Goal: Task Accomplishment & Management: Manage account settings

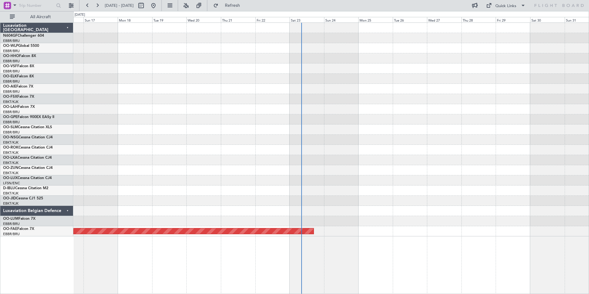
click at [374, 89] on div "No Crew [GEOGRAPHIC_DATA] ([GEOGRAPHIC_DATA] National) Planned Maint [GEOGRAPHI…" at bounding box center [331, 130] width 516 height 214
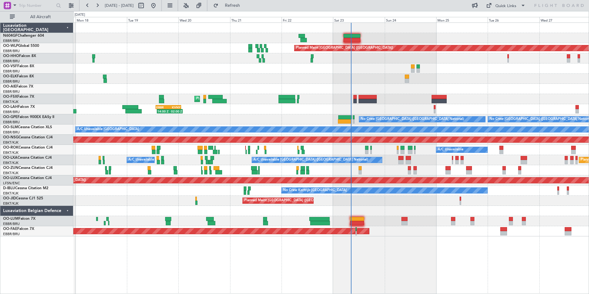
click at [394, 210] on div at bounding box center [331, 211] width 516 height 10
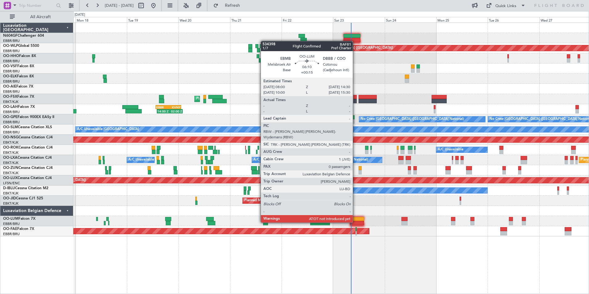
click at [355, 222] on div at bounding box center [357, 223] width 14 height 4
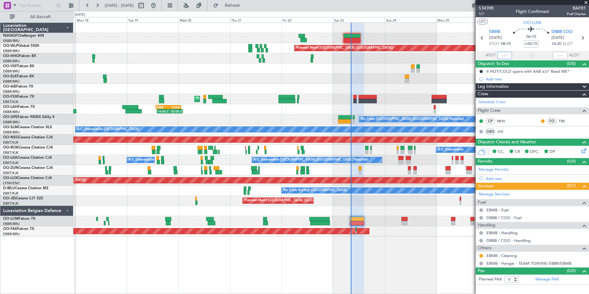
click at [504, 57] on input "text" at bounding box center [504, 55] width 15 height 7
type input "08:19"
click at [512, 24] on section "UTC OO-LUM" at bounding box center [532, 21] width 113 height 9
click at [586, 3] on span at bounding box center [586, 3] width 6 height 6
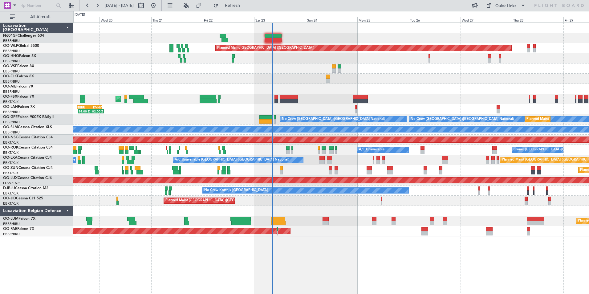
click at [242, 92] on div at bounding box center [331, 89] width 516 height 10
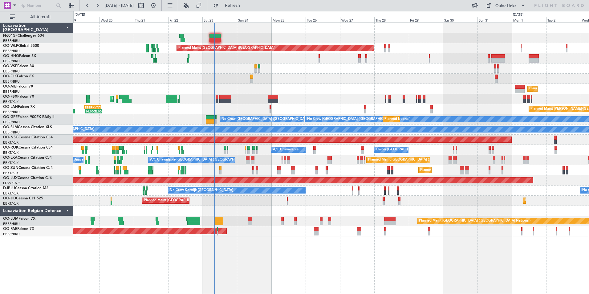
click at [306, 105] on div "Planned Maint Berlin (Brandenburg) AOG Maint Geneva (Cointrin) Planned Maint Lo…" at bounding box center [331, 130] width 516 height 214
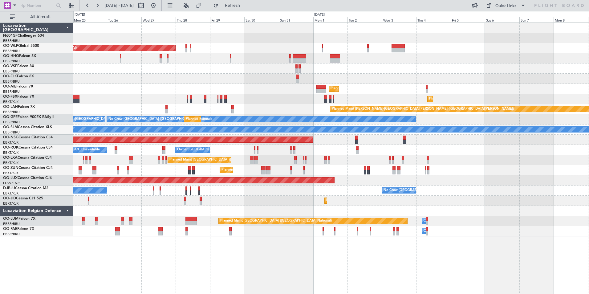
click at [331, 98] on div "Planned Maint Kortrijk-[GEOGRAPHIC_DATA]" at bounding box center [331, 99] width 516 height 10
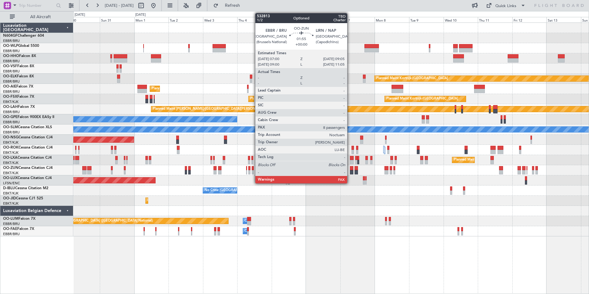
click at [350, 173] on div at bounding box center [351, 172] width 3 height 4
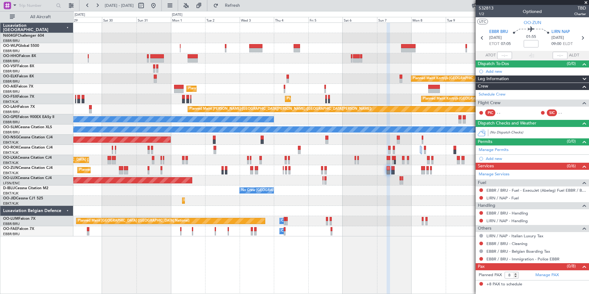
click at [411, 204] on div "Planned Maint Kortrijk-[GEOGRAPHIC_DATA]" at bounding box center [331, 201] width 516 height 10
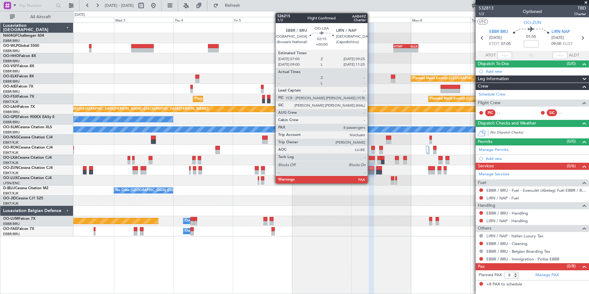
click at [370, 163] on div at bounding box center [372, 162] width 6 height 4
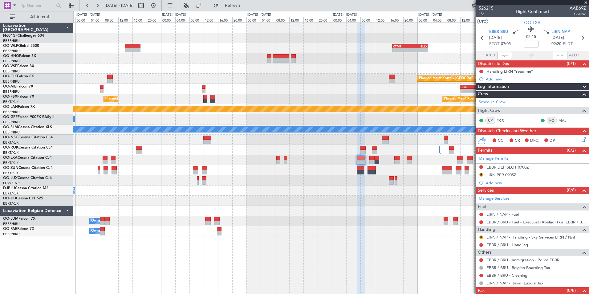
click at [377, 207] on div at bounding box center [331, 211] width 516 height 10
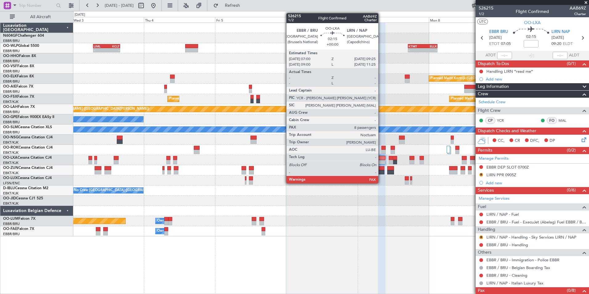
click at [381, 162] on div at bounding box center [381, 162] width 7 height 4
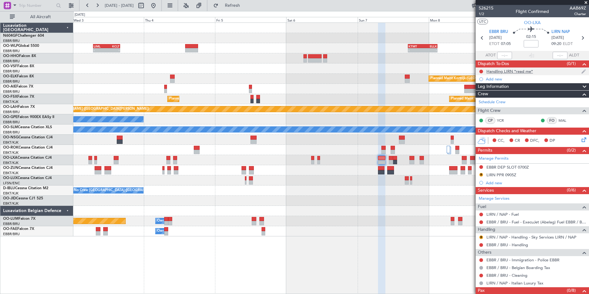
click at [511, 72] on div "Handling LIRN *read me*" at bounding box center [510, 71] width 47 height 5
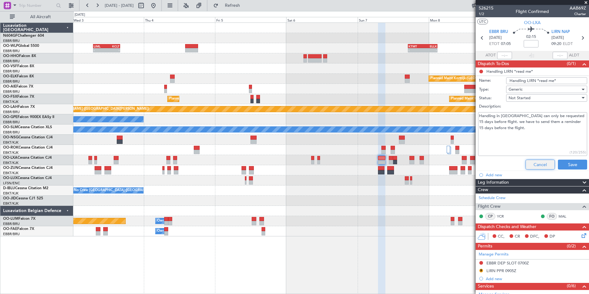
click at [536, 162] on button "Cancel" at bounding box center [540, 165] width 29 height 10
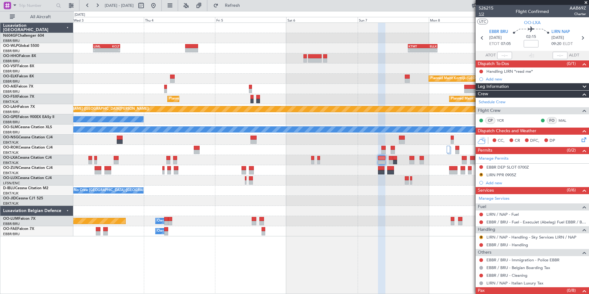
click at [483, 13] on span "1/2" at bounding box center [486, 13] width 15 height 5
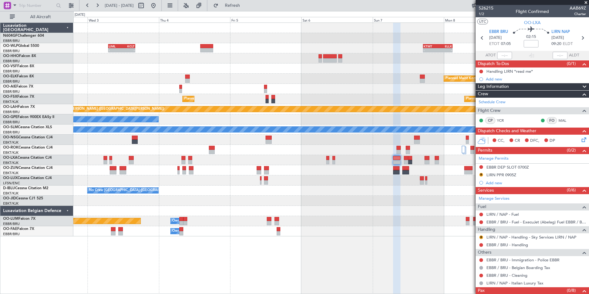
click at [410, 172] on div at bounding box center [331, 170] width 516 height 10
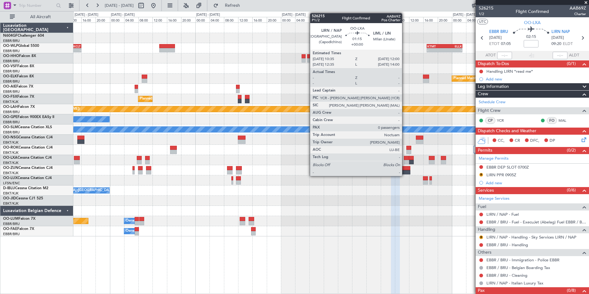
click at [405, 160] on div at bounding box center [406, 158] width 5 height 4
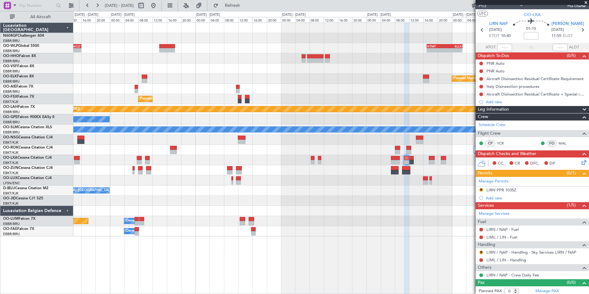
scroll to position [10, 0]
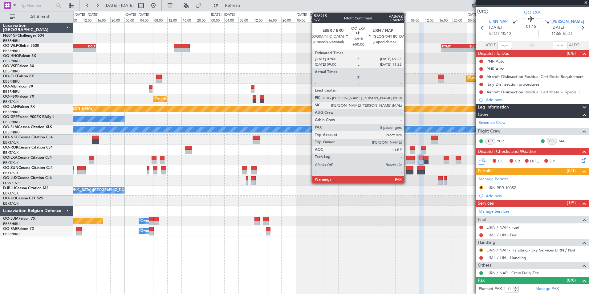
click at [407, 161] on div at bounding box center [410, 162] width 9 height 4
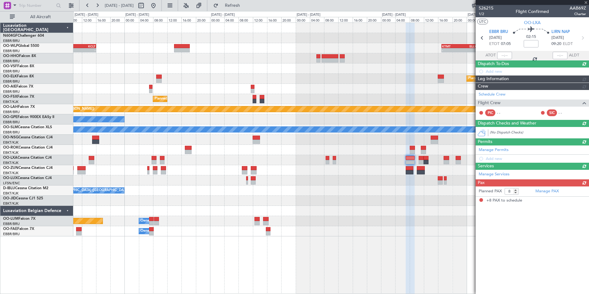
scroll to position [0, 0]
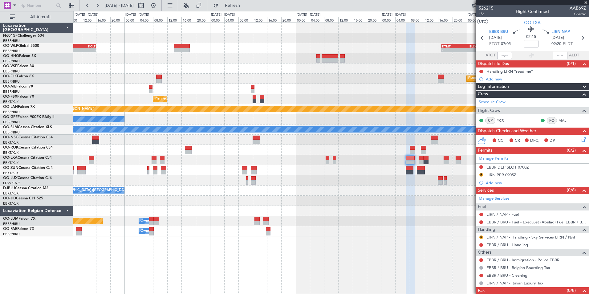
click at [494, 235] on link "LIRN / NAP - Handling - Sky Services LIRN / NAP" at bounding box center [532, 237] width 90 height 5
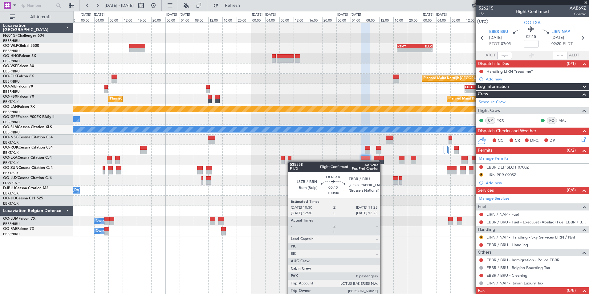
click at [291, 161] on div at bounding box center [289, 162] width 3 height 4
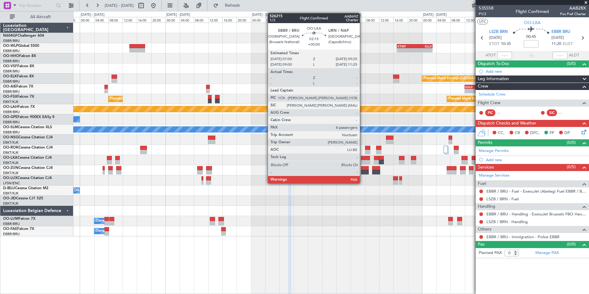
click at [363, 160] on div at bounding box center [365, 162] width 9 height 4
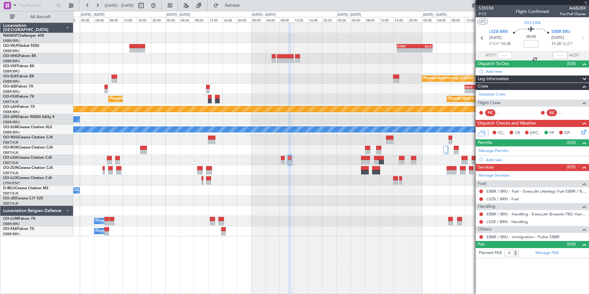
type input "8"
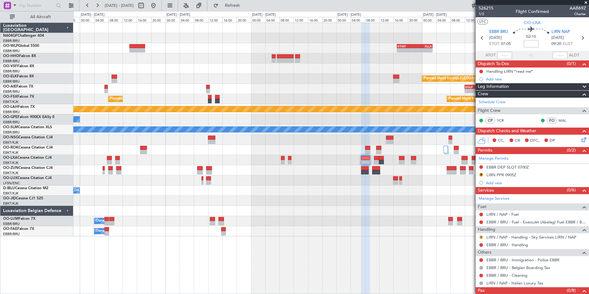
click at [481, 237] on button "R" at bounding box center [481, 237] width 4 height 4
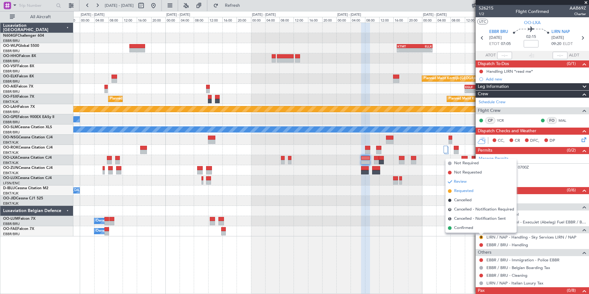
click at [464, 194] on li "Requested" at bounding box center [481, 190] width 71 height 9
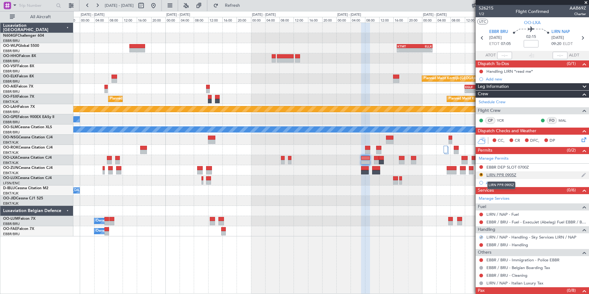
click at [491, 176] on div "LIRN PPR 0905Z" at bounding box center [502, 174] width 30 height 5
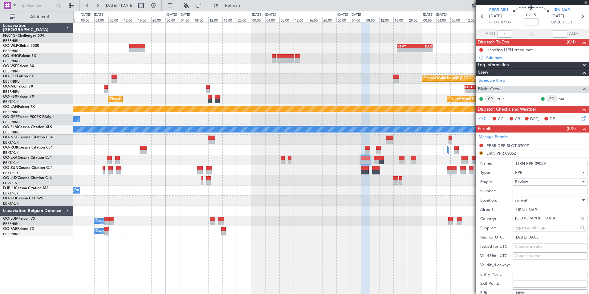
scroll to position [31, 0]
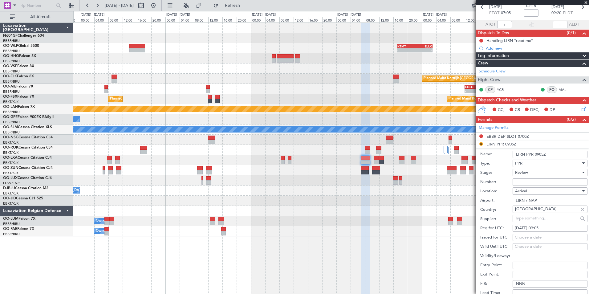
click at [522, 174] on span "Review" at bounding box center [521, 173] width 13 height 6
click at [528, 216] on span "Requested" at bounding box center [548, 212] width 65 height 9
click at [546, 227] on div "07/09/2025 09:05" at bounding box center [550, 228] width 71 height 6
select select "9"
select select "2025"
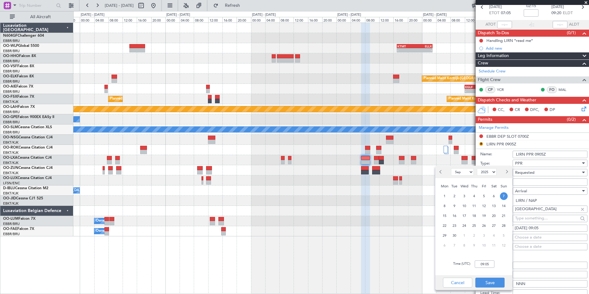
click at [482, 268] on div "Time (UTC): 09:05" at bounding box center [473, 264] width 77 height 22
click at [487, 265] on input "09:05" at bounding box center [485, 263] width 20 height 7
click at [491, 266] on input "09:05" at bounding box center [485, 263] width 20 height 7
click at [490, 263] on input "09:05" at bounding box center [485, 263] width 20 height 7
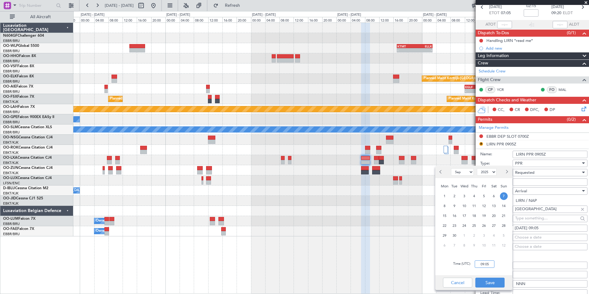
click at [489, 263] on input "09:05" at bounding box center [485, 263] width 20 height 7
click at [487, 263] on input "09:05" at bounding box center [485, 263] width 20 height 7
click at [488, 264] on input "09:05" at bounding box center [485, 263] width 20 height 7
type input "09:25"
click at [510, 271] on div "Time (UTC): 09:25" at bounding box center [473, 264] width 77 height 22
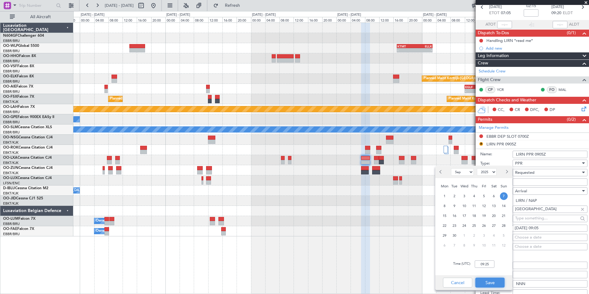
click at [502, 278] on button "Save" at bounding box center [489, 283] width 29 height 10
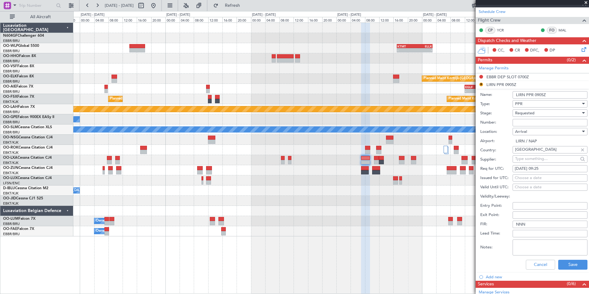
scroll to position [154, 0]
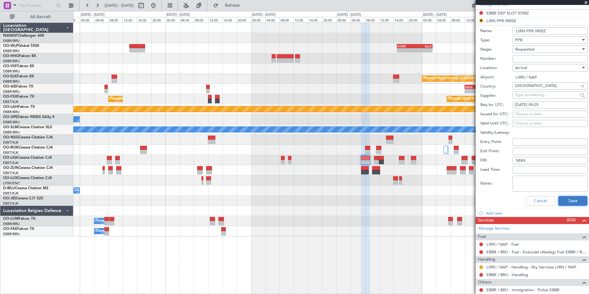
click at [568, 200] on button "Save" at bounding box center [572, 201] width 29 height 10
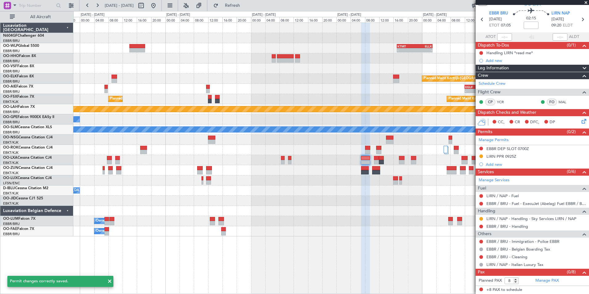
scroll to position [18, 0]
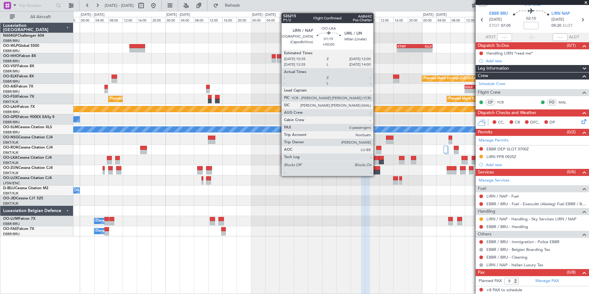
click at [376, 158] on div at bounding box center [376, 158] width 5 height 4
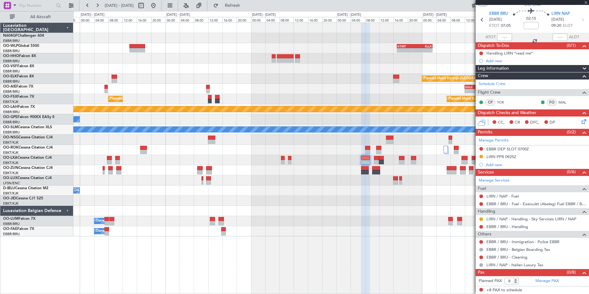
type input "0"
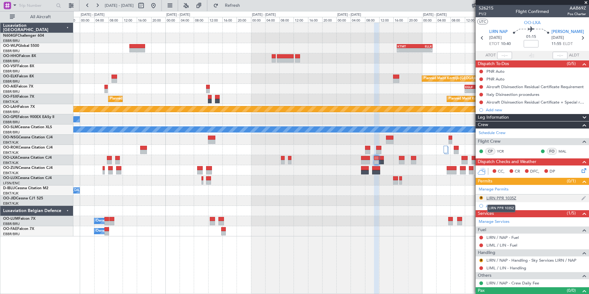
click at [505, 197] on div "LIRN PPR 1035Z" at bounding box center [502, 197] width 30 height 5
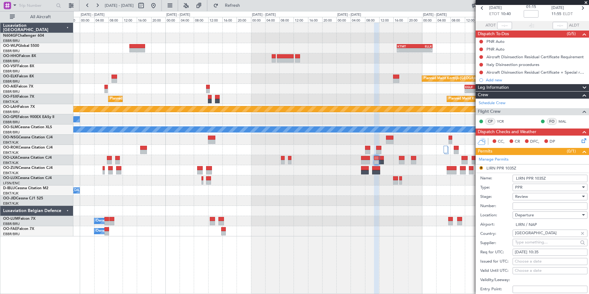
scroll to position [62, 0]
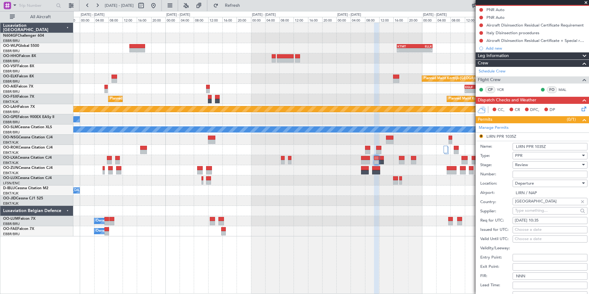
click at [541, 164] on div "Review" at bounding box center [548, 164] width 66 height 9
click at [535, 202] on span "Requested" at bounding box center [548, 204] width 65 height 9
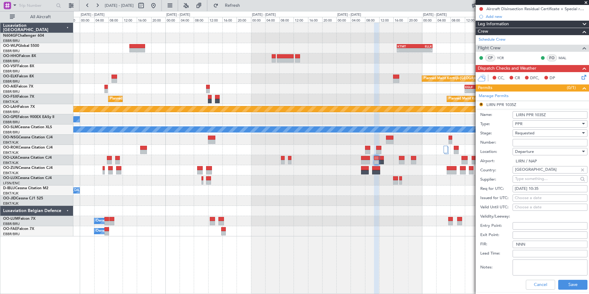
scroll to position [123, 0]
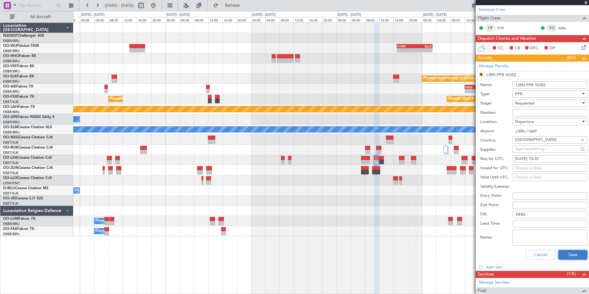
click at [558, 253] on button "Save" at bounding box center [572, 255] width 29 height 10
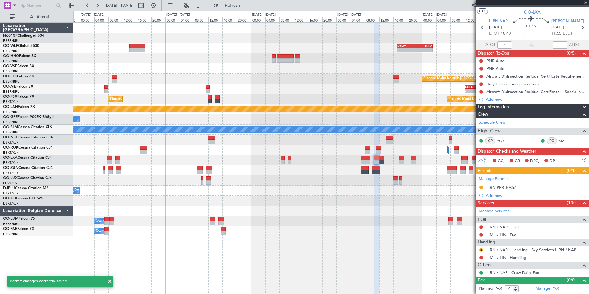
scroll to position [10, 0]
click at [481, 251] on button "R" at bounding box center [481, 250] width 4 height 4
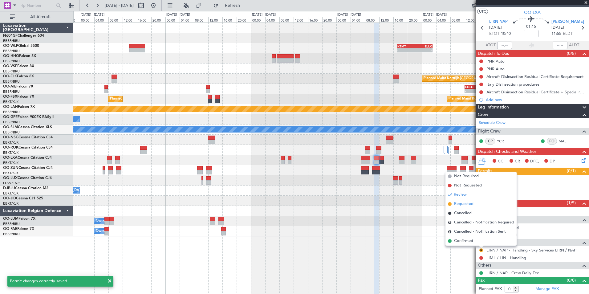
click at [461, 206] on span "Requested" at bounding box center [463, 204] width 19 height 6
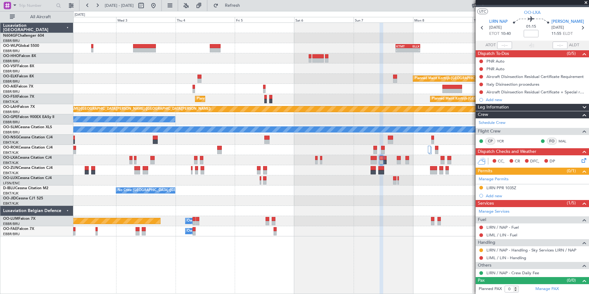
click at [586, 3] on span at bounding box center [586, 3] width 6 height 6
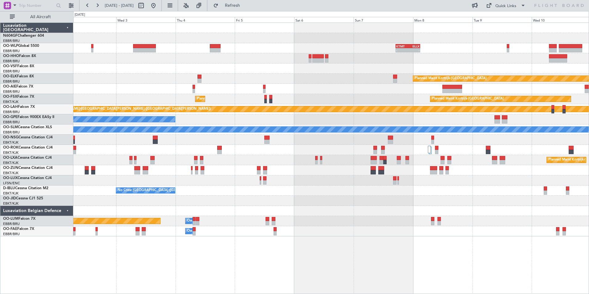
scroll to position [0, 0]
click at [158, 6] on button at bounding box center [154, 6] width 10 height 10
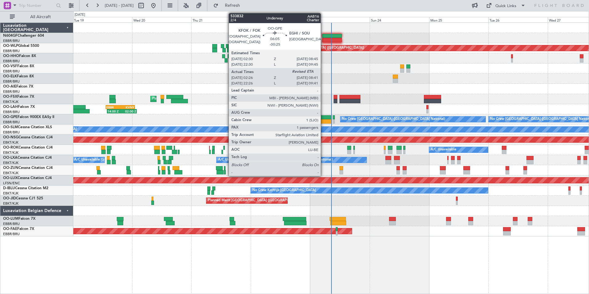
click at [324, 116] on div at bounding box center [324, 117] width 16 height 4
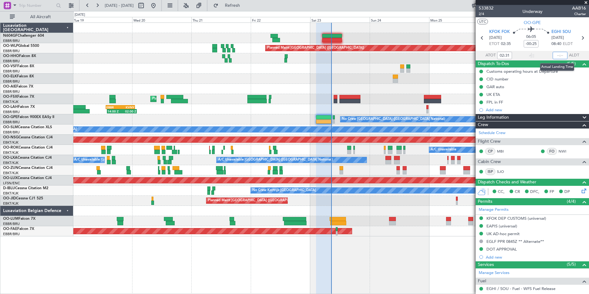
click at [556, 55] on input "text" at bounding box center [560, 55] width 15 height 7
type input "08:30"
click at [553, 20] on section "UTC OO-GPE" at bounding box center [532, 21] width 113 height 9
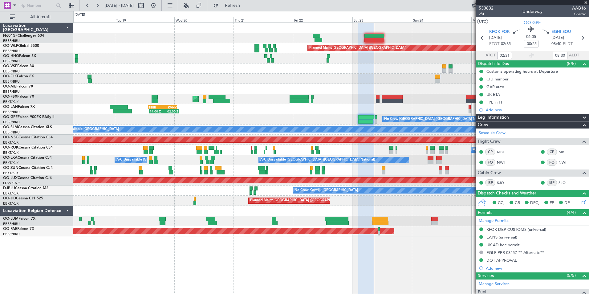
click at [366, 79] on div at bounding box center [331, 79] width 516 height 10
click at [368, 71] on div "Planned Maint Berlin (Brandenburg) AOG Maint Geneva (Cointrin) Planned Maint Ko…" at bounding box center [331, 130] width 516 height 214
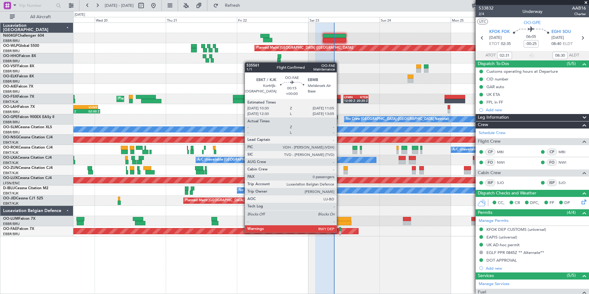
click at [340, 232] on div at bounding box center [340, 233] width 2 height 4
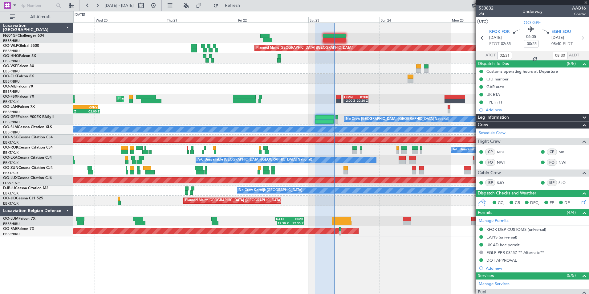
type input "0"
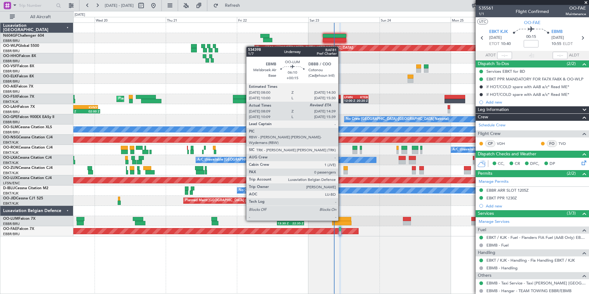
click at [341, 220] on div at bounding box center [341, 219] width 19 height 4
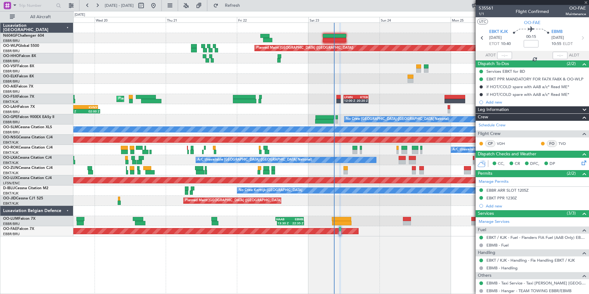
type input "+00:15"
type input "08:19"
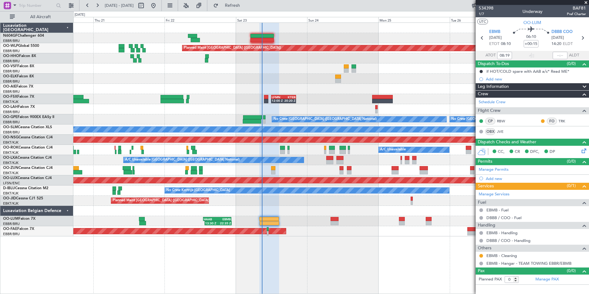
click at [198, 60] on div "Planned Maint Berlin (Brandenburg) LFMN 12:00 Z KTEB 20:20 Z Planned Maint Kort…" at bounding box center [331, 130] width 516 height 214
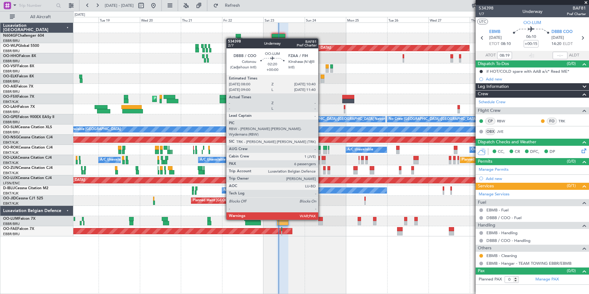
click at [321, 219] on div at bounding box center [320, 219] width 5 height 4
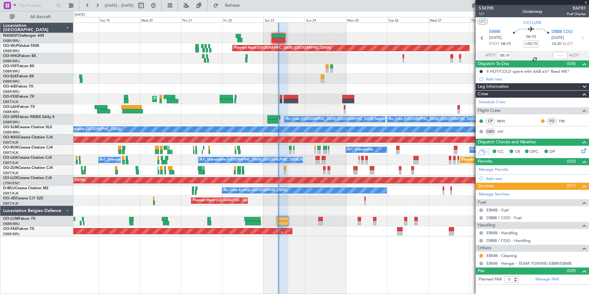
type input "6"
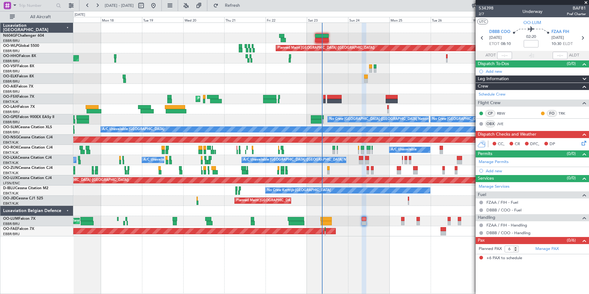
click at [367, 96] on div "Planned Maint Berlin (Brandenburg) AOG Maint Geneva (Cointrin) A/C Unavailable …" at bounding box center [331, 130] width 516 height 214
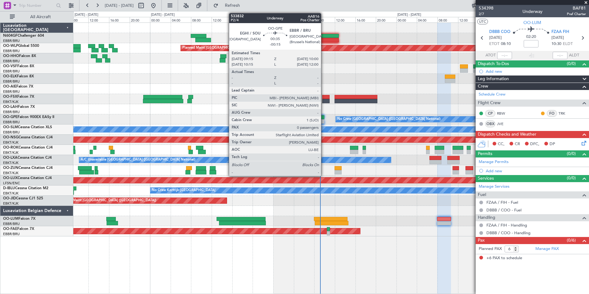
click at [324, 117] on div at bounding box center [322, 117] width 4 height 4
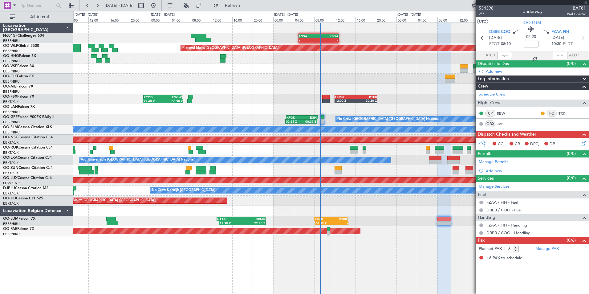
type input "-00:15"
type input "0"
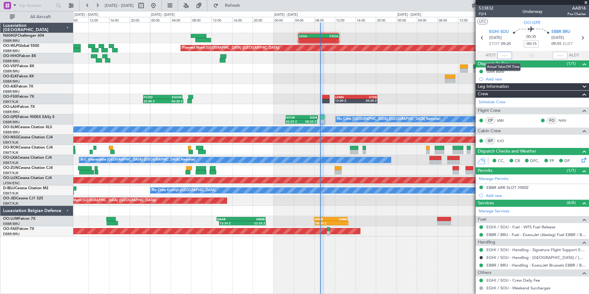
click at [509, 55] on input "text" at bounding box center [504, 55] width 15 height 7
type input "09:07"
click at [506, 18] on section "UTC OO-GPE" at bounding box center [532, 21] width 113 height 9
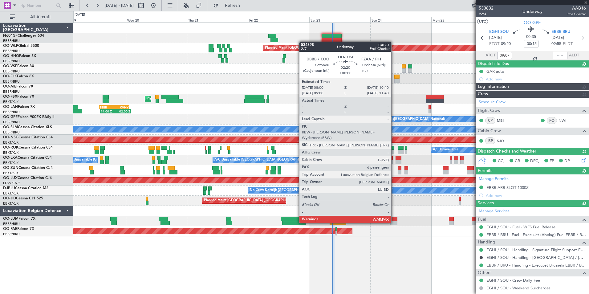
click at [394, 222] on div at bounding box center [393, 223] width 7 height 4
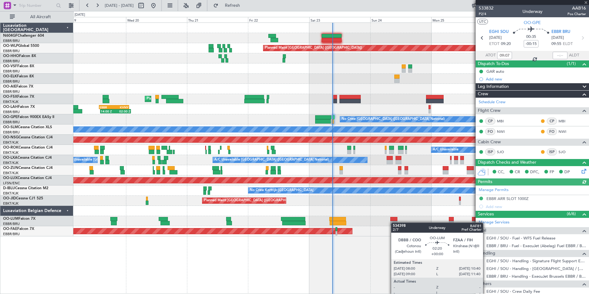
type input "6"
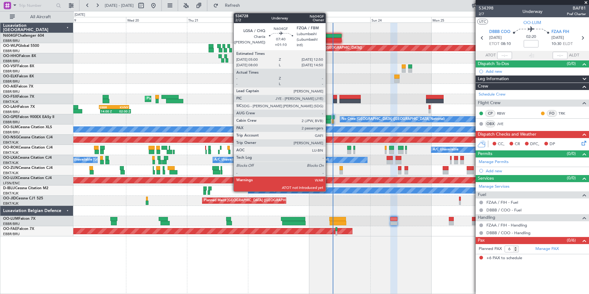
click at [328, 37] on div at bounding box center [332, 36] width 20 height 4
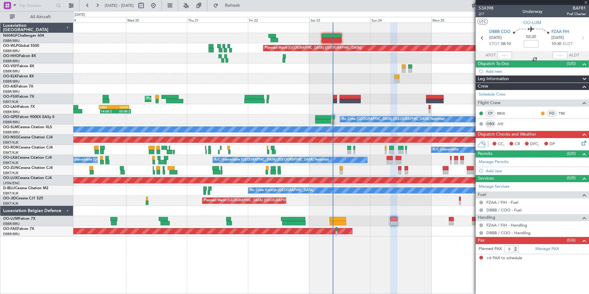
type input "+01:10"
type input "2"
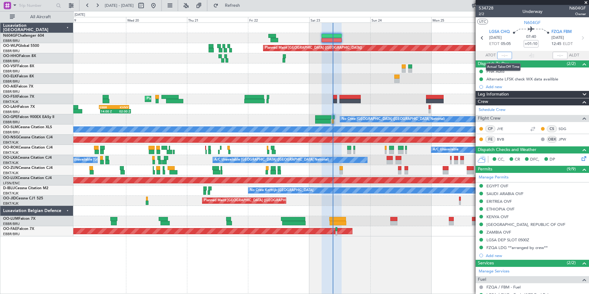
click at [502, 54] on input "text" at bounding box center [504, 55] width 15 height 7
type input "05:36"
click at [510, 23] on section "UTC N604GF" at bounding box center [532, 21] width 113 height 9
click at [584, 2] on span at bounding box center [586, 3] width 6 height 6
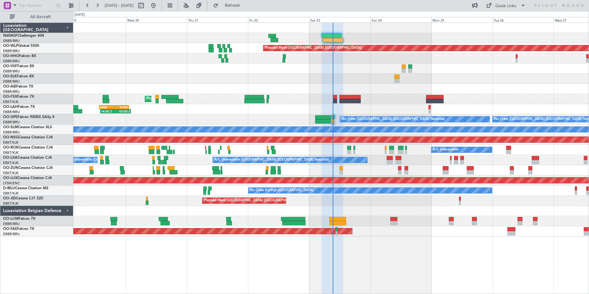
type input "0"
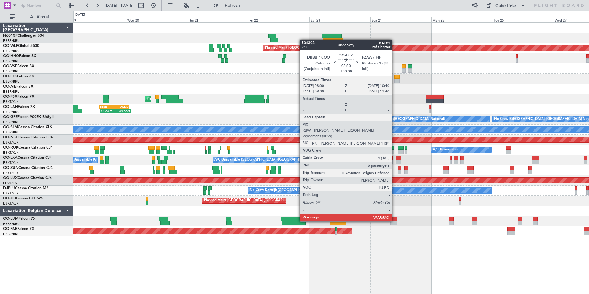
click at [395, 221] on div at bounding box center [393, 219] width 7 height 4
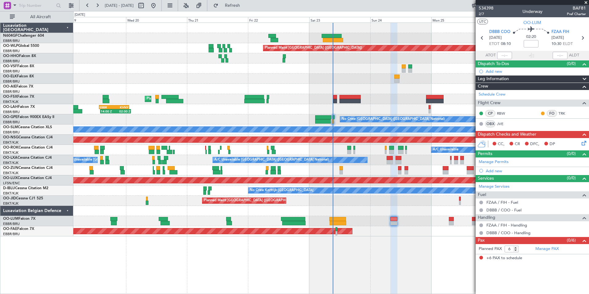
click at [325, 206] on div "Planned Maint Berlin (Brandenburg) AOG Maint Geneva (Cointrin) Planned Maint Ko…" at bounding box center [331, 130] width 516 height 214
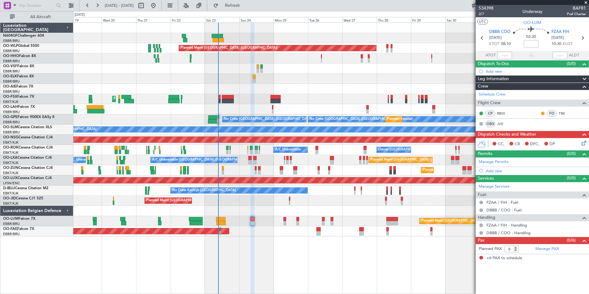
click at [292, 112] on div "Planned Maint [PERSON_NAME]-[GEOGRAPHIC_DATA][PERSON_NAME] ([GEOGRAPHIC_DATA][P…" at bounding box center [331, 109] width 516 height 10
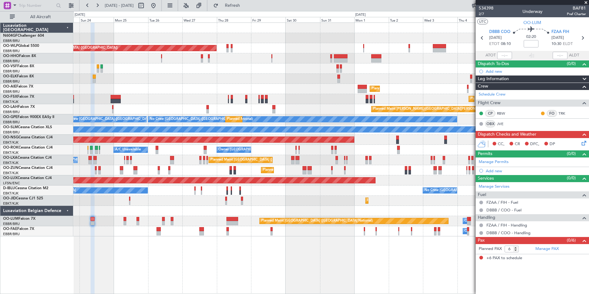
click at [308, 82] on div "Planned Maint Kortrijk-[GEOGRAPHIC_DATA]" at bounding box center [331, 79] width 516 height 10
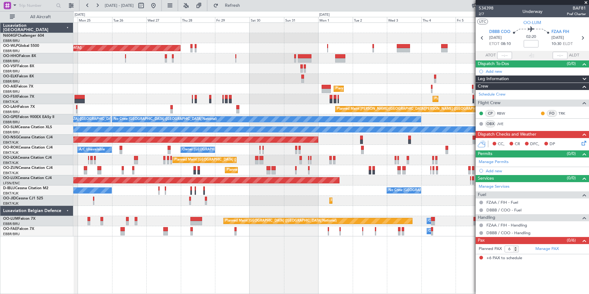
click at [393, 98] on div "Planned Maint Berlin (Brandenburg) Planned Maint Kortrijk-Wevelgem Planned Main…" at bounding box center [331, 130] width 516 height 214
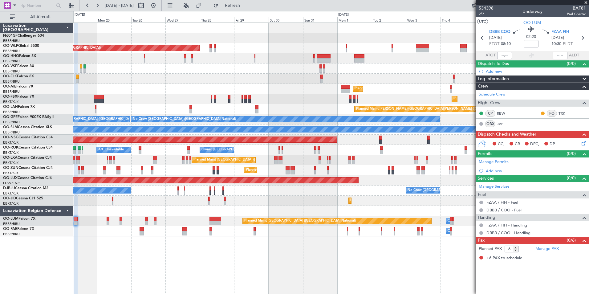
click at [436, 95] on div "Planned Maint Berlin (Brandenburg) Planned Maint Kortrijk-Wevelgem Planned Main…" at bounding box center [331, 130] width 516 height 214
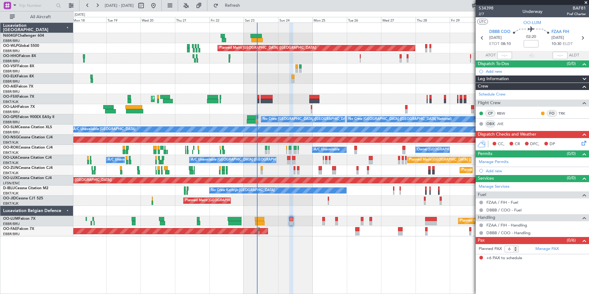
click at [406, 89] on div "Planned Maint Berlin (Brandenburg) AOG Maint Geneva (Cointrin) A/C Unavailable …" at bounding box center [331, 130] width 516 height 214
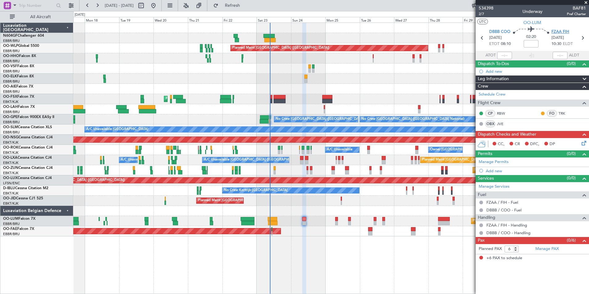
click at [556, 32] on span "FZAA FIH" at bounding box center [561, 32] width 18 height 6
click at [556, 248] on link "Manage PAX" at bounding box center [547, 249] width 23 height 6
click at [246, 7] on span "Refresh" at bounding box center [233, 5] width 26 height 4
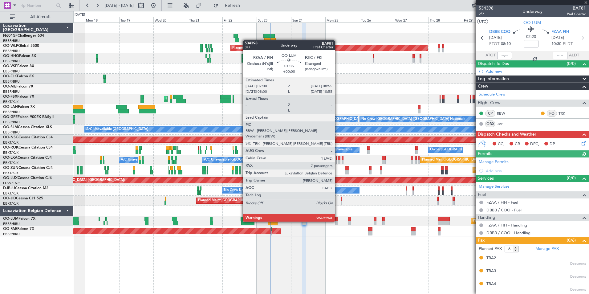
click at [338, 221] on div at bounding box center [336, 223] width 3 height 4
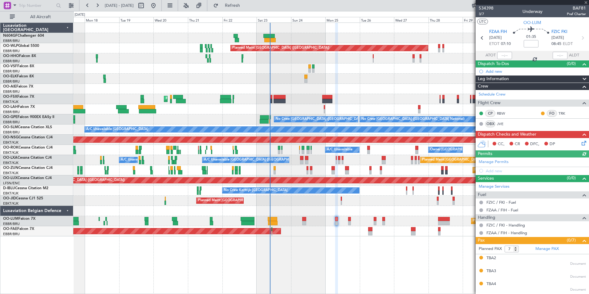
click at [352, 221] on div "Planned Maint Brussels (Brussels National) Planned Maint Brussels (Brussels Nat…" at bounding box center [331, 221] width 516 height 10
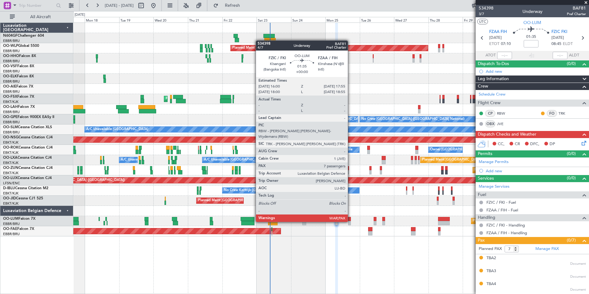
click at [351, 221] on div at bounding box center [349, 223] width 3 height 4
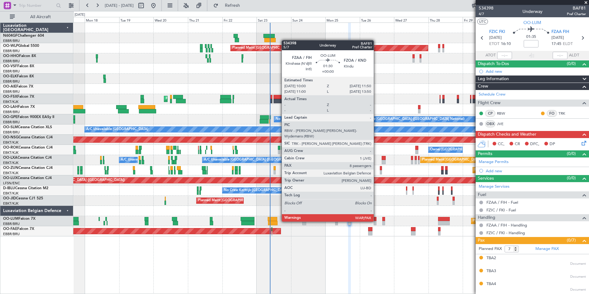
click at [377, 221] on div at bounding box center [375, 223] width 3 height 4
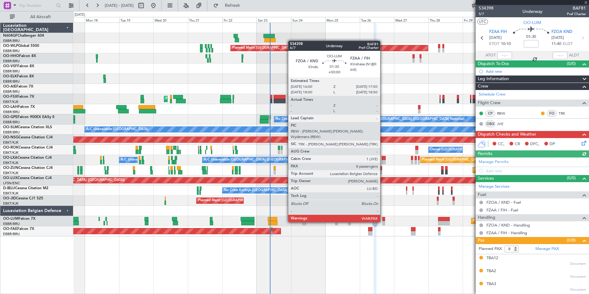
click at [383, 222] on div at bounding box center [383, 223] width 3 height 4
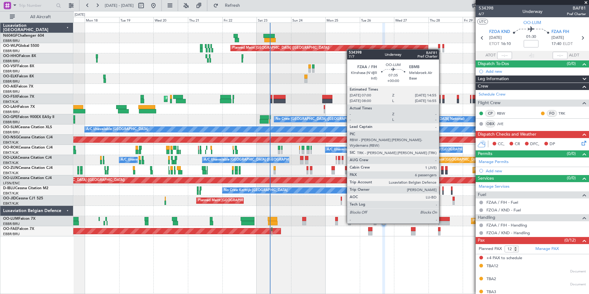
click at [442, 223] on div at bounding box center [443, 223] width 11 height 4
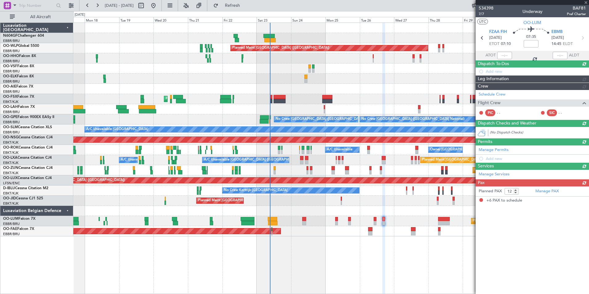
type input "6"
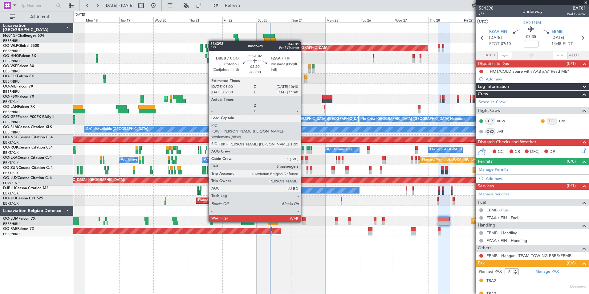
click at [304, 222] on div at bounding box center [304, 223] width 4 height 4
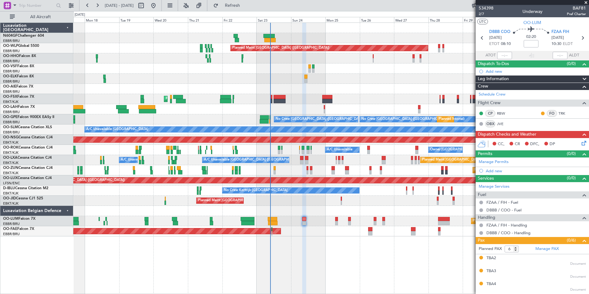
click at [581, 143] on icon at bounding box center [583, 142] width 5 height 5
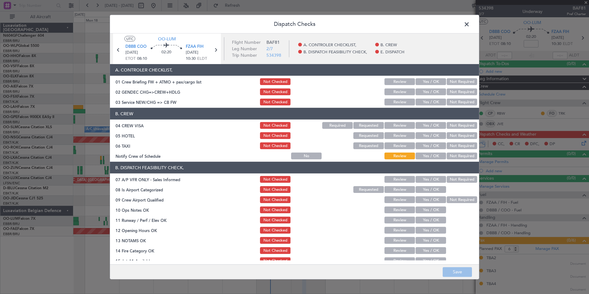
click at [450, 84] on button "Not Required" at bounding box center [462, 81] width 31 height 7
click at [449, 92] on button "Not Required" at bounding box center [462, 91] width 31 height 7
click at [267, 79] on button "Not Checked" at bounding box center [275, 81] width 31 height 7
click at [422, 102] on button "Yes / OK" at bounding box center [431, 102] width 31 height 7
click at [446, 121] on div "Not Required" at bounding box center [461, 125] width 31 height 9
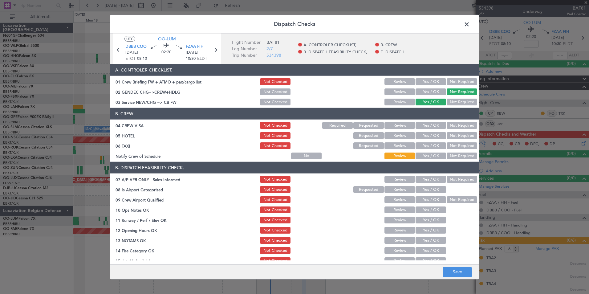
click at [447, 123] on button "Not Required" at bounding box center [462, 125] width 31 height 7
click at [448, 134] on button "Not Required" at bounding box center [462, 135] width 31 height 7
click at [448, 144] on button "Not Required" at bounding box center [462, 145] width 31 height 7
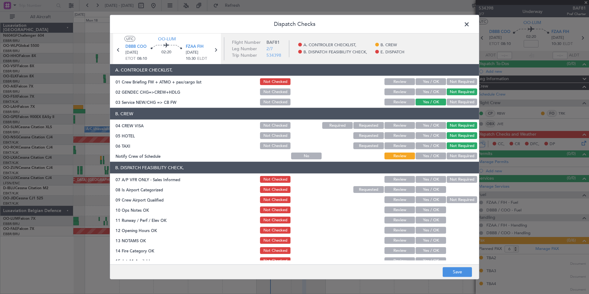
click at [432, 152] on div "Yes / OK" at bounding box center [430, 156] width 31 height 9
click at [428, 154] on button "Yes / OK" at bounding box center [431, 156] width 31 height 7
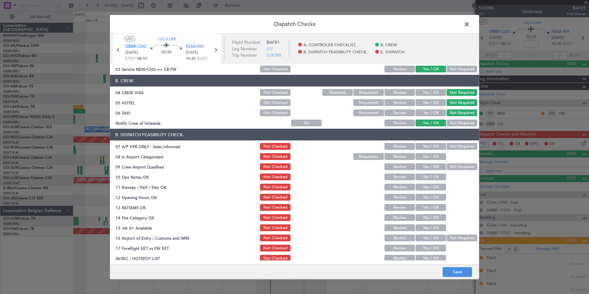
scroll to position [62, 0]
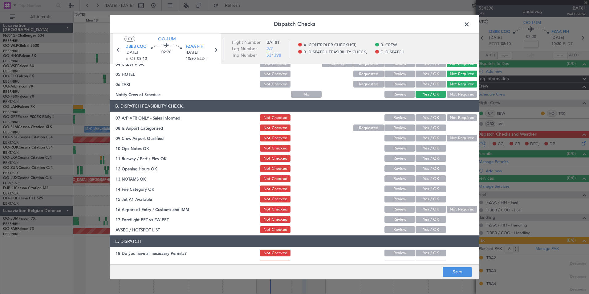
click at [453, 120] on button "Not Required" at bounding box center [462, 117] width 31 height 7
click at [437, 129] on button "Yes / OK" at bounding box center [431, 127] width 31 height 7
drag, startPoint x: 458, startPoint y: 142, endPoint x: 454, endPoint y: 141, distance: 4.4
click at [457, 142] on div "Not Required" at bounding box center [461, 138] width 31 height 9
click at [451, 139] on button "Not Required" at bounding box center [462, 138] width 31 height 7
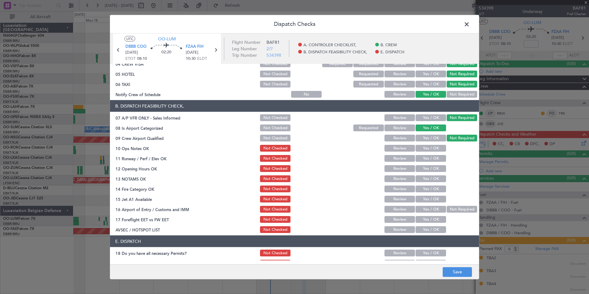
click at [436, 149] on button "Yes / OK" at bounding box center [431, 148] width 31 height 7
click at [429, 157] on button "Yes / OK" at bounding box center [431, 158] width 31 height 7
click at [432, 168] on button "Yes / OK" at bounding box center [431, 168] width 31 height 7
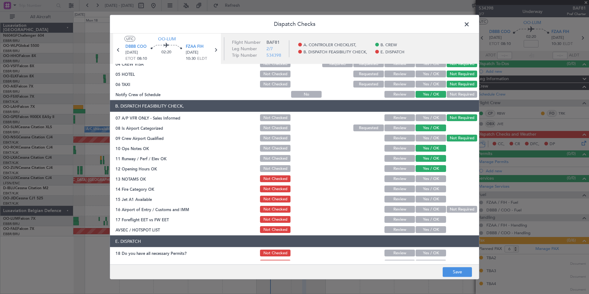
click at [426, 181] on button "Yes / OK" at bounding box center [431, 178] width 31 height 7
click at [427, 191] on button "Yes / OK" at bounding box center [431, 189] width 31 height 7
click at [430, 197] on button "Yes / OK" at bounding box center [431, 199] width 31 height 7
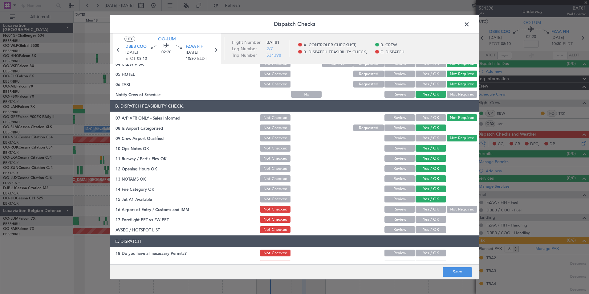
click at [448, 210] on button "Not Required" at bounding box center [462, 209] width 31 height 7
click at [434, 229] on button "Yes / OK" at bounding box center [431, 229] width 31 height 7
click at [427, 223] on div "Yes / OK" at bounding box center [430, 219] width 31 height 9
click at [426, 223] on div "Yes / OK" at bounding box center [430, 219] width 31 height 9
click at [425, 222] on button "Yes / OK" at bounding box center [431, 219] width 31 height 7
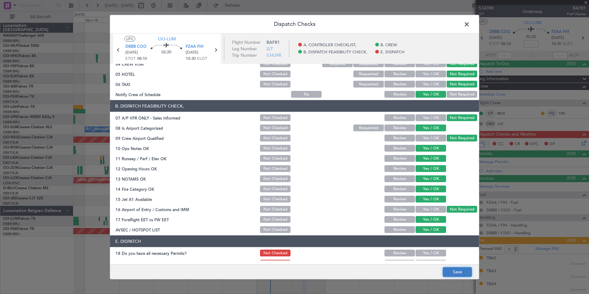
click at [455, 273] on button "Save" at bounding box center [457, 272] width 29 height 10
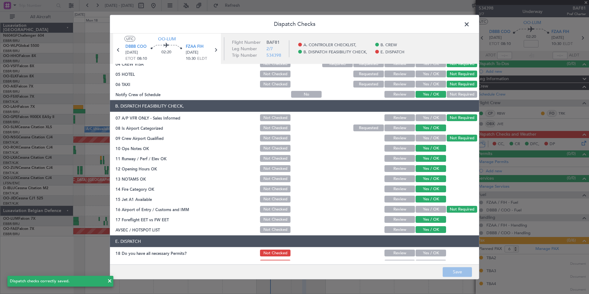
click at [470, 25] on span at bounding box center [470, 26] width 0 height 12
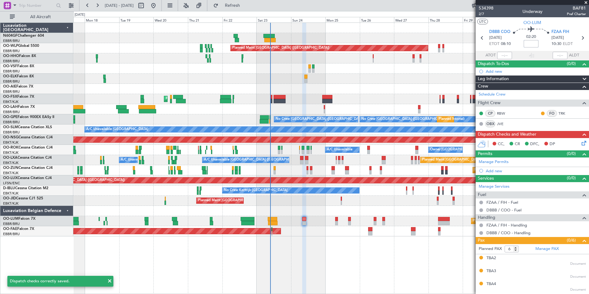
click at [528, 46] on input at bounding box center [531, 43] width 15 height 7
type input "+00:10"
click at [549, 23] on section "UTC OO-LUM" at bounding box center [532, 21] width 113 height 9
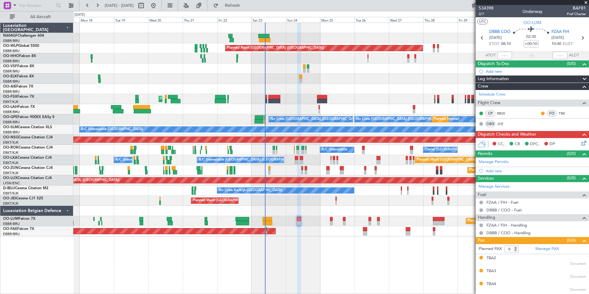
click at [389, 214] on div at bounding box center [331, 211] width 516 height 10
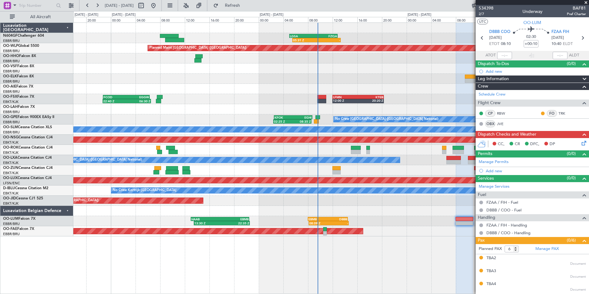
click at [347, 199] on div "Planned Maint [GEOGRAPHIC_DATA] ([GEOGRAPHIC_DATA])" at bounding box center [331, 201] width 516 height 10
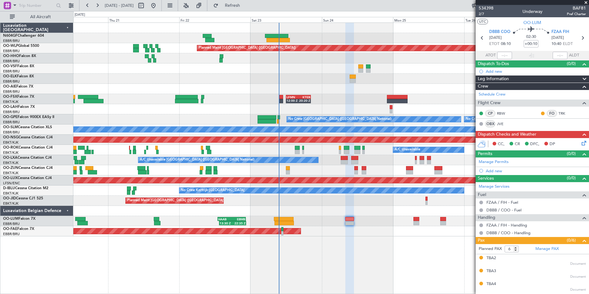
click at [360, 205] on div "Planned Maint [GEOGRAPHIC_DATA] ([GEOGRAPHIC_DATA])" at bounding box center [331, 201] width 516 height 10
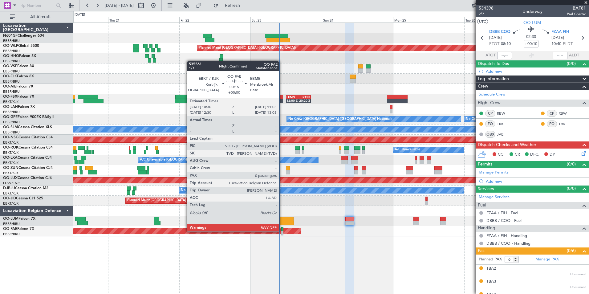
click at [282, 231] on div at bounding box center [282, 229] width 2 height 4
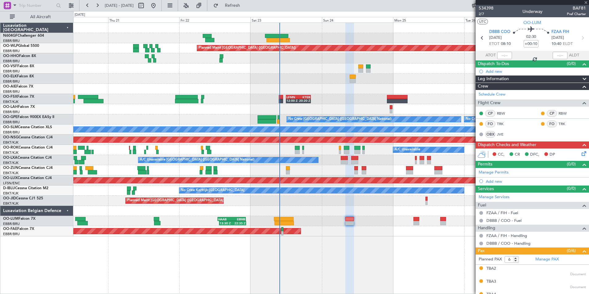
type input "0"
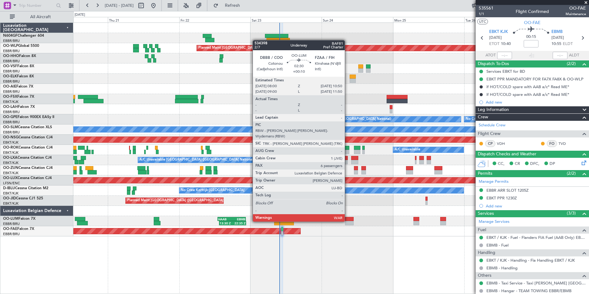
click at [348, 221] on div at bounding box center [349, 223] width 9 height 4
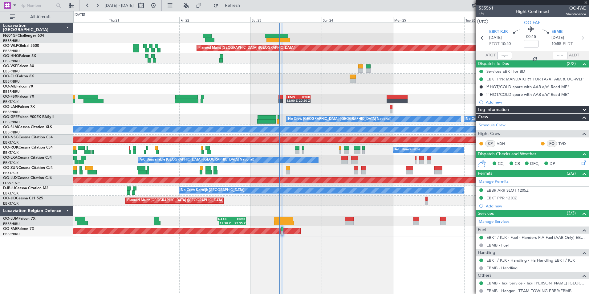
type input "+00:10"
type input "6"
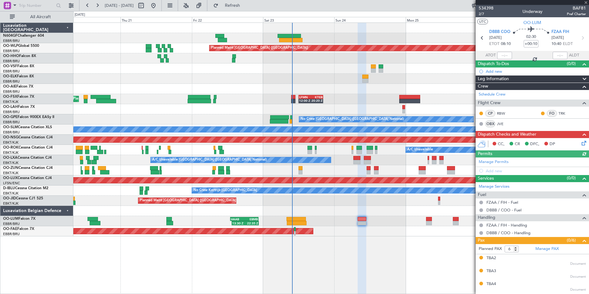
click at [371, 236] on div "Planned Maint Kortrijk-[GEOGRAPHIC_DATA]" at bounding box center [331, 231] width 516 height 10
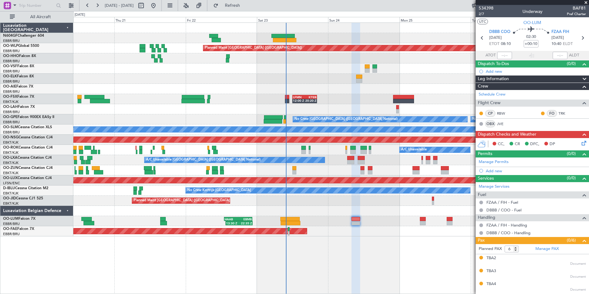
click at [324, 231] on div "Planned Maint Kortrijk-[GEOGRAPHIC_DATA]" at bounding box center [331, 231] width 516 height 10
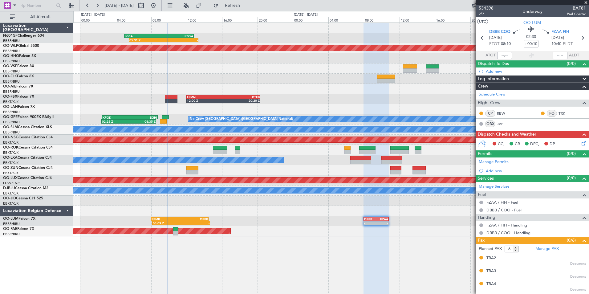
click at [384, 252] on div "LGSA 05:00 Z FZQA 12:50 Z 05:31 Z - 08:52 Z 11:54 Z EBBR 08:00 Z LGSA 11:00 Z P…" at bounding box center [331, 157] width 516 height 271
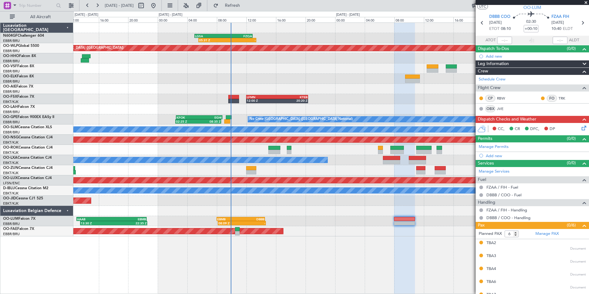
scroll to position [38, 0]
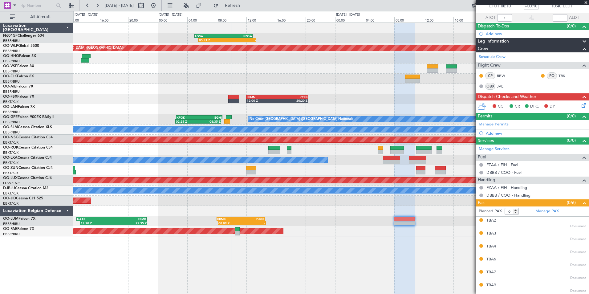
click at [581, 104] on icon at bounding box center [583, 104] width 5 height 5
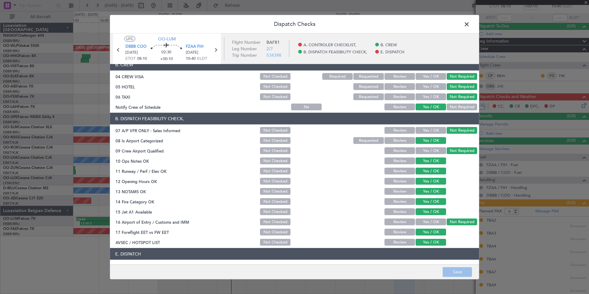
scroll to position [91, 0]
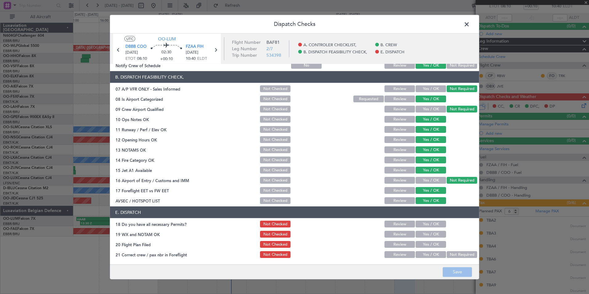
click at [422, 224] on button "Yes / OK" at bounding box center [431, 224] width 31 height 7
click at [424, 233] on button "Yes / OK" at bounding box center [431, 234] width 31 height 7
click at [418, 254] on button "Yes / OK" at bounding box center [431, 254] width 31 height 7
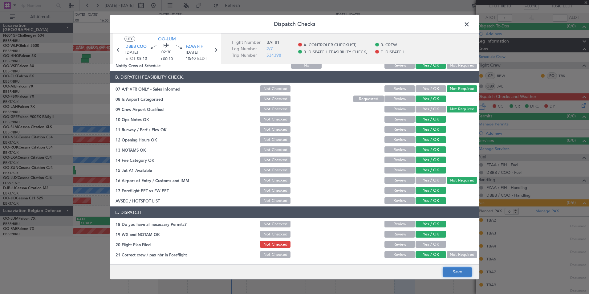
click at [452, 273] on button "Save" at bounding box center [457, 272] width 29 height 10
click at [434, 243] on button "Yes / OK" at bounding box center [431, 244] width 31 height 7
click at [456, 273] on button "Save" at bounding box center [457, 272] width 29 height 10
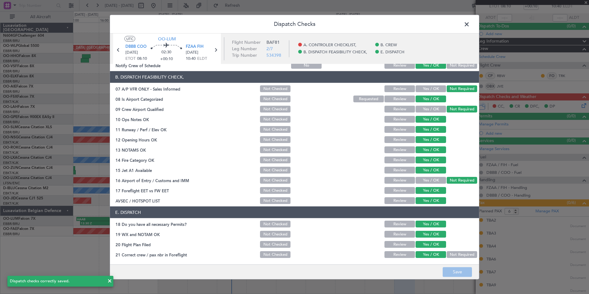
click at [470, 27] on span at bounding box center [470, 26] width 0 height 12
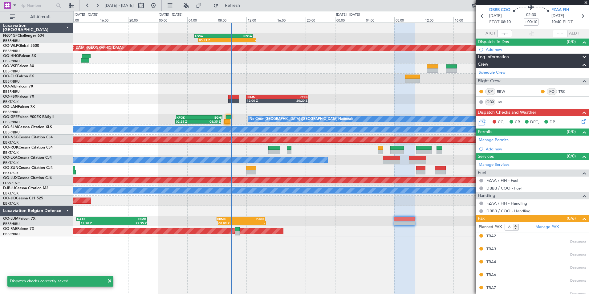
scroll to position [0, 0]
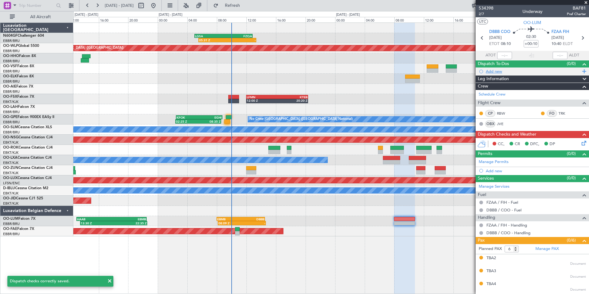
click at [492, 72] on div "Add new" at bounding box center [533, 71] width 95 height 5
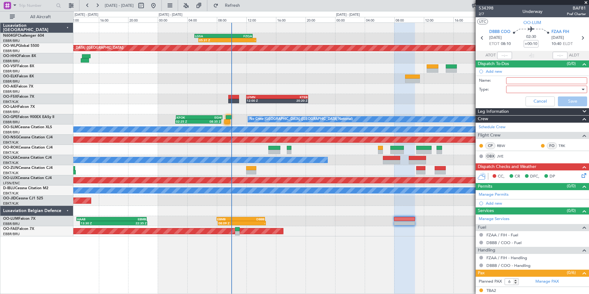
click at [525, 78] on input "Name:" at bounding box center [546, 80] width 81 height 7
click at [557, 81] on input "Scheduled to be filed at 13:00Z" at bounding box center [546, 80] width 81 height 7
type input "Scheduled to be filed at 10:00Z"
click at [524, 87] on div at bounding box center [545, 89] width 72 height 9
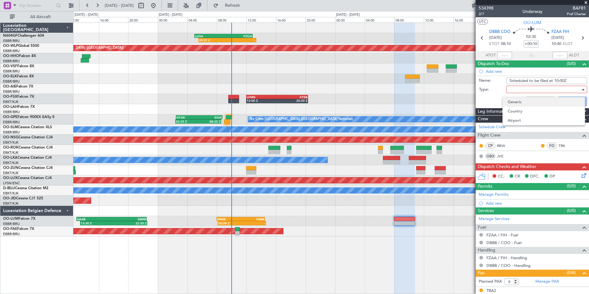
click at [520, 100] on span "Generic" at bounding box center [544, 101] width 72 height 9
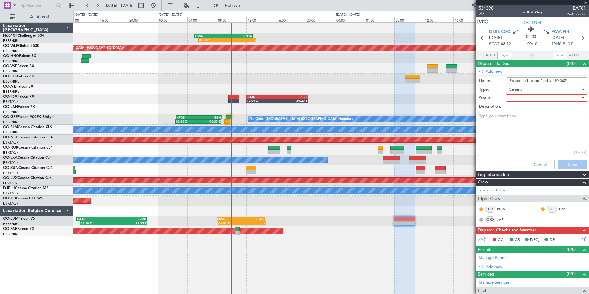
click at [517, 99] on div at bounding box center [545, 97] width 72 height 9
click at [524, 120] on span "In Progress" at bounding box center [544, 119] width 72 height 9
click at [570, 165] on button "Save" at bounding box center [572, 165] width 29 height 10
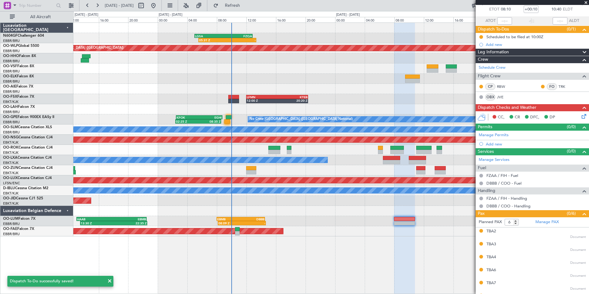
scroll to position [45, 0]
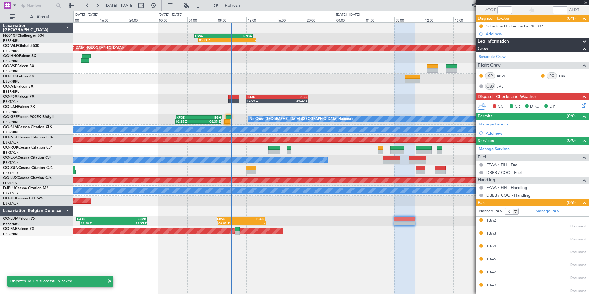
click at [385, 212] on div at bounding box center [331, 211] width 516 height 10
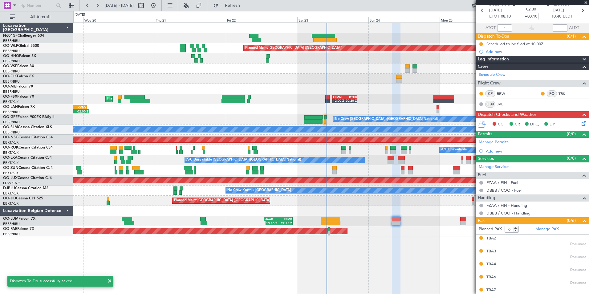
scroll to position [0, 0]
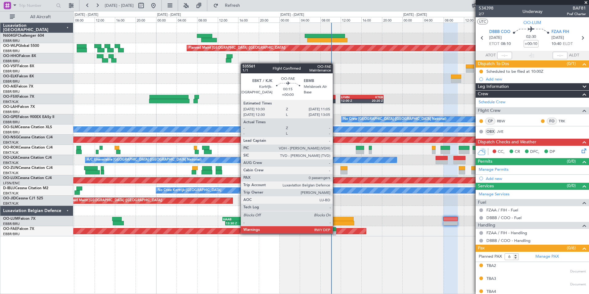
click at [336, 233] on div at bounding box center [334, 233] width 3 height 4
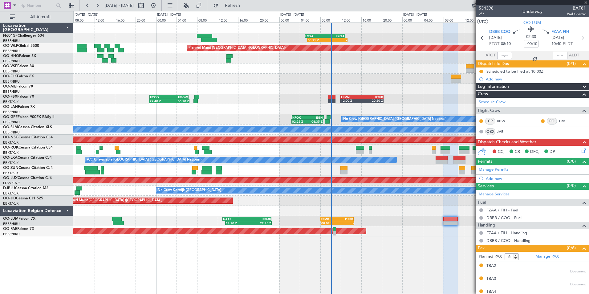
type input "0"
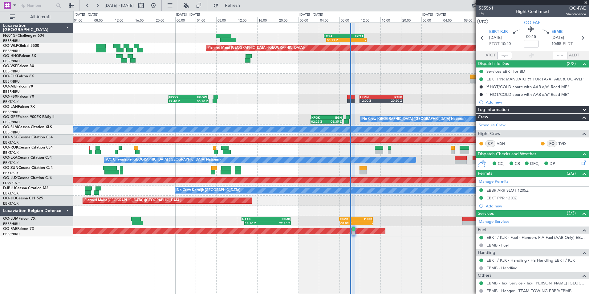
click at [405, 228] on div "05:31 Z - LGSA 05:00 Z FZQA 12:50 Z Planned Maint [GEOGRAPHIC_DATA] ([GEOGRAPHI…" at bounding box center [331, 130] width 516 height 214
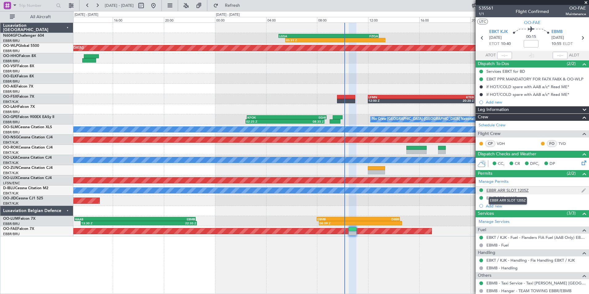
click at [512, 191] on div "EBBR ARR SLOT 1205Z" at bounding box center [508, 190] width 42 height 5
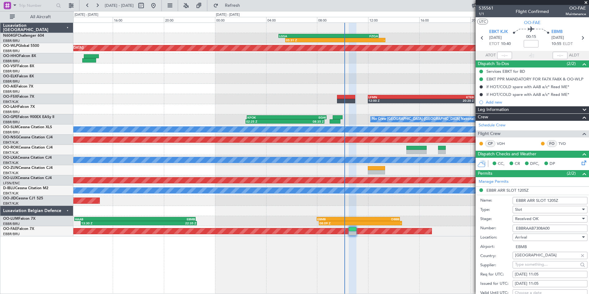
scroll to position [62, 0]
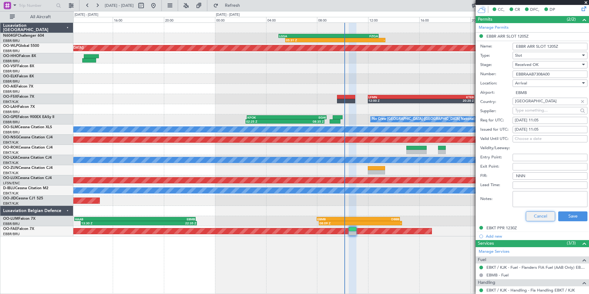
click at [540, 214] on button "Cancel" at bounding box center [540, 216] width 29 height 10
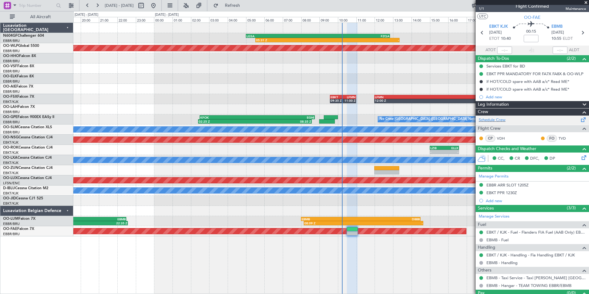
scroll to position [0, 0]
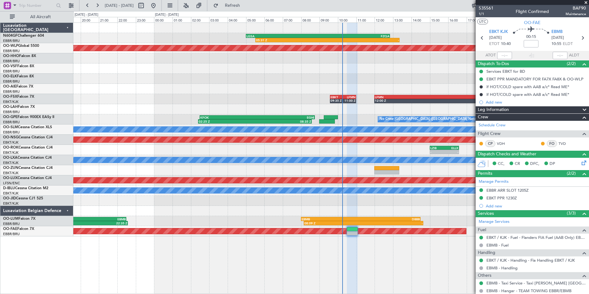
drag, startPoint x: 501, startPoint y: 191, endPoint x: 509, endPoint y: 191, distance: 7.4
click at [501, 191] on div "EBBR ARR SLOT 1205Z" at bounding box center [508, 190] width 42 height 5
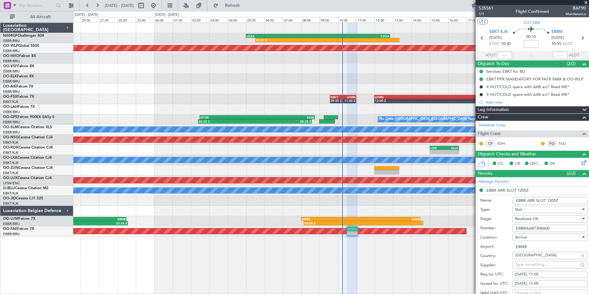
scroll to position [31, 0]
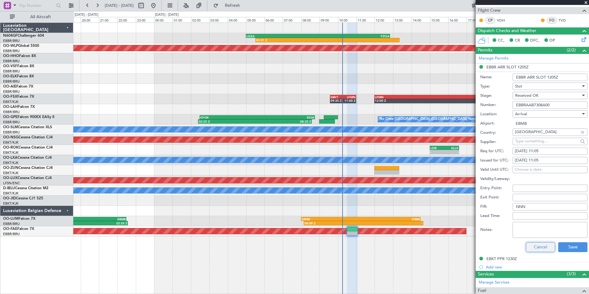
click at [535, 244] on button "Cancel" at bounding box center [540, 247] width 29 height 10
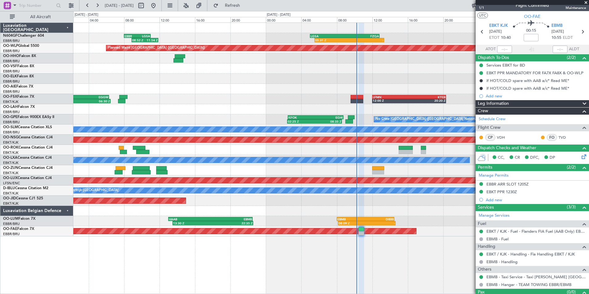
scroll to position [0, 0]
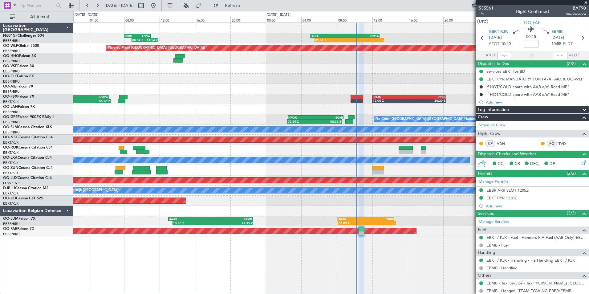
click at [586, 3] on span at bounding box center [586, 3] width 6 height 6
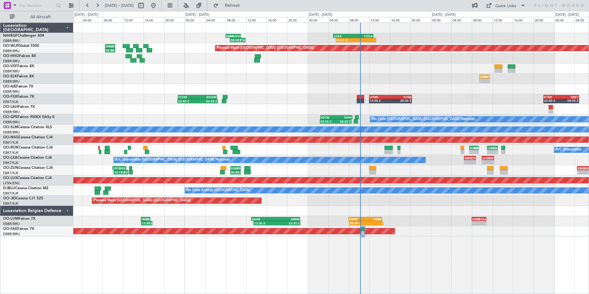
click at [375, 217] on div "05:31 Z - LGSA 05:00 Z FZQA 12:50 Z 08:52 Z 11:54 Z EBBR 08:00 Z LGSA 11:00 Z P…" at bounding box center [331, 130] width 516 height 214
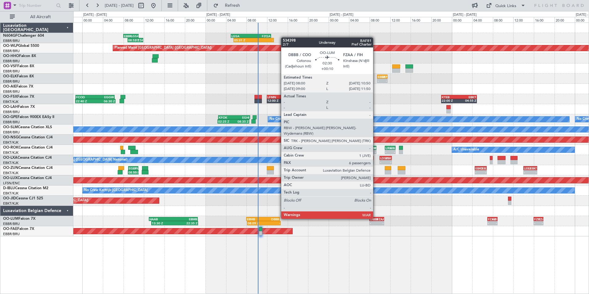
click at [375, 217] on div "DBBB" at bounding box center [373, 219] width 7 height 4
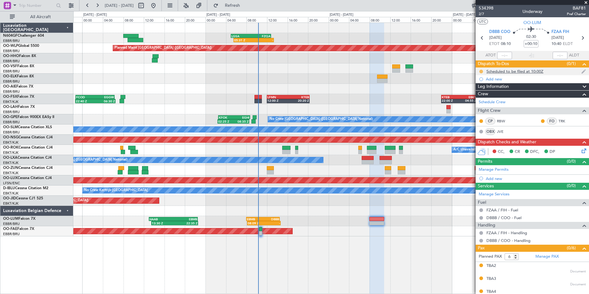
click at [481, 72] on button at bounding box center [481, 72] width 4 height 4
click at [487, 96] on span "Completed" at bounding box center [484, 99] width 20 height 6
click at [479, 14] on span "2/7" at bounding box center [486, 13] width 15 height 5
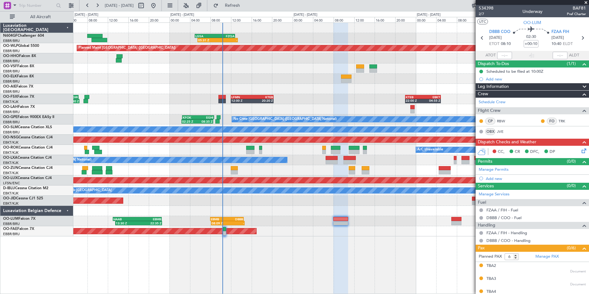
click at [364, 100] on div "22:40 Z 06:30 Z FCOD 22:45 Z EGGW 06:20 Z LFMN 12:00 Z KTEB 20:20 Z KTEB 22:00 …" at bounding box center [331, 99] width 516 height 10
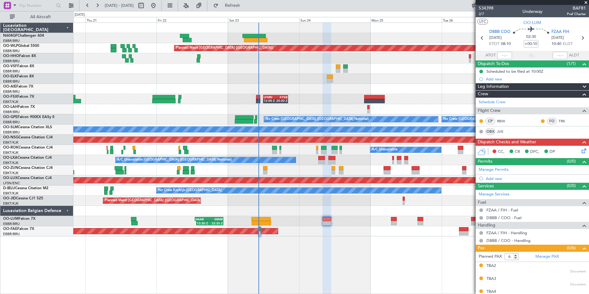
click at [331, 107] on div "14:00 Z 02:00 Z EBBR 13:30 Z KVNY 01:15 Z" at bounding box center [331, 109] width 516 height 10
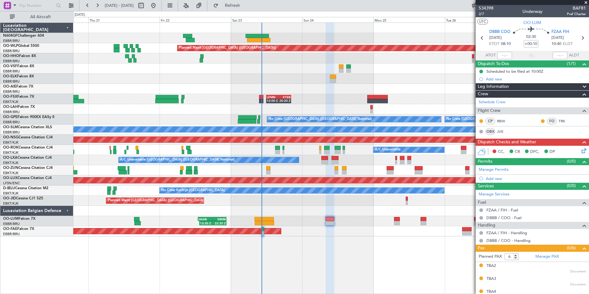
click at [351, 103] on div "Planned Maint Berlin (Brandenburg) LFMN 12:00 Z KTEB 20:20 Z Planned Maint Kort…" at bounding box center [331, 130] width 516 height 214
click at [582, 150] on icon at bounding box center [583, 149] width 5 height 5
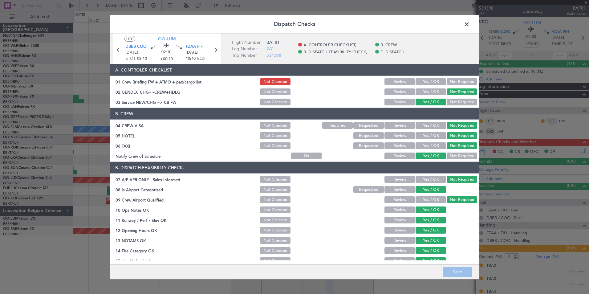
click at [428, 79] on button "Yes / OK" at bounding box center [431, 81] width 31 height 7
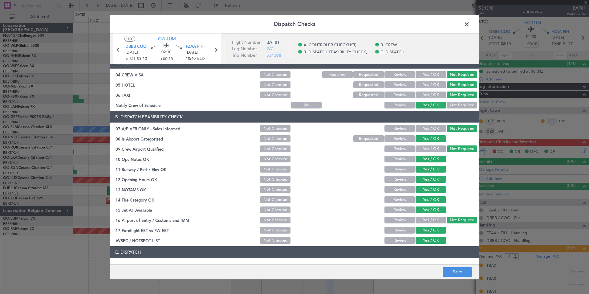
scroll to position [91, 0]
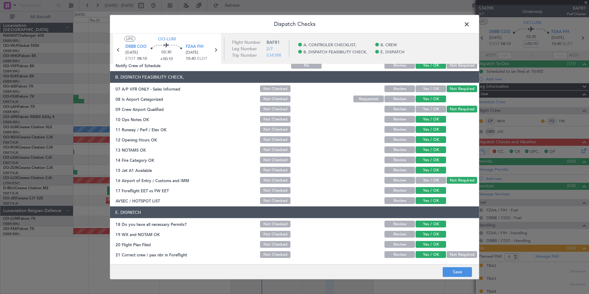
click at [442, 271] on footer "Save" at bounding box center [294, 271] width 369 height 15
click at [442, 272] on footer "Save" at bounding box center [294, 271] width 369 height 15
click at [447, 272] on button "Save" at bounding box center [457, 272] width 29 height 10
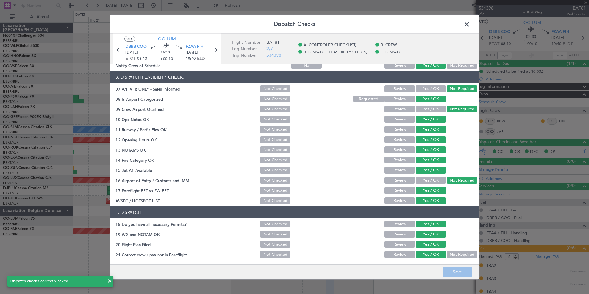
click at [470, 27] on span at bounding box center [470, 26] width 0 height 12
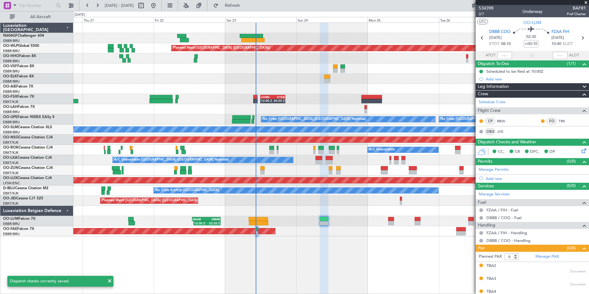
click at [397, 226] on div "Planned Maint Berlin (Brandenburg) LFMN 12:00 Z KTEB 20:20 Z Planned Maint Kort…" at bounding box center [331, 130] width 516 height 214
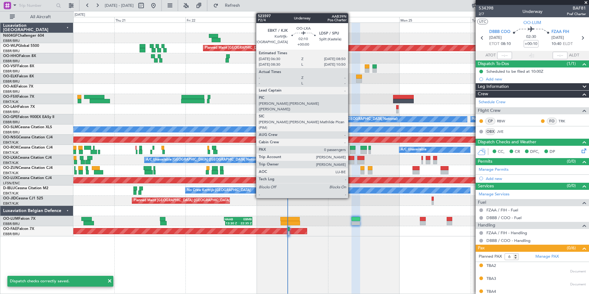
click at [351, 159] on div at bounding box center [350, 158] width 7 height 4
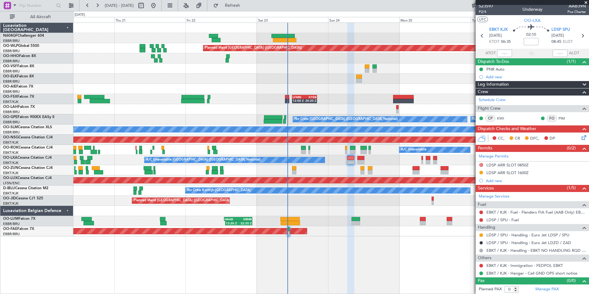
scroll to position [2, 0]
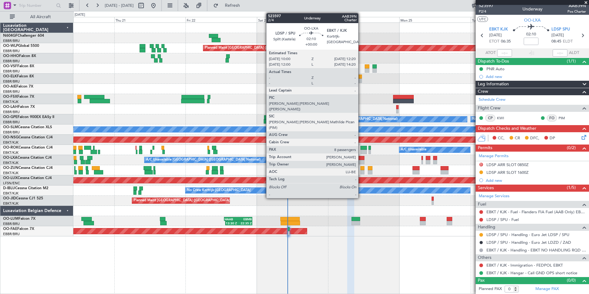
click at [361, 161] on div at bounding box center [360, 162] width 7 height 4
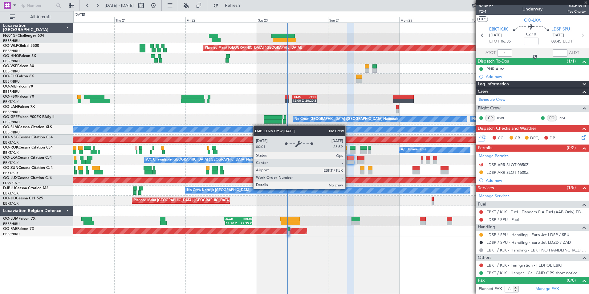
scroll to position [0, 0]
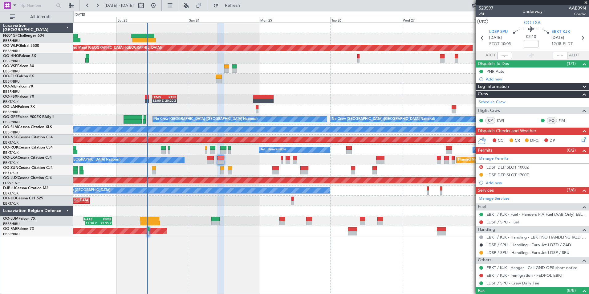
click at [309, 114] on div "Planned Maint Berlin (Brandenburg) - - LIEO 10:00 Z KTEB 19:15 Z LFMN 12:00 Z K…" at bounding box center [331, 130] width 516 height 214
click at [365, 100] on div "LFMN 12:00 Z KTEB 20:20 Z" at bounding box center [331, 99] width 516 height 10
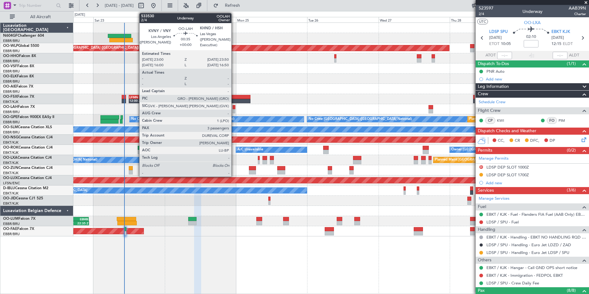
click at [234, 111] on div at bounding box center [234, 111] width 3 height 4
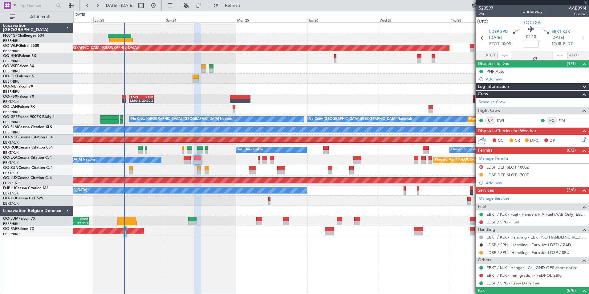
type input "3"
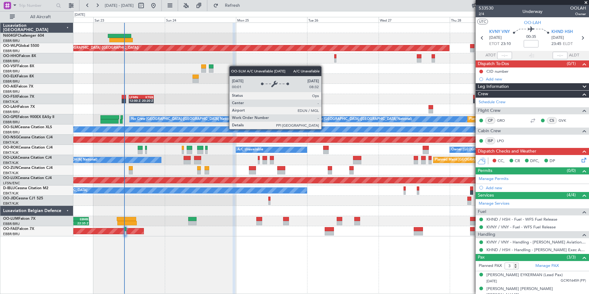
click at [324, 129] on div "A/C Unavailable [GEOGRAPHIC_DATA]" at bounding box center [420, 130] width 1367 height 6
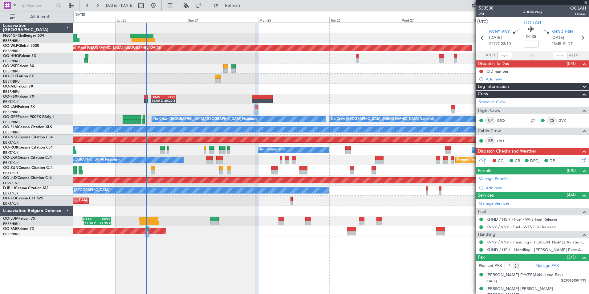
click at [234, 103] on div "LFMN 12:00 Z KTEB 20:20 Z" at bounding box center [331, 99] width 516 height 10
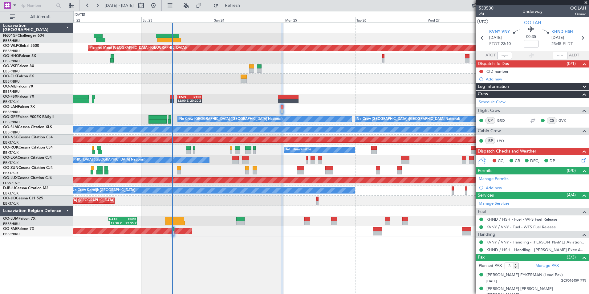
click at [321, 107] on div at bounding box center [331, 109] width 516 height 10
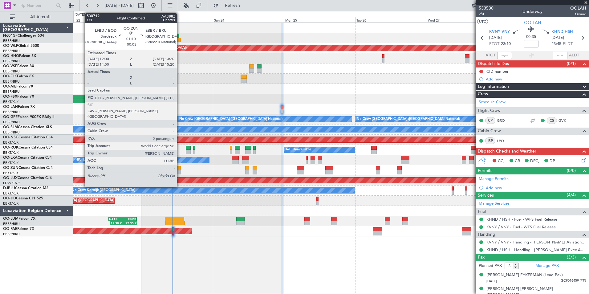
click at [180, 172] on div at bounding box center [179, 172] width 4 height 4
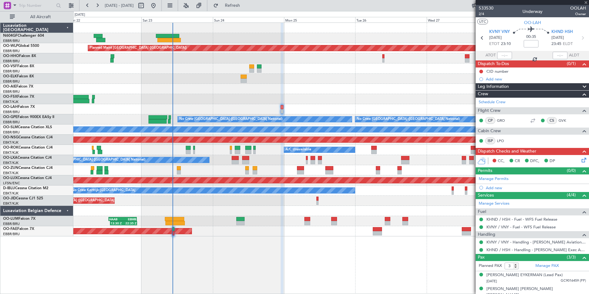
type input "-00:05"
type input "2"
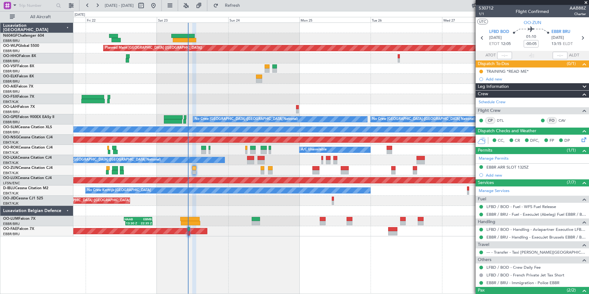
click at [287, 204] on div "Planned Maint Berlin (Brandenburg) Planned Maint Kortrijk-Wevelgem 14:00 Z 02:0…" at bounding box center [331, 130] width 516 height 214
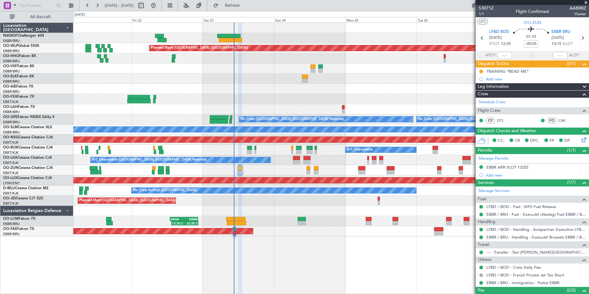
click at [315, 208] on div at bounding box center [331, 211] width 516 height 10
click at [502, 231] on link "LFBD / BOD - Handling - Aviapartner Executive LFBD****MYhandling*** / BOD" at bounding box center [537, 229] width 100 height 5
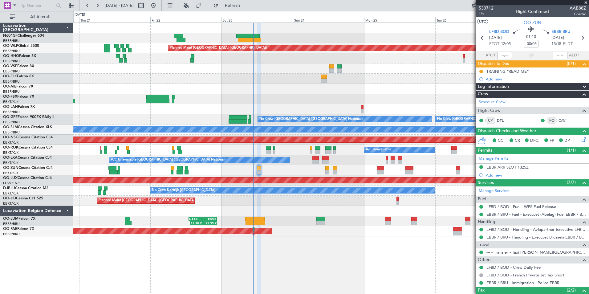
click at [300, 211] on div at bounding box center [331, 211] width 516 height 10
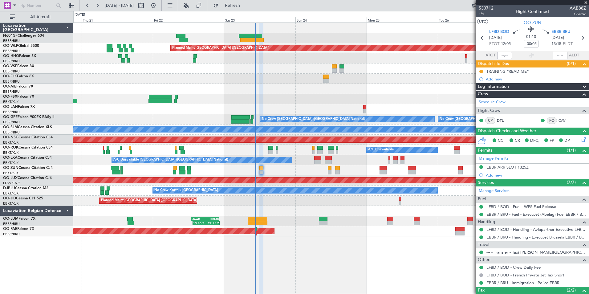
click at [505, 251] on link "--- - Transfer - Taxi Sam Kortrijk" at bounding box center [537, 252] width 100 height 5
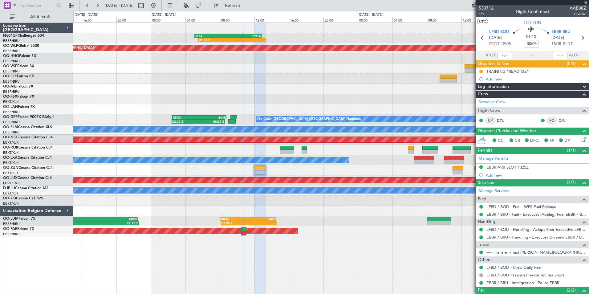
click at [507, 238] on link "EBBR / BRU - Handling - ExecuJet Brussels EBBR / BRU" at bounding box center [537, 237] width 100 height 5
click at [512, 169] on div "EBBR ARR SLOT 1325Z" at bounding box center [508, 167] width 42 height 5
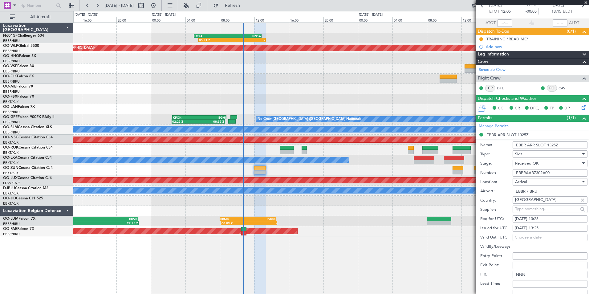
scroll to position [62, 0]
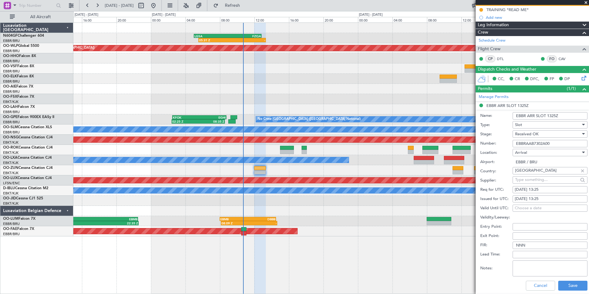
click at [540, 190] on div "23/08/2025 13:25" at bounding box center [550, 190] width 71 height 6
select select "8"
select select "2025"
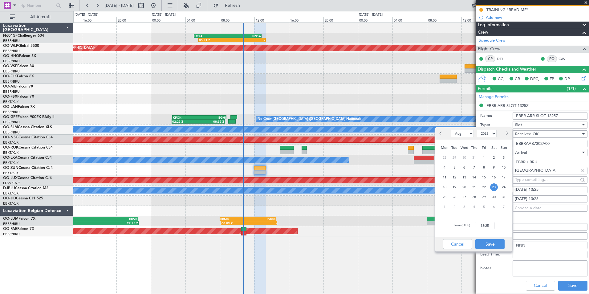
click at [531, 133] on span "Received OK" at bounding box center [526, 134] width 23 height 6
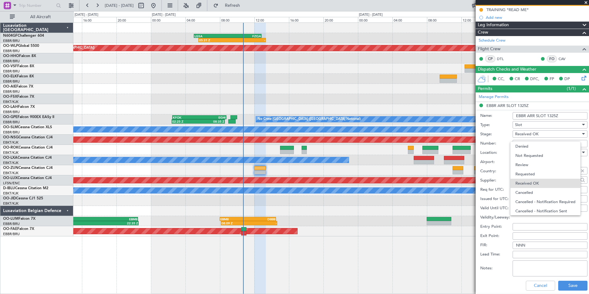
scroll to position [10, 0]
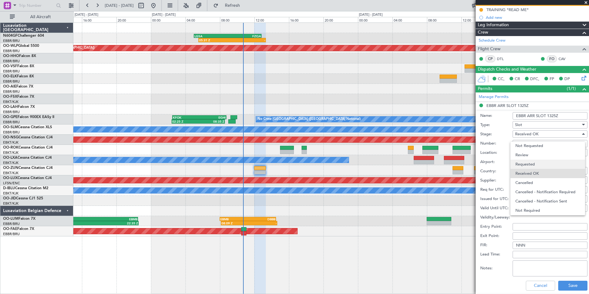
click at [530, 166] on span "Requested" at bounding box center [548, 164] width 65 height 9
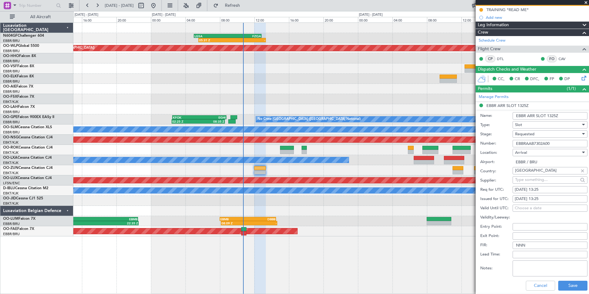
click at [542, 190] on div "23/08/2025 13:25" at bounding box center [550, 190] width 71 height 6
select select "8"
select select "2025"
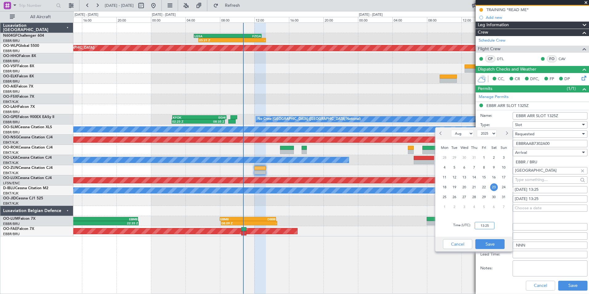
click at [487, 227] on input "13:25" at bounding box center [485, 225] width 20 height 7
type input "0"
type input "12:20"
click at [499, 224] on div "Time (UTC): 12:20" at bounding box center [473, 225] width 77 height 22
click at [487, 243] on button "Save" at bounding box center [489, 244] width 29 height 10
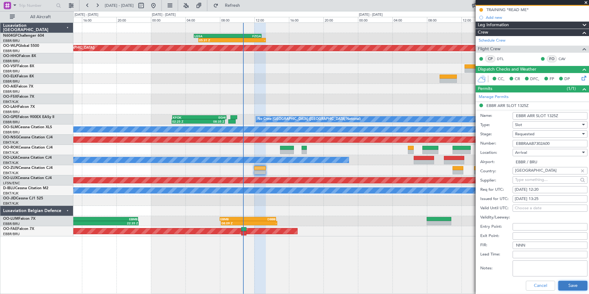
click at [569, 286] on button "Save" at bounding box center [572, 286] width 29 height 10
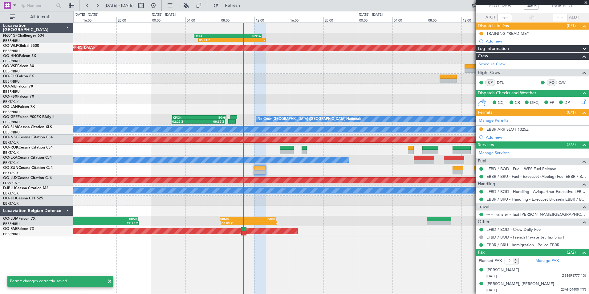
scroll to position [38, 0]
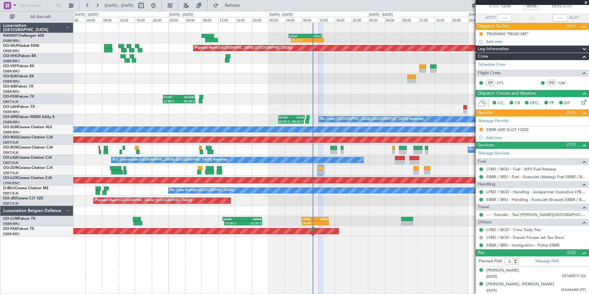
click at [359, 207] on div "05:31 Z - LGSA 05:00 Z FZQA 12:50 Z Planned Maint Berlin (Brandenburg) FCOD 22:…" at bounding box center [331, 130] width 516 height 214
click at [507, 36] on div "TRAINING *READ ME*" at bounding box center [508, 33] width 42 height 5
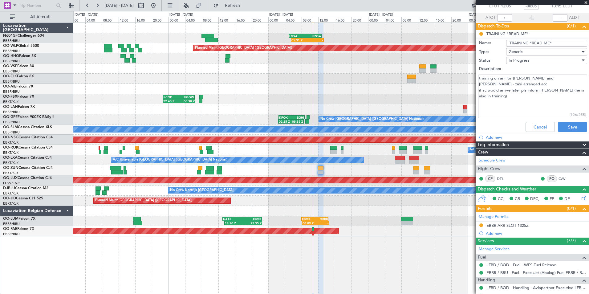
click at [529, 134] on li "Add new" at bounding box center [532, 137] width 113 height 8
click at [528, 129] on button "Cancel" at bounding box center [540, 127] width 29 height 10
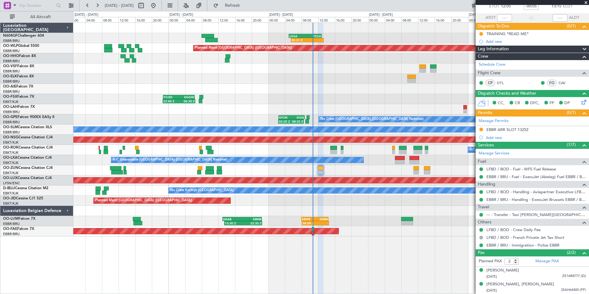
click at [335, 173] on div at bounding box center [331, 170] width 516 height 10
click at [285, 125] on div "A/C Unavailable [GEOGRAPHIC_DATA]" at bounding box center [331, 129] width 516 height 10
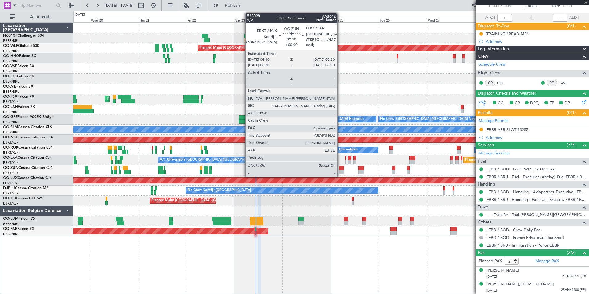
click at [340, 169] on div at bounding box center [341, 168] width 5 height 4
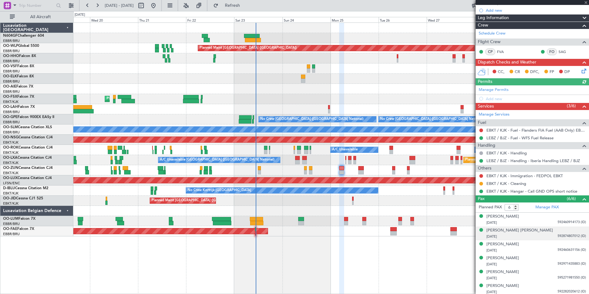
scroll to position [78, 0]
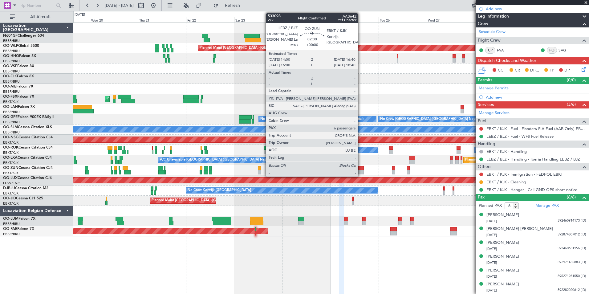
click at [361, 170] on div at bounding box center [361, 172] width 6 height 4
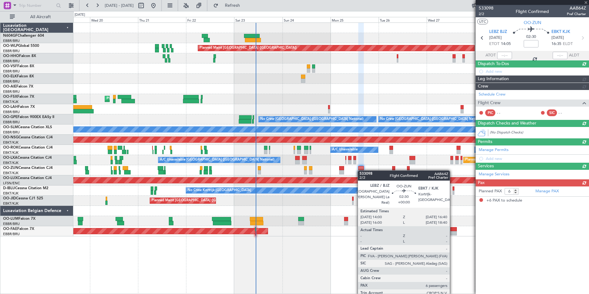
scroll to position [0, 0]
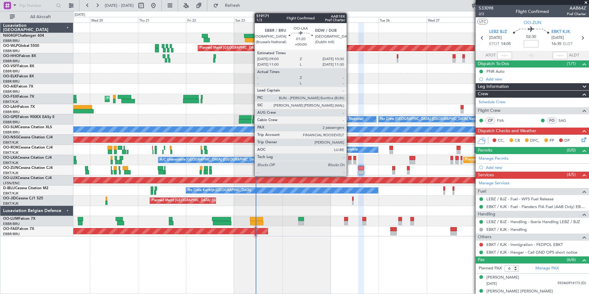
click at [349, 160] on div at bounding box center [349, 162] width 3 height 4
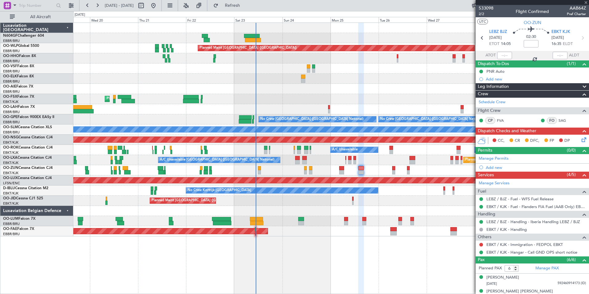
type input "2"
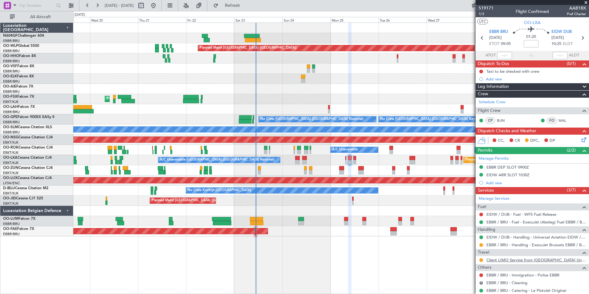
click at [505, 259] on link "Client LIMO Service from Dublin Universal Aviation" at bounding box center [537, 259] width 100 height 5
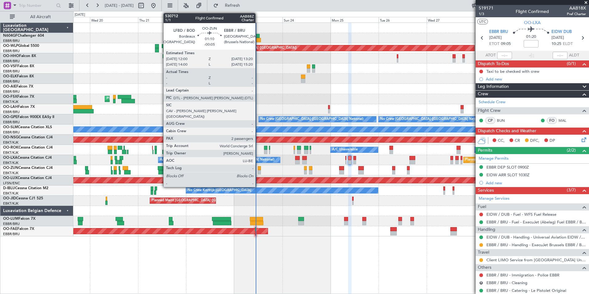
click at [258, 169] on div at bounding box center [259, 168] width 3 height 4
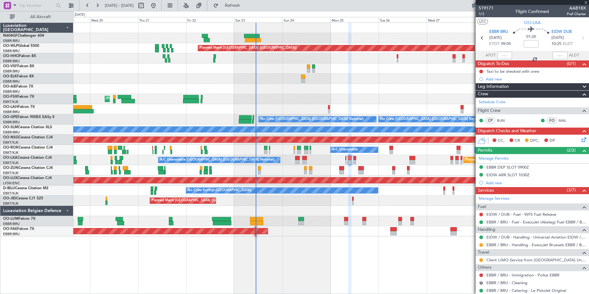
type input "-00:05"
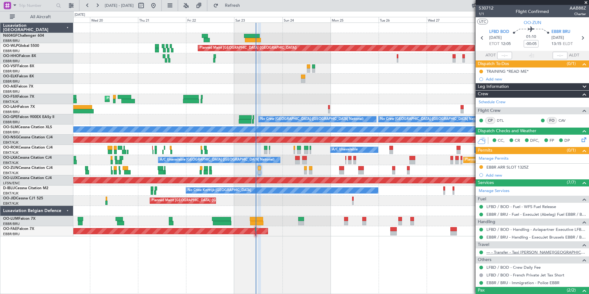
click at [504, 252] on link "--- - Transfer - Taxi Sam Kortrijk" at bounding box center [537, 252] width 100 height 5
click at [246, 6] on span "Refresh" at bounding box center [233, 5] width 26 height 4
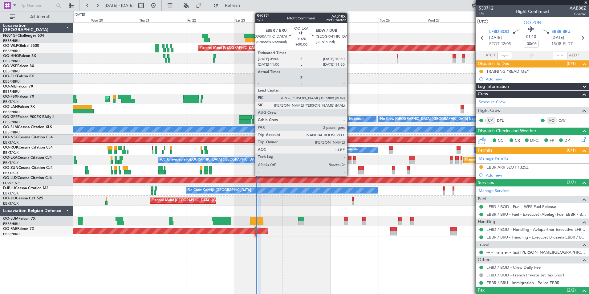
click at [350, 158] on div at bounding box center [349, 158] width 3 height 4
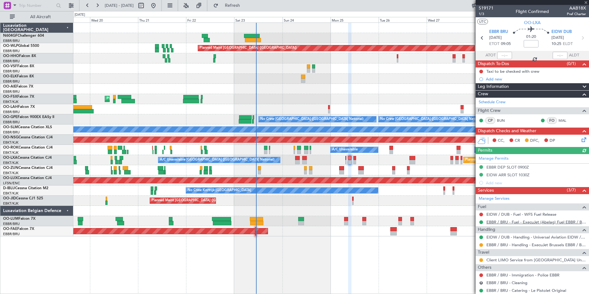
scroll to position [51, 0]
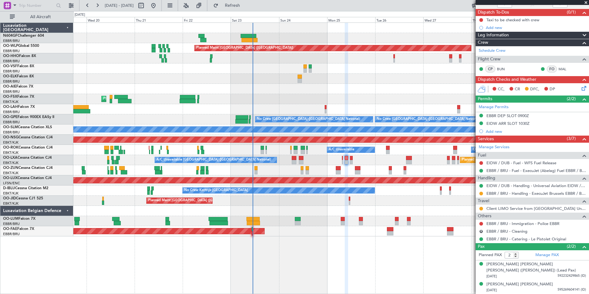
click at [274, 87] on div "Planned Maint [GEOGRAPHIC_DATA] ([GEOGRAPHIC_DATA])" at bounding box center [331, 89] width 516 height 10
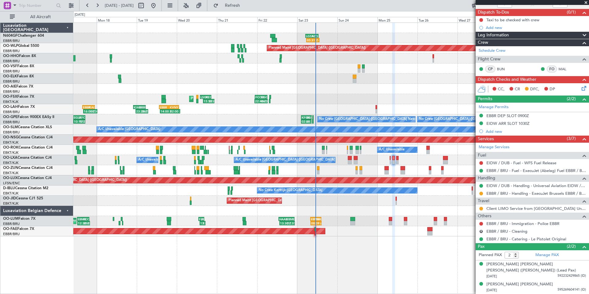
click at [253, 83] on div "05:31 Z - LGSA 05:00 Z FZQA 12:50 Z Planned Maint Berlin (Brandenburg) AOG Main…" at bounding box center [331, 130] width 516 height 214
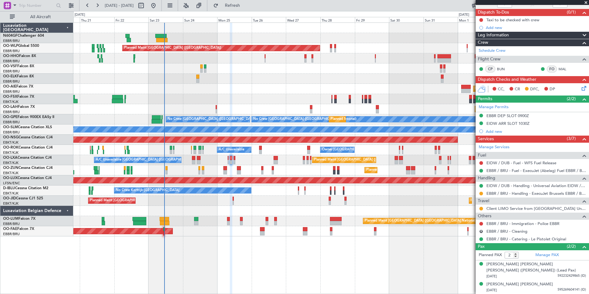
click at [251, 84] on div "Planned Maint Berlin (Brandenburg) AOG Maint Geneva (Cointrin) Planned Maint Ko…" at bounding box center [331, 130] width 516 height 214
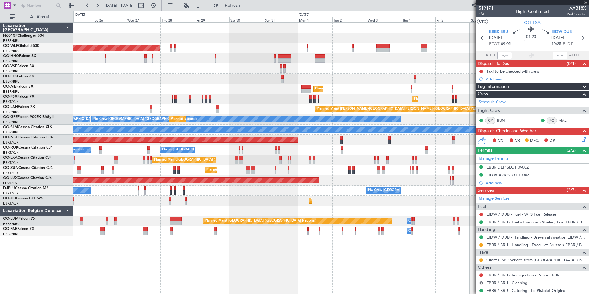
scroll to position [51, 0]
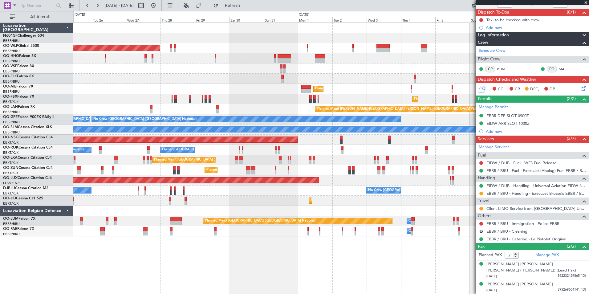
click at [248, 74] on div "Planned Maint [GEOGRAPHIC_DATA] ([GEOGRAPHIC_DATA]) Planned Maint [GEOGRAPHIC_D…" at bounding box center [331, 130] width 516 height 214
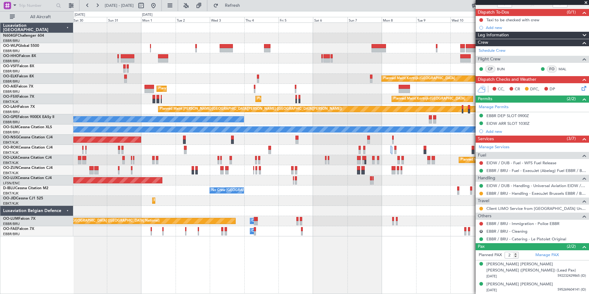
click at [356, 57] on div at bounding box center [331, 58] width 516 height 10
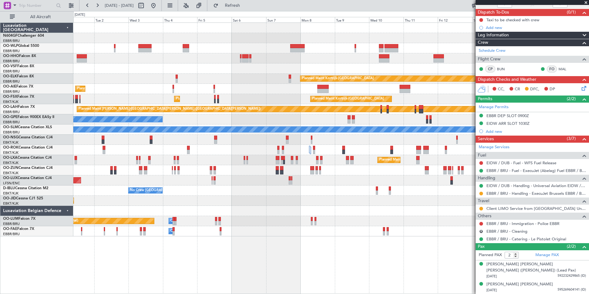
click at [344, 58] on div at bounding box center [331, 58] width 516 height 10
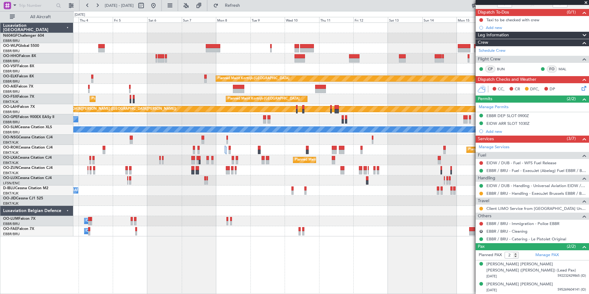
click at [315, 53] on div "Planned Maint Kortrijk-[GEOGRAPHIC_DATA] Planned Maint [GEOGRAPHIC_DATA] ([GEOG…" at bounding box center [331, 130] width 516 height 214
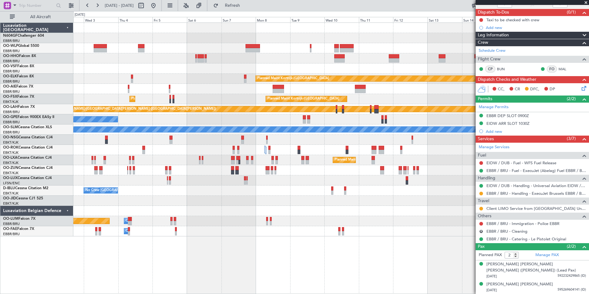
click at [240, 66] on div "Planned Maint Kortrijk-[GEOGRAPHIC_DATA] Planned Maint [GEOGRAPHIC_DATA] ([GEOG…" at bounding box center [331, 130] width 516 height 214
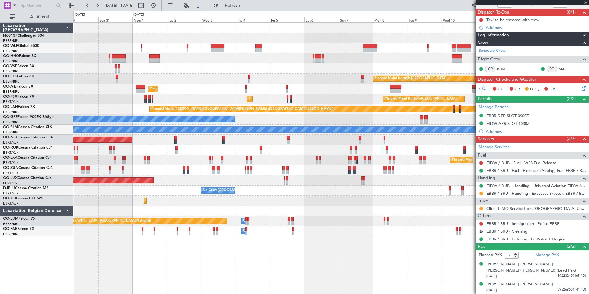
click at [366, 68] on div "Planned Maint [GEOGRAPHIC_DATA] ([GEOGRAPHIC_DATA]) Planned Maint [GEOGRAPHIC_D…" at bounding box center [331, 130] width 516 height 214
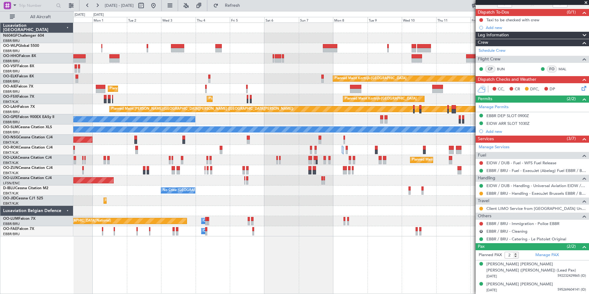
click at [201, 46] on div "Planned Maint [GEOGRAPHIC_DATA] ([GEOGRAPHIC_DATA])" at bounding box center [331, 48] width 516 height 10
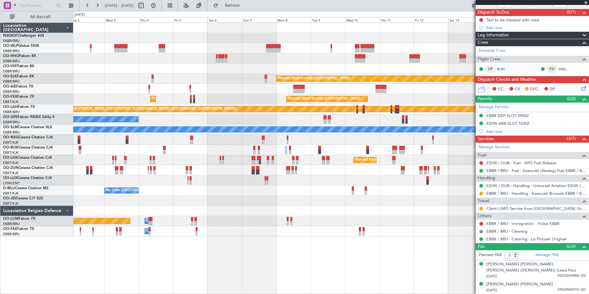
click at [297, 56] on div "Planned Maint Kortrijk-[GEOGRAPHIC_DATA] Planned Maint [GEOGRAPHIC_DATA] ([GEOG…" at bounding box center [331, 130] width 516 height 214
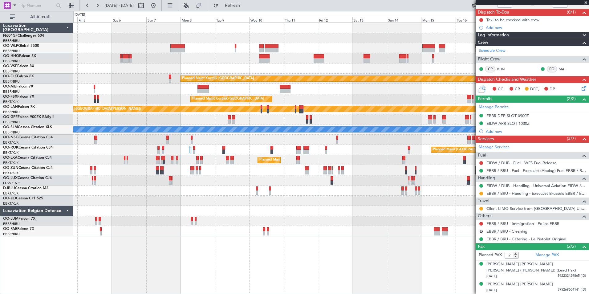
click at [301, 55] on div "Planned Maint Kortrijk-[GEOGRAPHIC_DATA] Planned Maint [GEOGRAPHIC_DATA] ([GEOG…" at bounding box center [331, 130] width 516 height 214
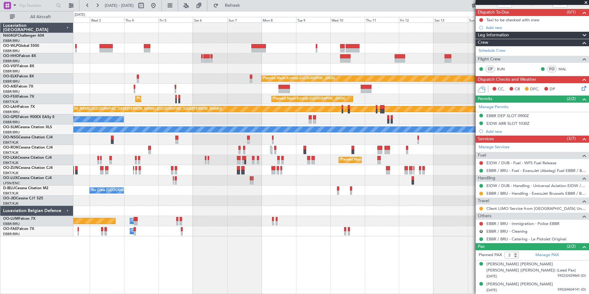
click at [303, 194] on div "Planned Maint Kortrijk-[GEOGRAPHIC_DATA] Planned Maint [GEOGRAPHIC_DATA] ([GEOG…" at bounding box center [331, 130] width 516 height 214
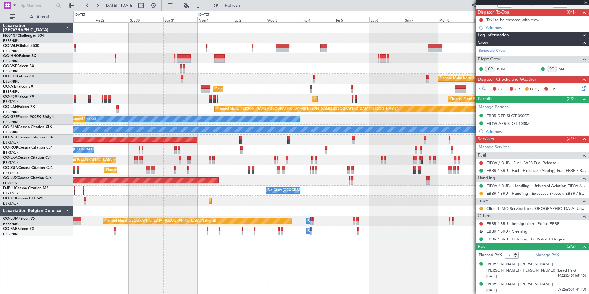
click at [433, 194] on div "No Crew [GEOGRAPHIC_DATA] ([GEOGRAPHIC_DATA] National) No Crew Kortrijk-[GEOGRA…" at bounding box center [331, 191] width 516 height 10
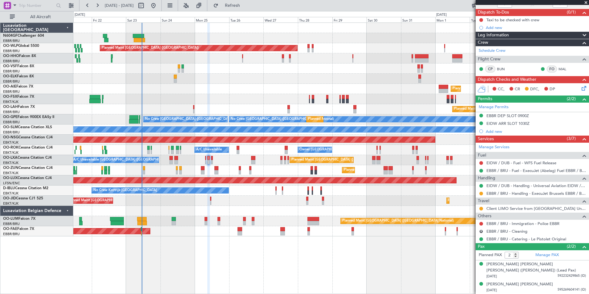
click at [507, 207] on fb-app "[DATE] - [DATE] Refresh Quick Links All Aircraft Planned Maint [GEOGRAPHIC_DATA…" at bounding box center [294, 149] width 589 height 289
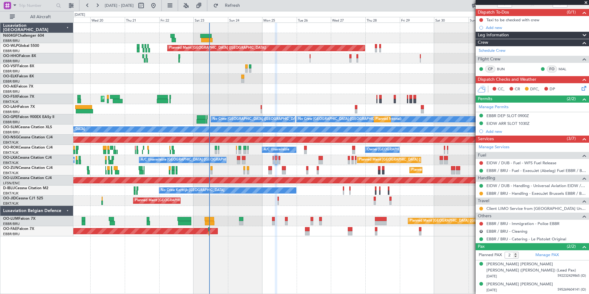
click at [374, 214] on div at bounding box center [331, 211] width 516 height 10
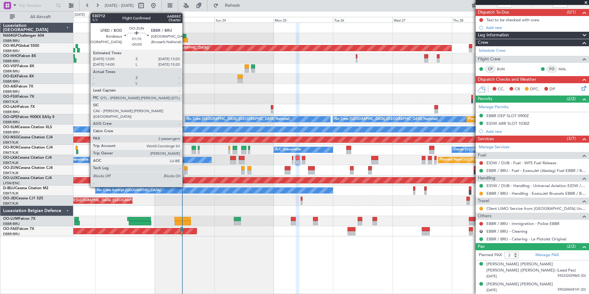
click at [185, 171] on div at bounding box center [185, 172] width 3 height 4
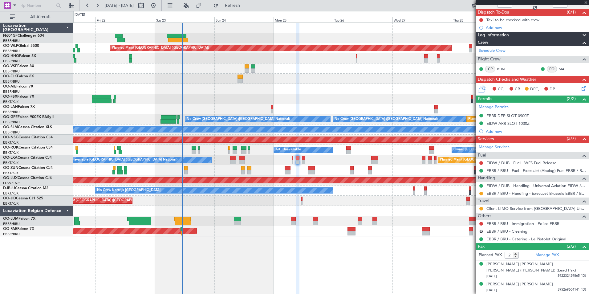
type input "-00:05"
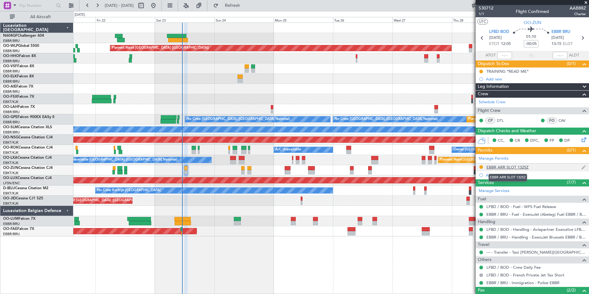
click at [494, 165] on div "EBBR ARR SLOT 1325Z" at bounding box center [508, 167] width 42 height 5
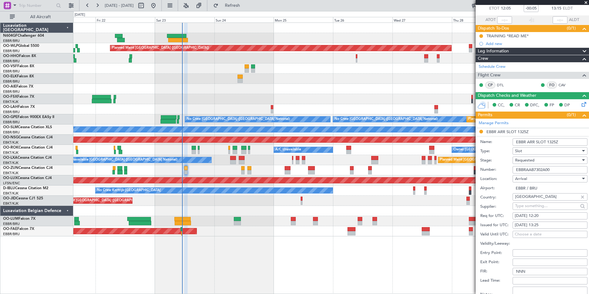
scroll to position [62, 0]
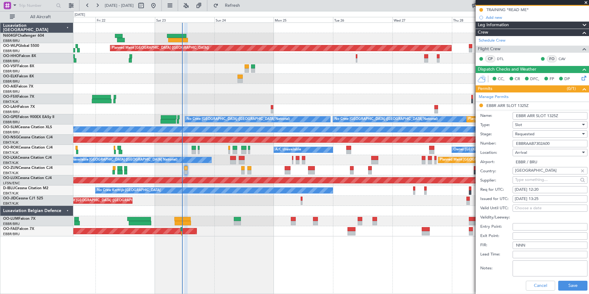
click at [523, 132] on span "Requested" at bounding box center [524, 134] width 19 height 6
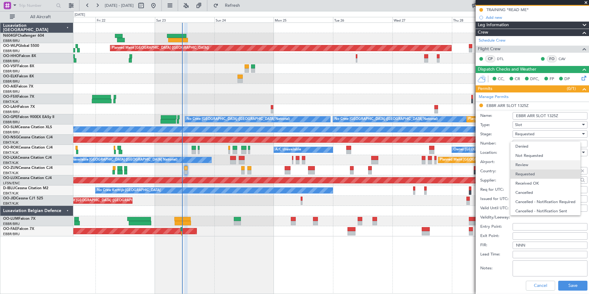
scroll to position [3, 0]
click at [543, 181] on span "Received OK" at bounding box center [548, 180] width 65 height 9
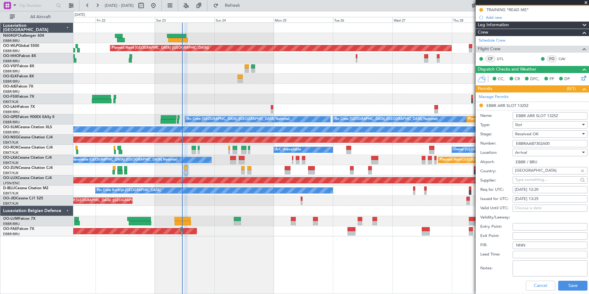
click at [550, 197] on div "[DATE] 13:25" at bounding box center [550, 199] width 71 height 6
select select "8"
select select "2025"
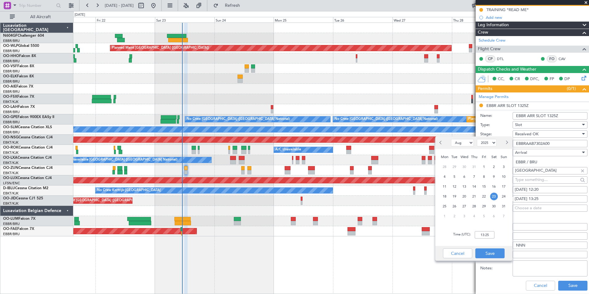
click at [549, 215] on input "Validity/Leeway:" at bounding box center [550, 217] width 75 height 7
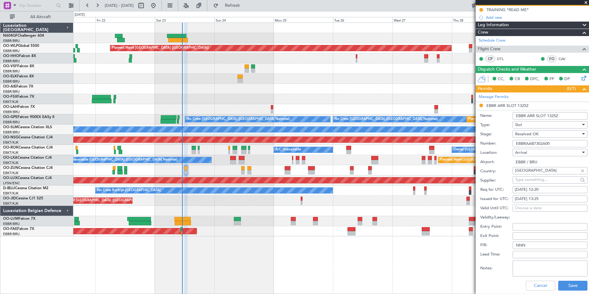
click at [546, 196] on div "[DATE] 13:25" at bounding box center [550, 199] width 71 height 6
select select "8"
select select "2025"
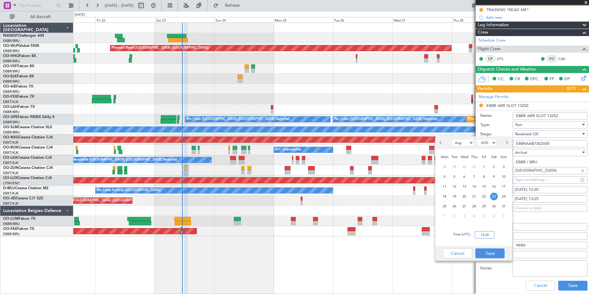
click at [487, 234] on input "13:25" at bounding box center [485, 234] width 20 height 7
click at [539, 213] on div "Validity/Leeway:" at bounding box center [533, 217] width 107 height 9
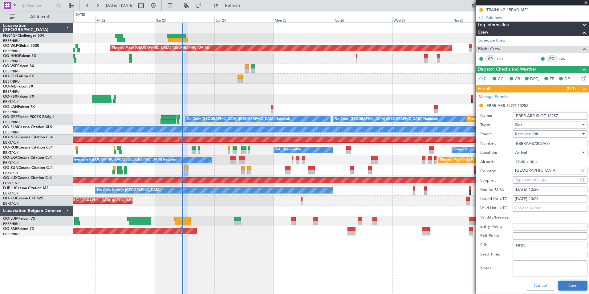
click at [564, 282] on button "Save" at bounding box center [572, 286] width 29 height 10
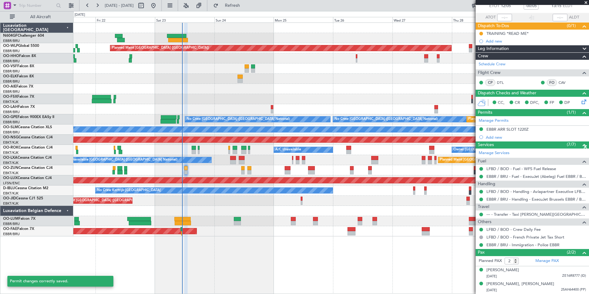
scroll to position [38, 0]
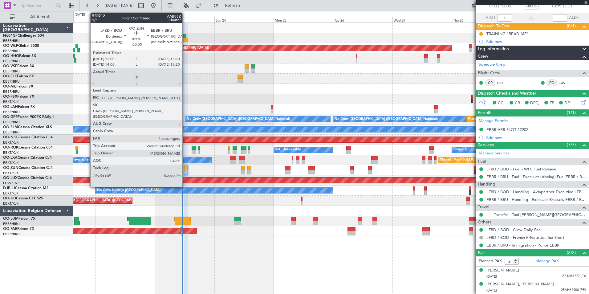
click at [185, 171] on div at bounding box center [185, 172] width 3 height 4
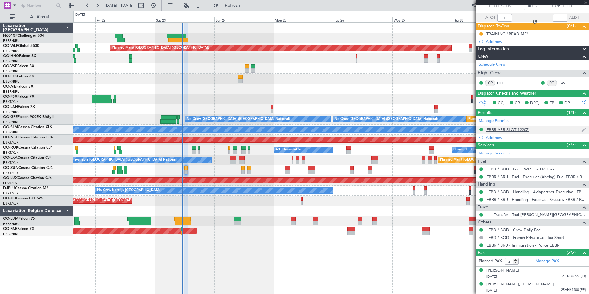
click at [513, 132] on mat-tooltip-component "EBBR ARR SLOT 1220Z" at bounding box center [507, 140] width 47 height 16
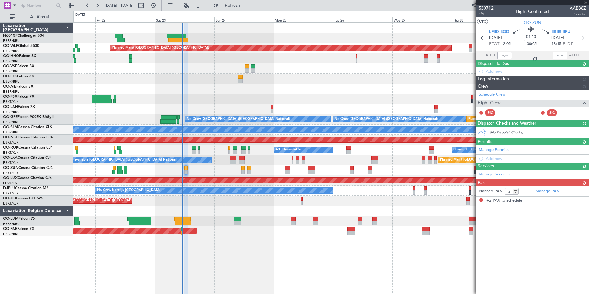
click at [514, 131] on div "(No Dispatch Checks)" at bounding box center [532, 132] width 113 height 11
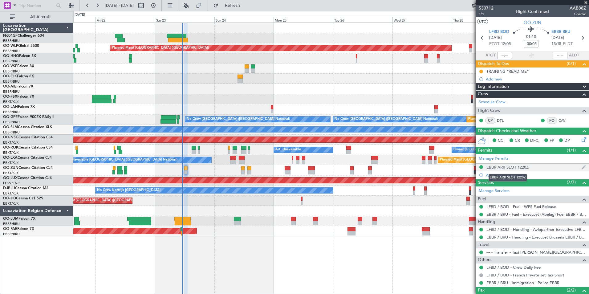
click at [504, 167] on div "EBBR ARR SLOT 1220Z" at bounding box center [508, 167] width 42 height 5
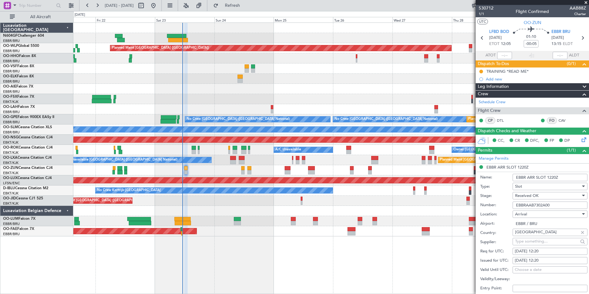
scroll to position [92, 0]
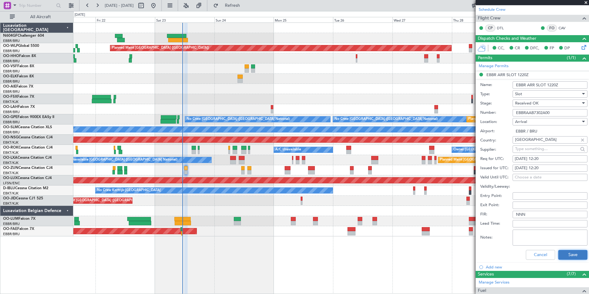
click at [571, 251] on button "Save" at bounding box center [572, 255] width 29 height 10
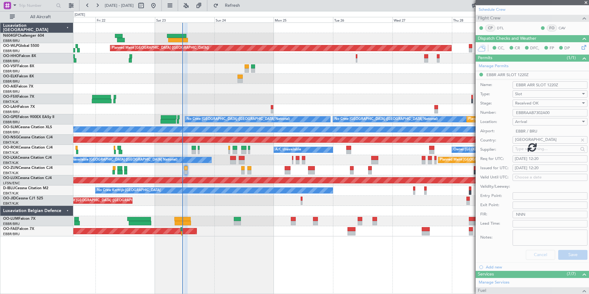
scroll to position [38, 0]
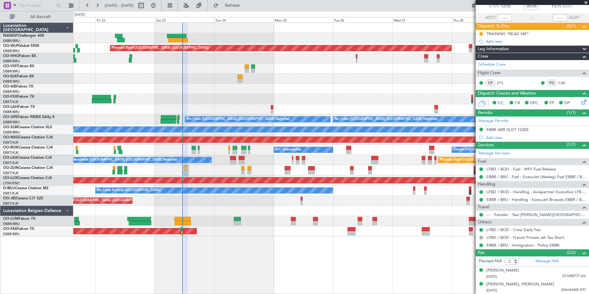
click at [255, 95] on div "Planned Maint Kortrijk-[GEOGRAPHIC_DATA]" at bounding box center [331, 99] width 516 height 10
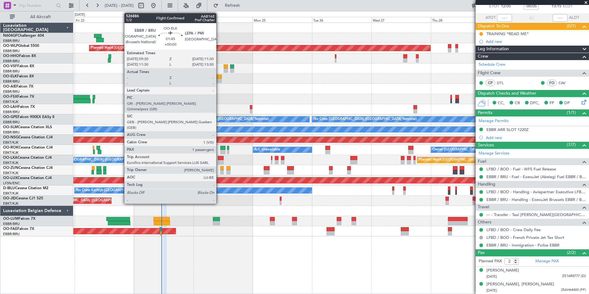
click at [219, 77] on div at bounding box center [219, 77] width 5 height 4
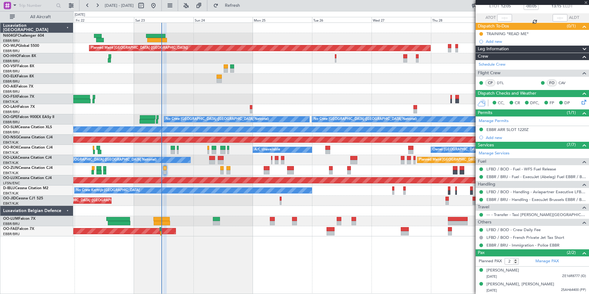
type input "1"
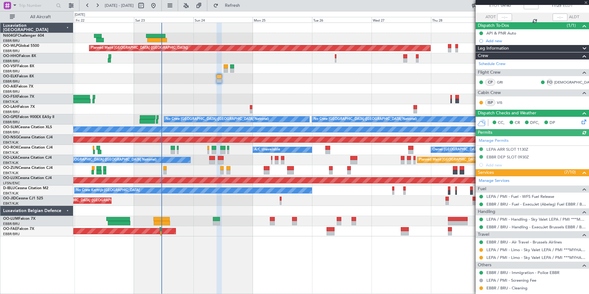
scroll to position [75, 0]
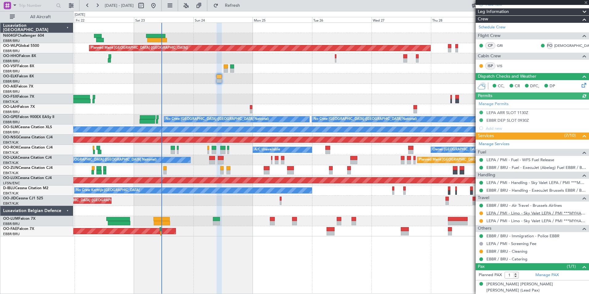
click at [516, 212] on link "LEPA / PMI - Limo - Sky Valet LEPA / PMI ***MYHANDLING***" at bounding box center [537, 212] width 100 height 5
click at [247, 8] on button "Refresh" at bounding box center [228, 6] width 37 height 10
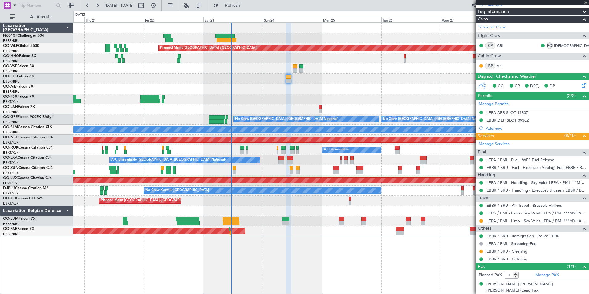
click at [310, 204] on div "Planned Maint [GEOGRAPHIC_DATA] ([GEOGRAPHIC_DATA])" at bounding box center [331, 201] width 516 height 10
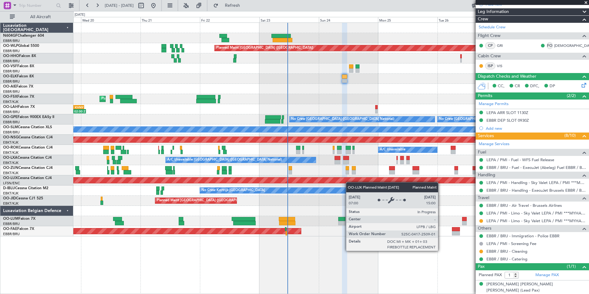
click at [352, 182] on div "Planned Maint [GEOGRAPHIC_DATA] ([GEOGRAPHIC_DATA])" at bounding box center [346, 180] width 970 height 6
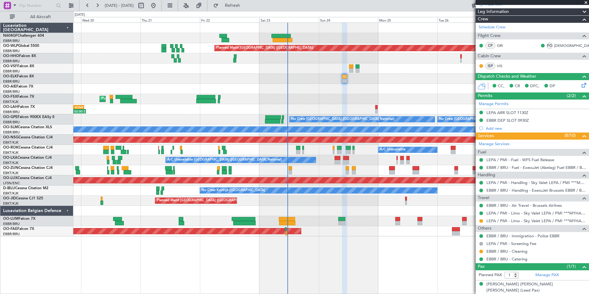
click at [329, 200] on div "Planned Maint [GEOGRAPHIC_DATA] ([GEOGRAPHIC_DATA])" at bounding box center [331, 201] width 516 height 10
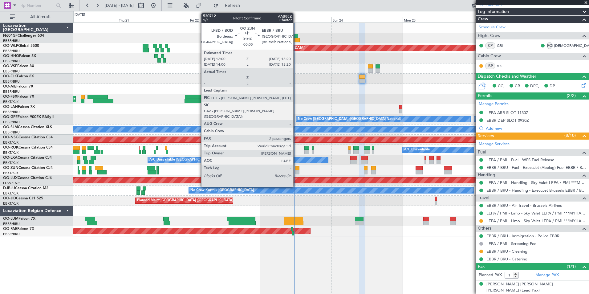
click at [296, 170] on div at bounding box center [298, 172] width 4 height 4
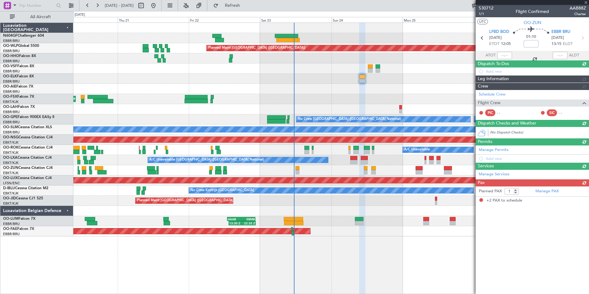
type input "-00:05"
type input "2"
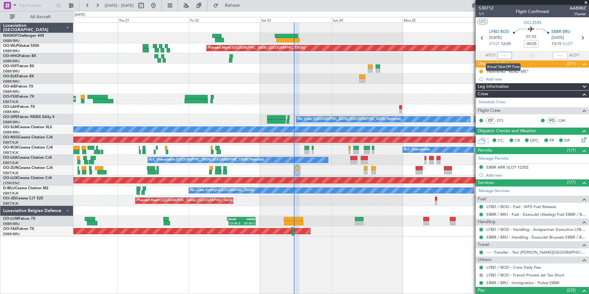
click at [504, 56] on input "text" at bounding box center [504, 55] width 15 height 7
type input "01:10"
click at [481, 14] on span "1/1" at bounding box center [486, 13] width 15 height 5
click at [246, 6] on span "Refresh" at bounding box center [233, 5] width 26 height 4
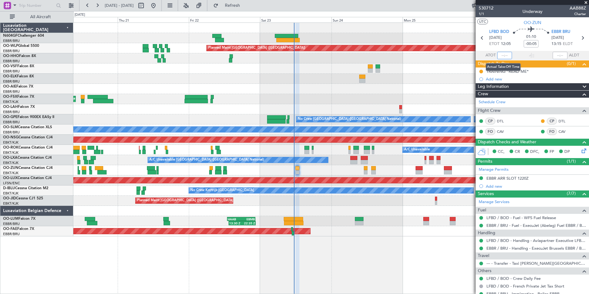
click at [502, 54] on input "text" at bounding box center [504, 55] width 15 height 7
type input "11:04"
click at [493, 19] on section "UTC OO-ZUN" at bounding box center [532, 21] width 113 height 9
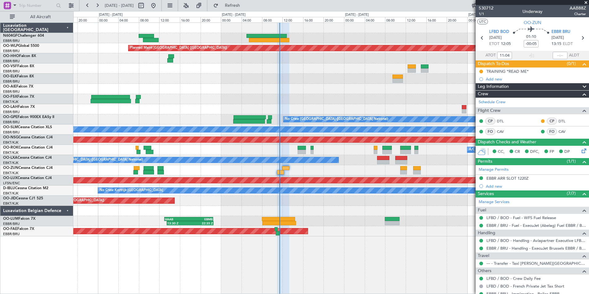
click at [366, 166] on div at bounding box center [331, 170] width 516 height 10
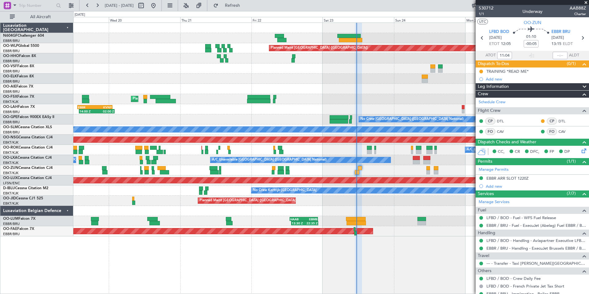
click at [347, 88] on div at bounding box center [331, 89] width 516 height 10
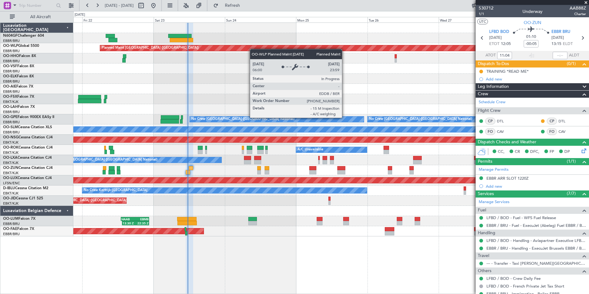
click at [205, 46] on div "Planned Maint Berlin (Brandenburg) Planned Maint Kortrijk-Wevelgem 14:00 Z 02:0…" at bounding box center [331, 130] width 516 height 214
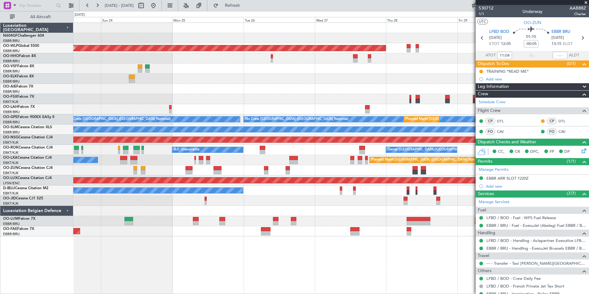
click at [257, 76] on div "Planned Maint Berlin (Brandenburg) - - LIEO 10:00 Z KTEB 19:15 Z Planned Maint …" at bounding box center [331, 130] width 516 height 214
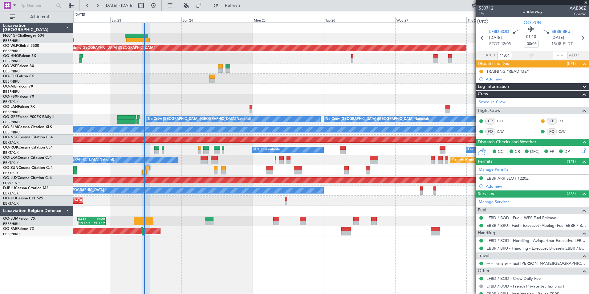
click at [377, 80] on div at bounding box center [331, 79] width 516 height 10
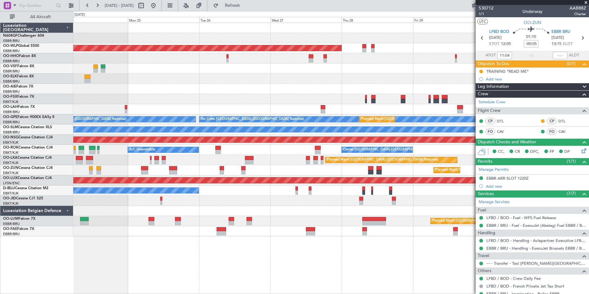
click at [276, 87] on div "Planned Maint [GEOGRAPHIC_DATA] ([GEOGRAPHIC_DATA])" at bounding box center [331, 89] width 516 height 10
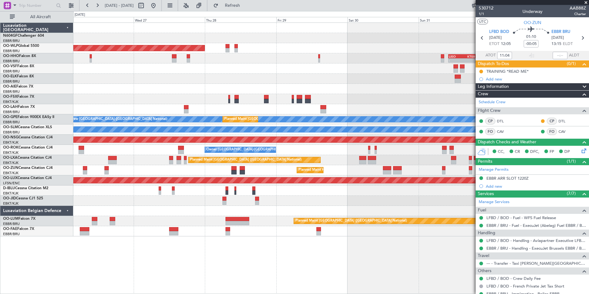
click at [251, 65] on div "Planned Maint Berlin (Brandenburg) LIML 07:00 Z KCLT 16:05 Z - - - - LIEO 10:00…" at bounding box center [331, 130] width 516 height 214
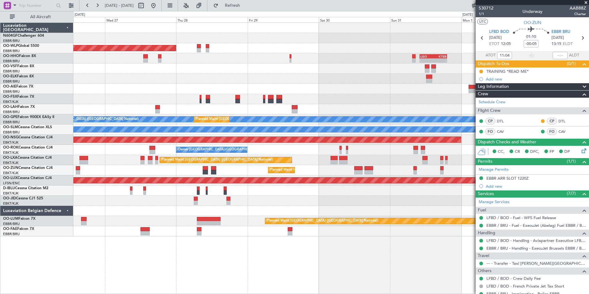
click at [270, 81] on div at bounding box center [331, 79] width 516 height 10
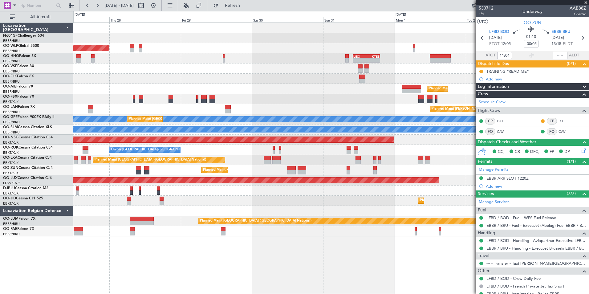
click at [273, 79] on div at bounding box center [331, 79] width 516 height 10
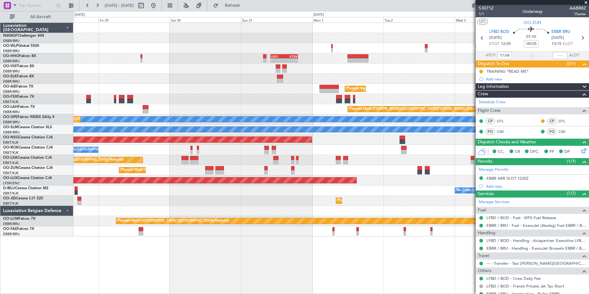
click at [310, 67] on div "LIML 07:00 Z KCLT 16:05 Z - - Planned Maint Berlin (Brandenburg) - - LIEO 10:00…" at bounding box center [331, 130] width 516 height 214
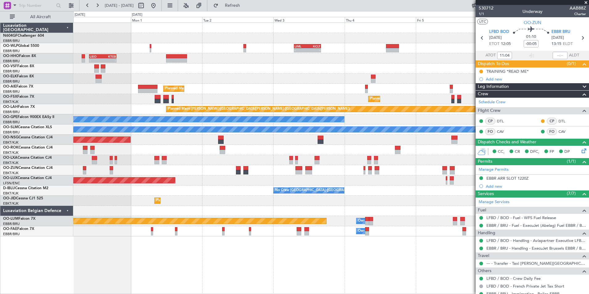
click at [296, 68] on div at bounding box center [331, 68] width 516 height 10
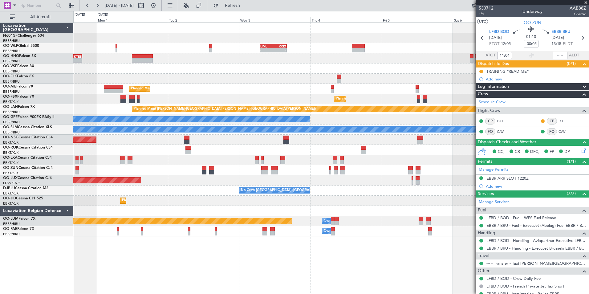
click at [268, 75] on div "Planned Maint Kortrijk-[GEOGRAPHIC_DATA]" at bounding box center [331, 79] width 516 height 10
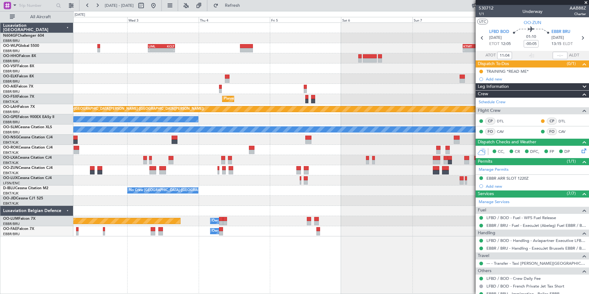
click at [353, 48] on div "LIML 07:00 Z KCLT 16:05 Z - - - - KTMT 17:00 Z ELLX 03:00 Z - - LTCG 11:00 Z RJ…" at bounding box center [331, 48] width 516 height 10
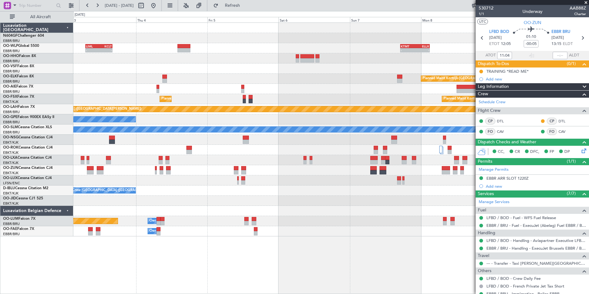
click at [495, 57] on fb-app "02 Sep 2025 - 10 Sep 2025 Refresh Quick Links All Aircraft - - LIML 07:00 Z KCL…" at bounding box center [294, 149] width 589 height 289
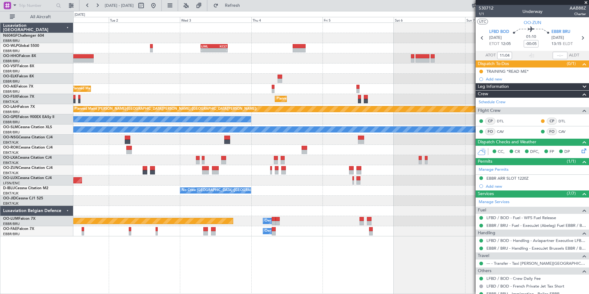
click at [555, 64] on fb-app "01 Sep 2025 - 08 Sep 2025 Refresh Quick Links All Aircraft - - LIML 07:00 Z KCL…" at bounding box center [294, 149] width 589 height 289
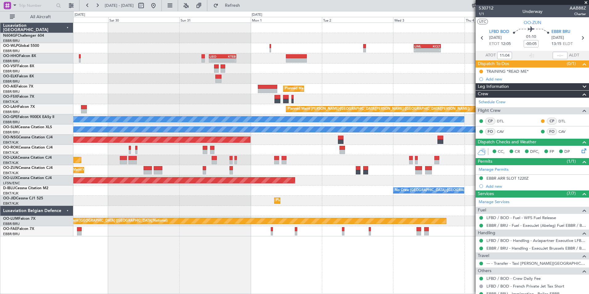
click at [409, 77] on div "- - LIML 07:00 Z KCLT 16:05 Z Planned Maint Berlin (Brandenburg) - - LIEO 10:00…" at bounding box center [331, 130] width 516 height 214
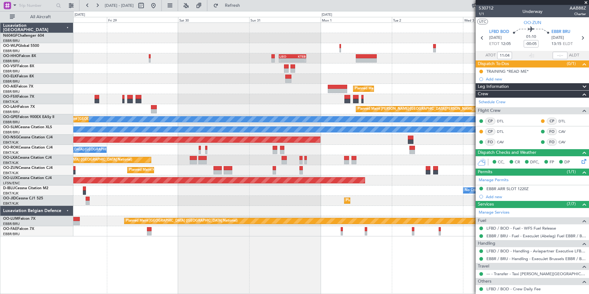
click at [346, 170] on div "- - LIML 07:00 Z KCLT 16:05 Z Planned Maint Berlin (Brandenburg) - - LIEO 10:00…" at bounding box center [331, 130] width 516 height 214
click at [493, 151] on fb-app "28 Aug 2025 - 04 Sep 2025 Refresh Quick Links All Aircraft - - LIML 07:00 Z KCL…" at bounding box center [294, 149] width 589 height 289
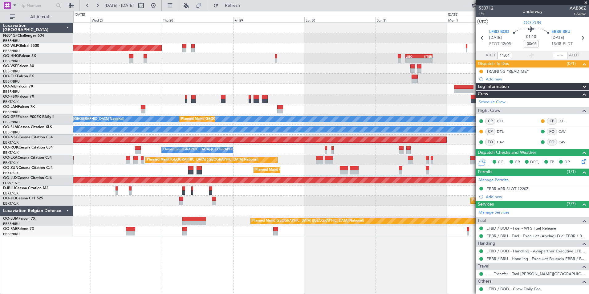
click at [433, 193] on div "No Crew Brussels (Brussels National) No Crew Kortrijk-Wevelgem" at bounding box center [331, 191] width 516 height 10
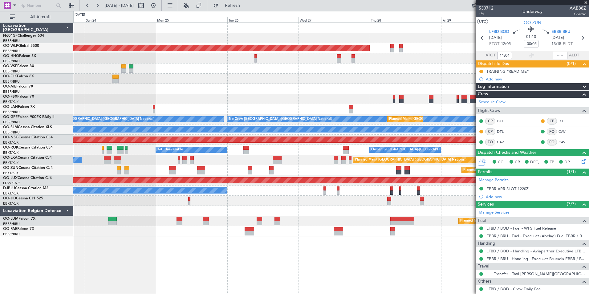
click at [373, 202] on div "Planned Maint Kortrijk-Wevelgem Planned Maint Paris (Le Bourget)" at bounding box center [331, 201] width 516 height 10
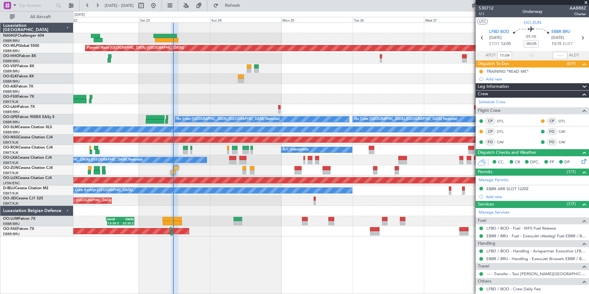
click at [230, 237] on div "Planned Maint Berlin (Brandenburg) Planned Maint Kortrijk-Wevelgem No Crew Brus…" at bounding box center [331, 157] width 516 height 271
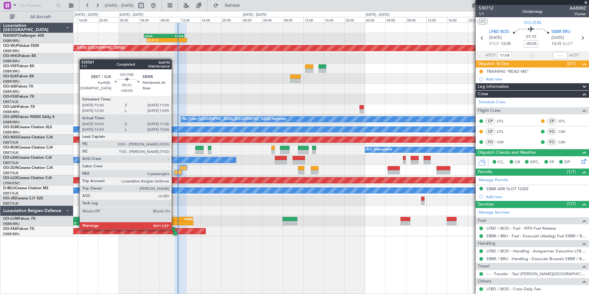
click at [174, 229] on div at bounding box center [173, 229] width 3 height 4
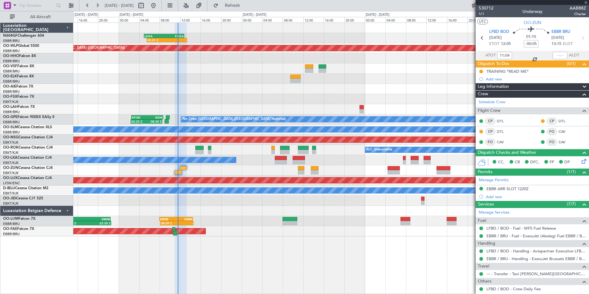
type input "10:53"
type input "11:16"
type input "0"
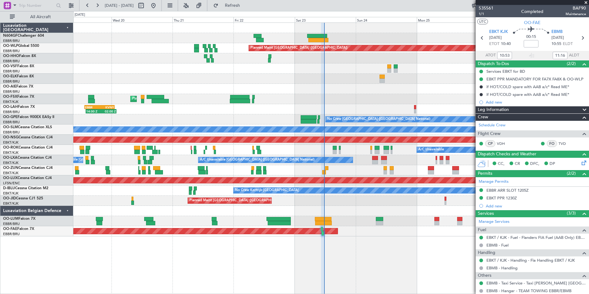
click at [397, 235] on div "Planned Maint Kortrijk-[GEOGRAPHIC_DATA]" at bounding box center [331, 231] width 516 height 10
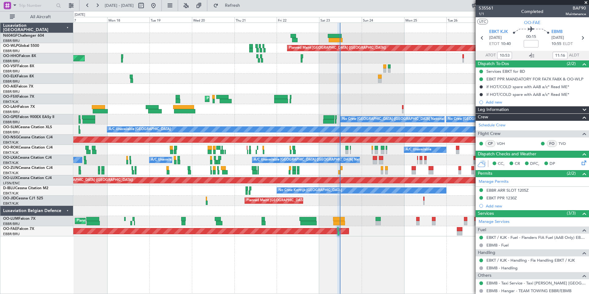
click at [344, 100] on div "Planned Maint [GEOGRAPHIC_DATA] ([GEOGRAPHIC_DATA]) AOG Maint Geneva ([GEOGRAPH…" at bounding box center [331, 130] width 516 height 214
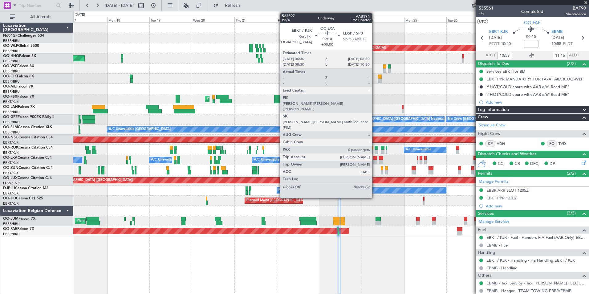
click at [375, 161] on div at bounding box center [375, 162] width 4 height 4
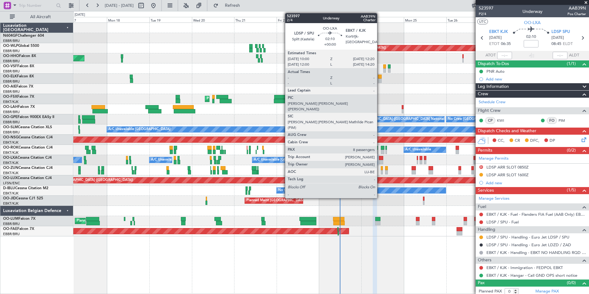
click at [380, 161] on div at bounding box center [381, 162] width 4 height 4
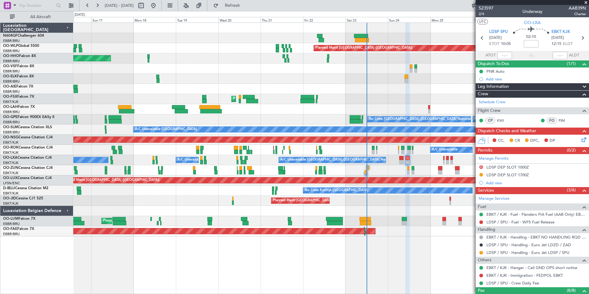
click at [402, 199] on div "Planned Maint [GEOGRAPHIC_DATA] ([GEOGRAPHIC_DATA])" at bounding box center [331, 201] width 516 height 10
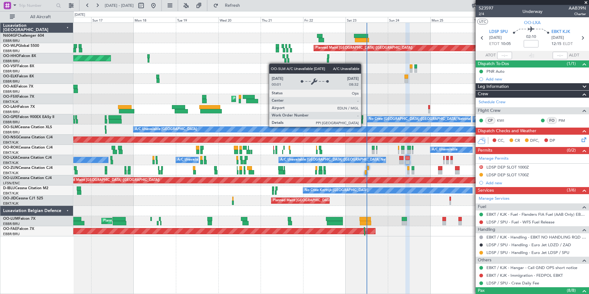
click at [313, 116] on div "Planned Maint [GEOGRAPHIC_DATA] ([GEOGRAPHIC_DATA] National) No Crew [GEOGRAPHI…" at bounding box center [331, 119] width 516 height 10
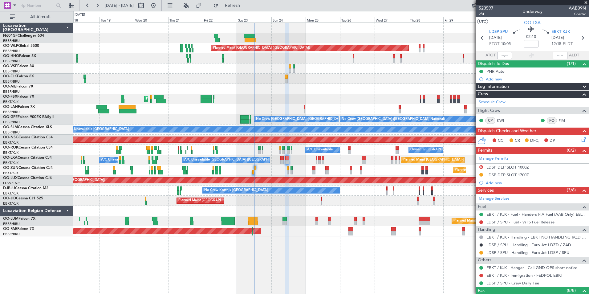
click at [320, 104] on div "Planned Maint [GEOGRAPHIC_DATA] ([GEOGRAPHIC_DATA]) AOG Maint Geneva ([GEOGRAPH…" at bounding box center [331, 130] width 516 height 214
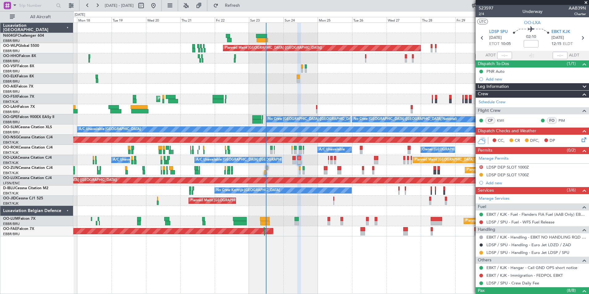
click at [348, 88] on div "Planned Maint [GEOGRAPHIC_DATA] ([GEOGRAPHIC_DATA])" at bounding box center [331, 89] width 516 height 10
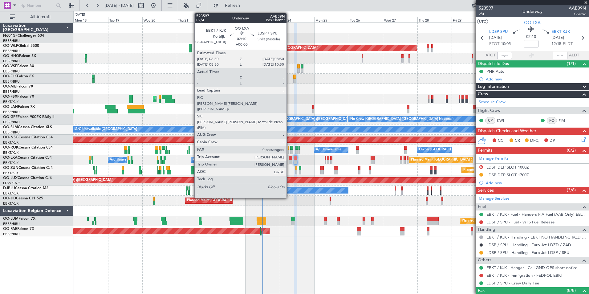
click at [289, 159] on div at bounding box center [290, 158] width 3 height 4
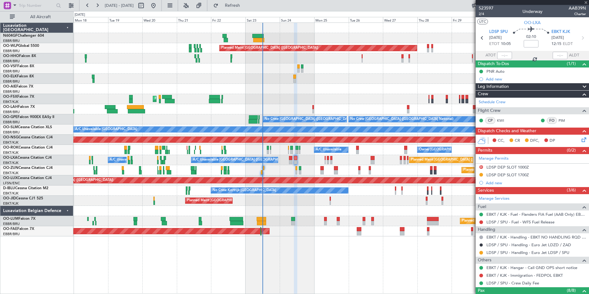
type input "0"
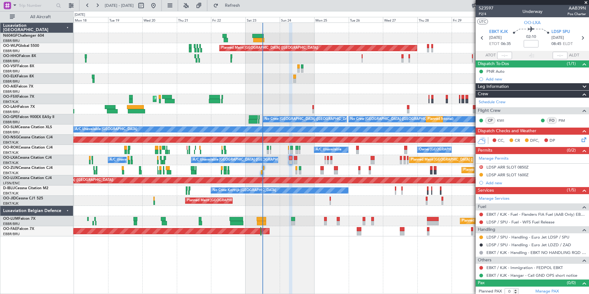
click at [321, 234] on div "Planned Maint Kortrijk-[GEOGRAPHIC_DATA] Owner [GEOGRAPHIC_DATA]" at bounding box center [331, 231] width 516 height 10
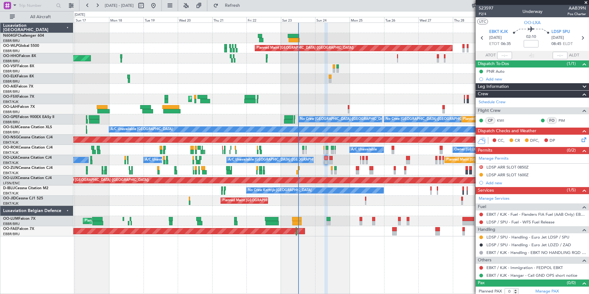
click at [384, 234] on div "Planned Maint Kortrijk-[GEOGRAPHIC_DATA] Owner [GEOGRAPHIC_DATA]" at bounding box center [331, 231] width 516 height 10
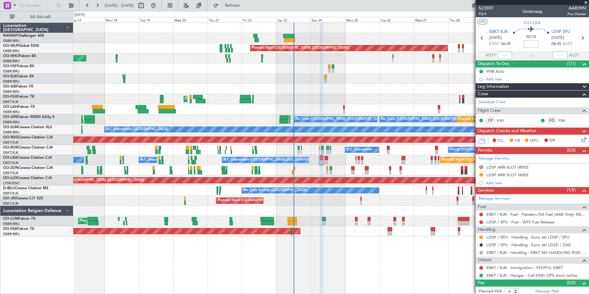
click at [338, 235] on div "Planned Maint Kortrijk-[GEOGRAPHIC_DATA] Owner [GEOGRAPHIC_DATA]" at bounding box center [331, 231] width 516 height 10
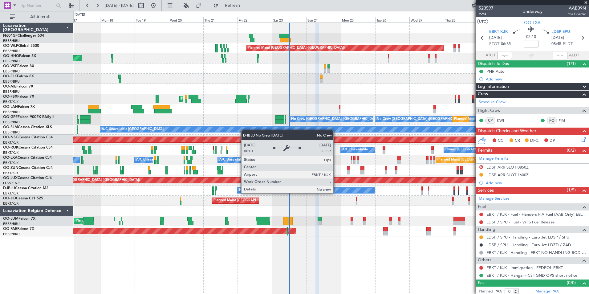
click at [365, 200] on div "Planned Maint [GEOGRAPHIC_DATA] ([GEOGRAPHIC_DATA]) AOG Maint Geneva ([GEOGRAPH…" at bounding box center [331, 130] width 516 height 214
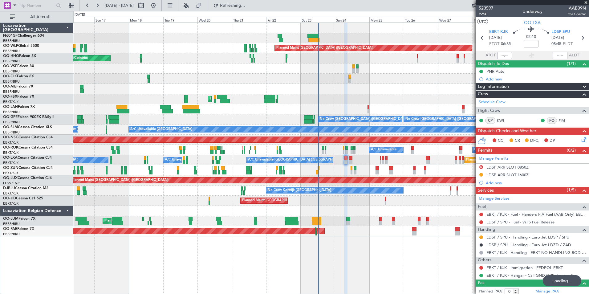
click at [99, 98] on div "Planned Maint Kortrijk-[GEOGRAPHIC_DATA]" at bounding box center [331, 99] width 516 height 10
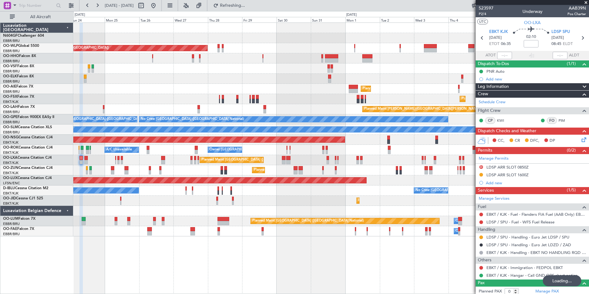
click at [151, 112] on div "Planned Maint [GEOGRAPHIC_DATA] ([GEOGRAPHIC_DATA]) Planned Maint [GEOGRAPHIC_D…" at bounding box center [331, 130] width 516 height 214
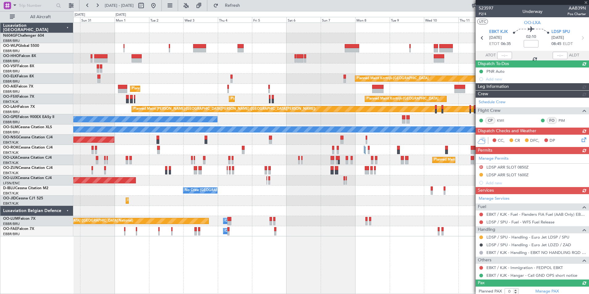
click at [268, 95] on div "Planned Maint Kortrijk-[GEOGRAPHIC_DATA] Planned Maint [GEOGRAPHIC_DATA]-[GEOGR…" at bounding box center [331, 99] width 516 height 10
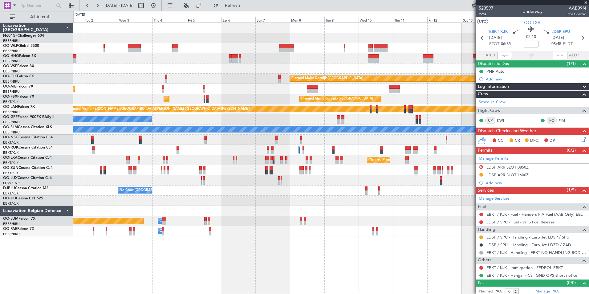
click at [244, 59] on div "Planned Maint Kortrijk-[GEOGRAPHIC_DATA] Planned Maint [GEOGRAPHIC_DATA] ([GEOG…" at bounding box center [331, 130] width 516 height 214
click at [295, 56] on div "Planned Maint Kortrijk-[GEOGRAPHIC_DATA] Planned Maint [GEOGRAPHIC_DATA] ([GEOG…" at bounding box center [331, 130] width 516 height 214
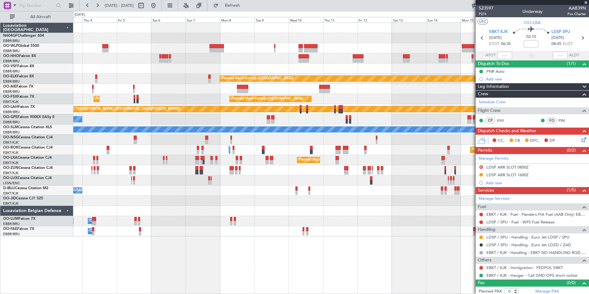
click at [492, 28] on section "EBKT KJK [DATE] ETOT 06:35 02:10 LDSP SPU [DATE] 08:45 ELDT" at bounding box center [532, 39] width 113 height 24
click at [493, 30] on span "EBKT KJK" at bounding box center [498, 32] width 19 height 6
click at [381, 192] on div "No Crew [GEOGRAPHIC_DATA] ([GEOGRAPHIC_DATA] National)" at bounding box center [331, 191] width 516 height 10
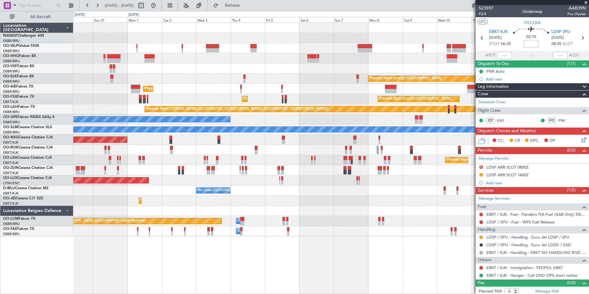
click at [425, 193] on div "Planned Maint [GEOGRAPHIC_DATA] ([GEOGRAPHIC_DATA]) Planned Maint [GEOGRAPHIC_D…" at bounding box center [331, 130] width 516 height 214
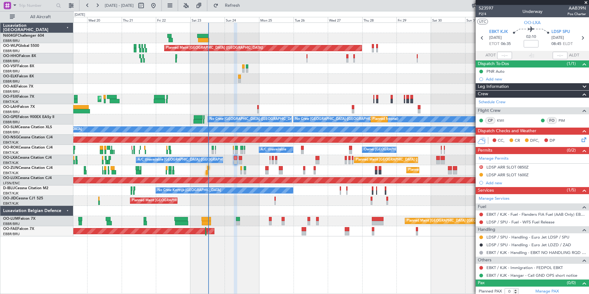
click at [350, 192] on div "Planned Maint [GEOGRAPHIC_DATA] ([GEOGRAPHIC_DATA]) AOG Maint Geneva ([GEOGRAPH…" at bounding box center [331, 130] width 516 height 214
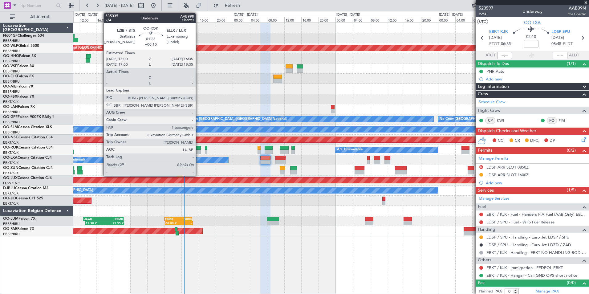
click at [198, 148] on div at bounding box center [197, 148] width 7 height 4
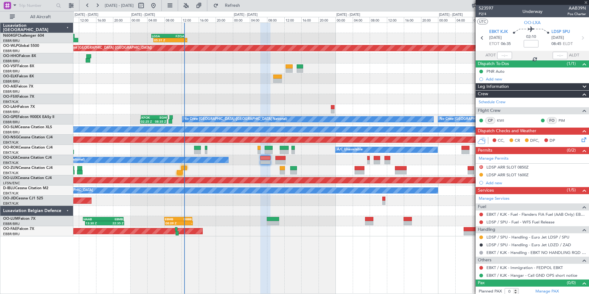
type input "+00:10"
type input "1"
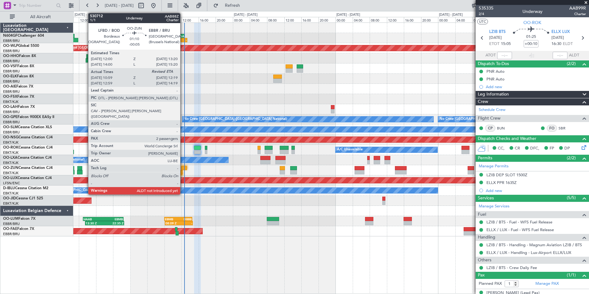
click at [183, 169] on div at bounding box center [184, 168] width 6 height 4
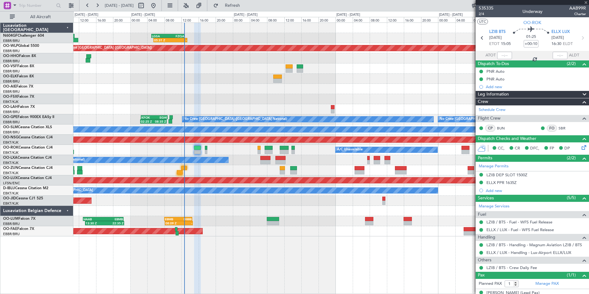
type input "-00:05"
type input "11:04"
type input "2"
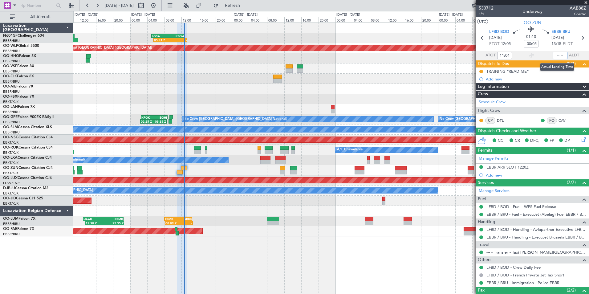
click at [556, 54] on input "text" at bounding box center [560, 55] width 15 height 7
type input "12:20"
click at [551, 19] on section "UTC OO-ZUN" at bounding box center [532, 21] width 113 height 9
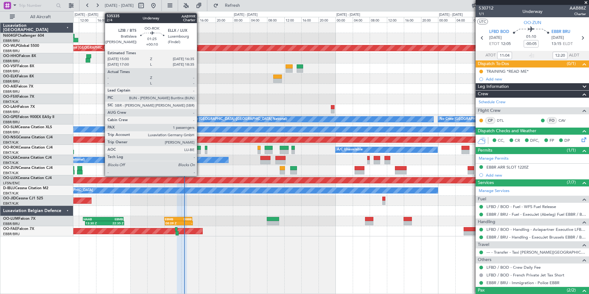
click at [200, 149] on div at bounding box center [197, 148] width 7 height 4
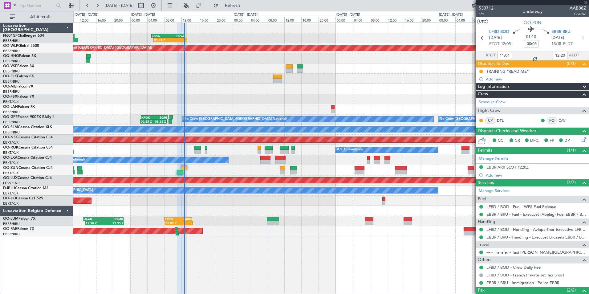
type input "+00:10"
type input "1"
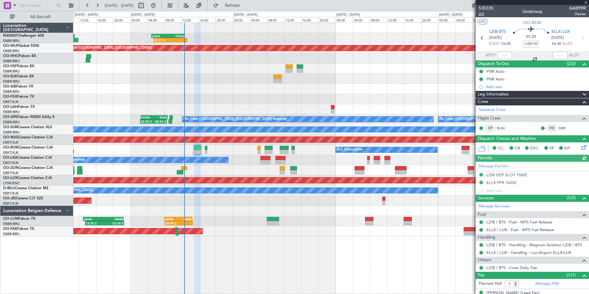
click at [481, 14] on span "2/4" at bounding box center [486, 13] width 15 height 5
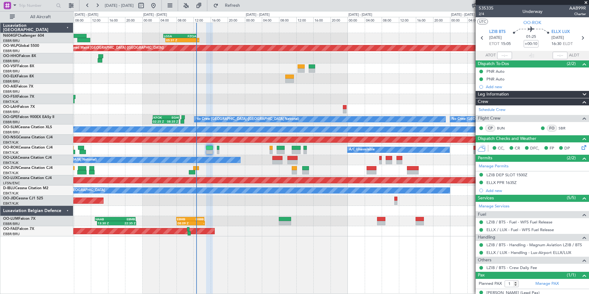
click at [210, 174] on div "05:31 Z - LGSA 05:00 Z FZQA 12:50 Z Planned Maint [GEOGRAPHIC_DATA] ([GEOGRAPHI…" at bounding box center [331, 130] width 516 height 214
click at [484, 15] on span "2/4" at bounding box center [486, 13] width 15 height 5
click at [275, 96] on div "FCOD 22:45 Z EGGW 06:20 Z 22:40 Z 06:30 Z" at bounding box center [331, 99] width 516 height 10
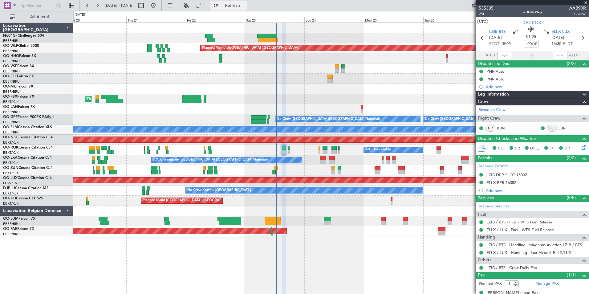
click at [237, 7] on button "Refresh" at bounding box center [228, 6] width 37 height 10
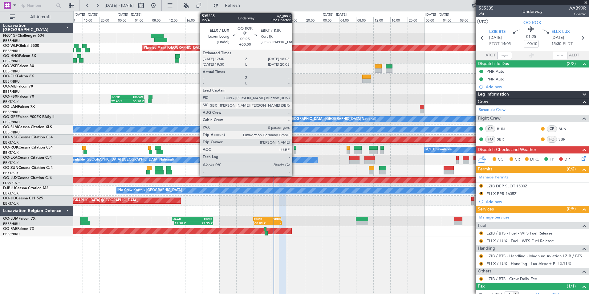
click at [295, 149] on div at bounding box center [295, 148] width 3 height 4
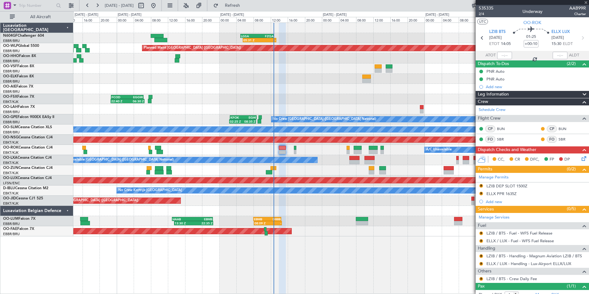
type input "0"
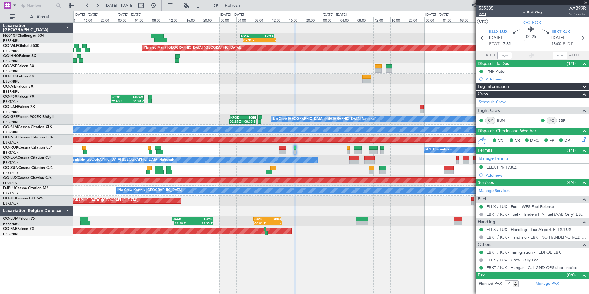
click at [485, 15] on span "P2/4" at bounding box center [486, 13] width 15 height 5
click at [242, 12] on div "[DATE] - [DATE]" at bounding box center [232, 14] width 26 height 7
click at [242, 10] on fb-refresh-button "Refresh" at bounding box center [228, 5] width 43 height 11
click at [240, 8] on button "Refresh" at bounding box center [228, 6] width 37 height 10
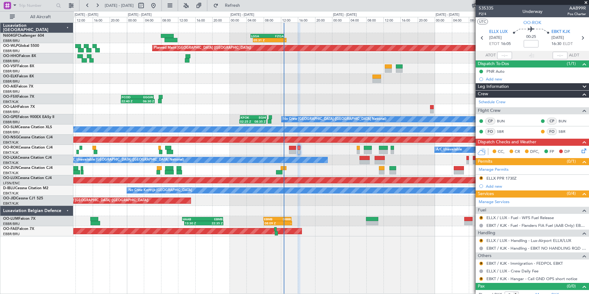
click at [314, 154] on div "A/C Unavailable" at bounding box center [331, 150] width 516 height 10
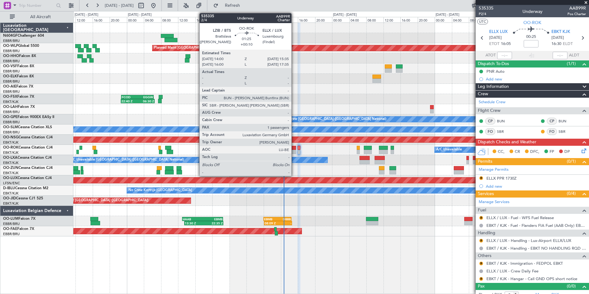
click at [294, 148] on div at bounding box center [292, 148] width 7 height 4
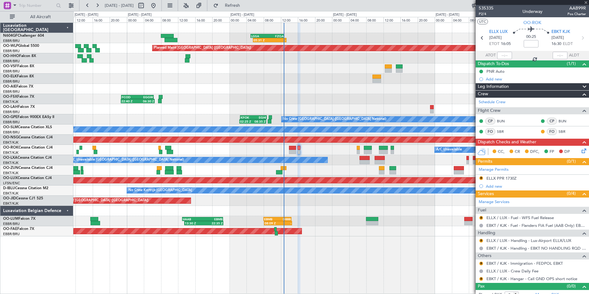
type input "+00:10"
type input "1"
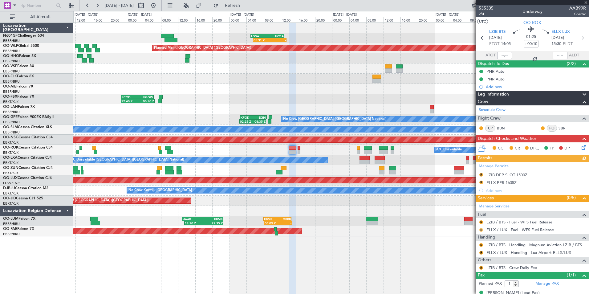
click at [483, 230] on button "R" at bounding box center [481, 230] width 4 height 4
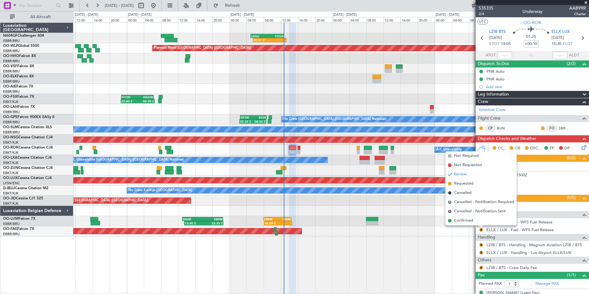
click at [465, 220] on span "Confirmed" at bounding box center [463, 221] width 19 height 6
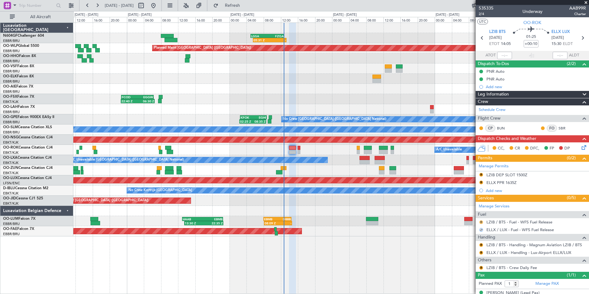
click at [482, 222] on button "R" at bounding box center [481, 222] width 4 height 4
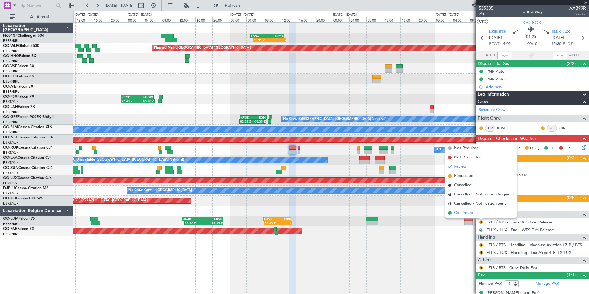
click at [471, 216] on span "Confirmed" at bounding box center [463, 213] width 19 height 6
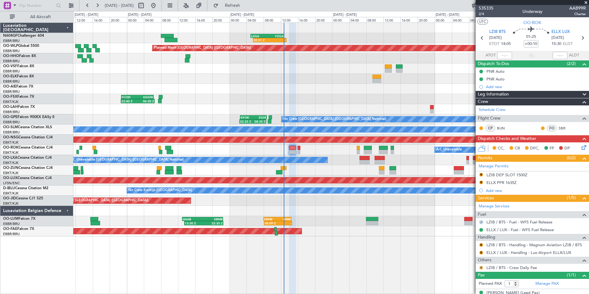
click at [481, 268] on button "R" at bounding box center [481, 268] width 4 height 4
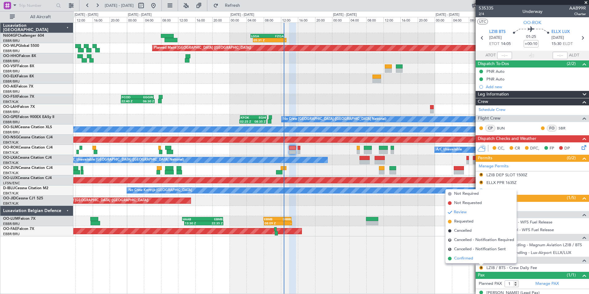
click at [475, 261] on li "Confirmed" at bounding box center [481, 258] width 71 height 9
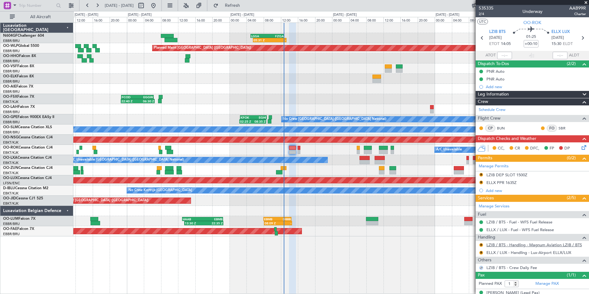
click at [497, 246] on link "LZIB / BTS - Handling - Magnum Aviation LZIB / BTS" at bounding box center [535, 244] width 96 height 5
click at [482, 251] on button "R" at bounding box center [481, 253] width 4 height 4
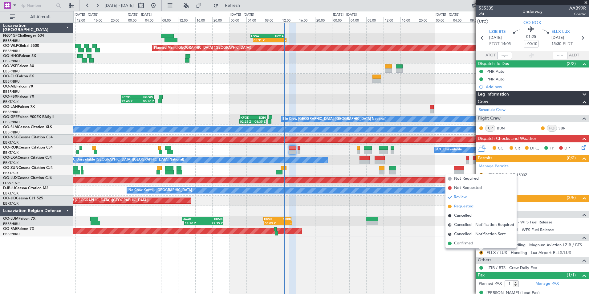
click at [457, 207] on span "Requested" at bounding box center [463, 206] width 19 height 6
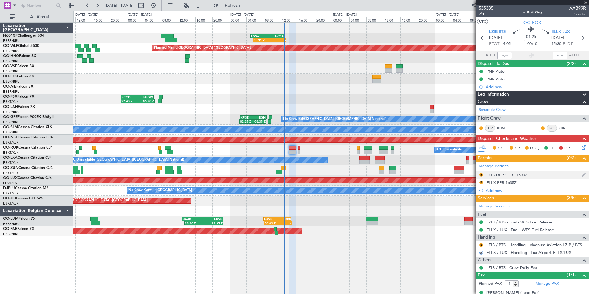
click at [488, 174] on div "LZIB DEP SLOT 1500Z" at bounding box center [507, 174] width 41 height 5
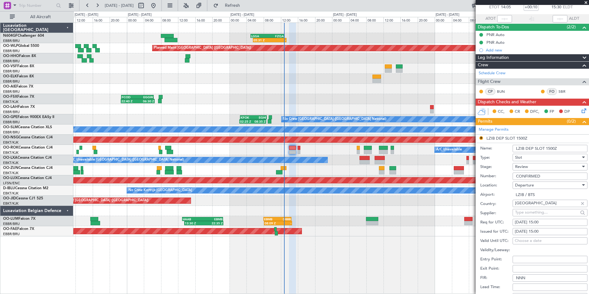
scroll to position [62, 0]
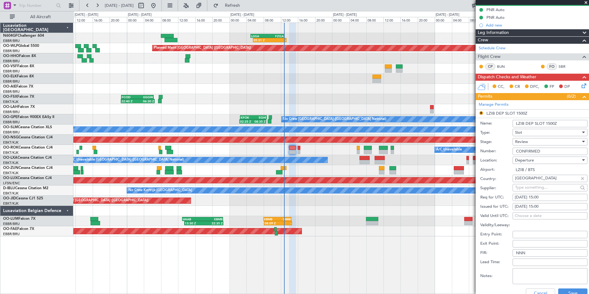
click at [535, 146] on div "Review" at bounding box center [548, 141] width 66 height 9
click at [540, 180] on span "Requested" at bounding box center [548, 181] width 65 height 9
click at [547, 198] on div "23/08/2025 15:00" at bounding box center [550, 197] width 71 height 6
select select "8"
select select "2025"
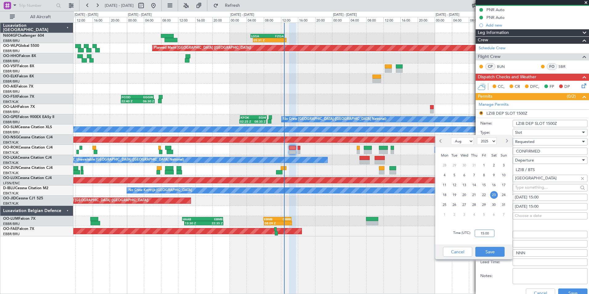
click at [485, 233] on input "15:00" at bounding box center [485, 233] width 20 height 7
click at [496, 238] on div "Time (UTC): 1400" at bounding box center [473, 233] width 77 height 22
type input "14:00"
click at [493, 249] on button "Save" at bounding box center [489, 252] width 29 height 10
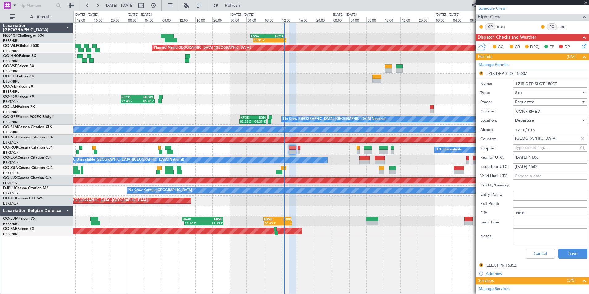
scroll to position [123, 0]
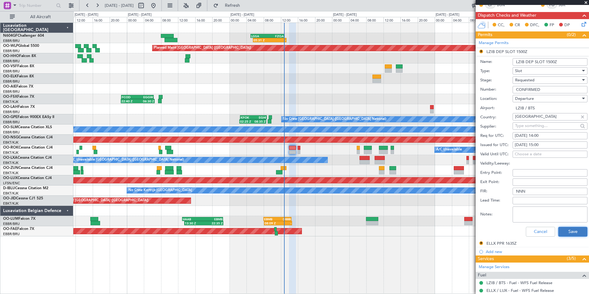
click at [562, 232] on button "Save" at bounding box center [572, 232] width 29 height 10
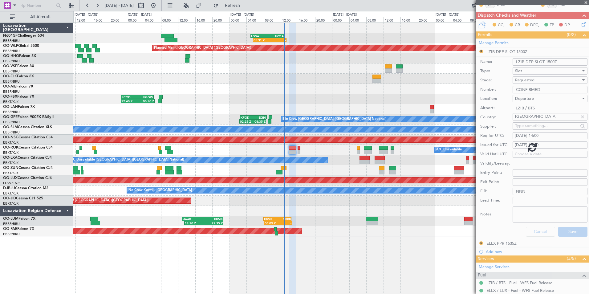
scroll to position [9, 0]
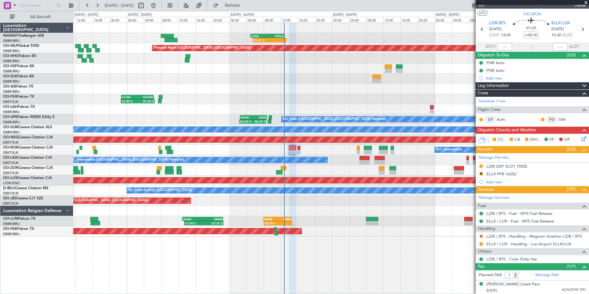
click at [481, 237] on button "R" at bounding box center [481, 237] width 4 height 4
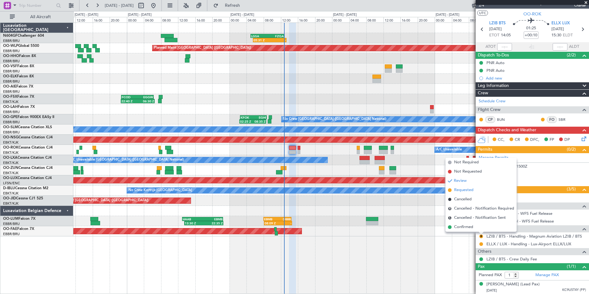
click at [466, 193] on span "Requested" at bounding box center [463, 190] width 19 height 6
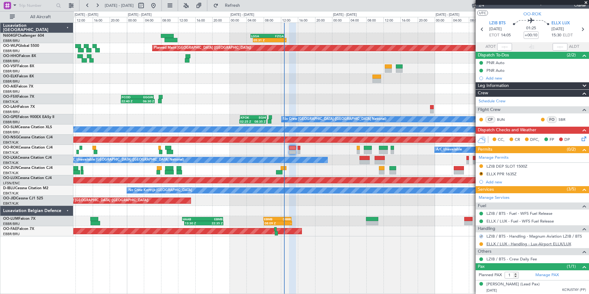
click at [497, 245] on link "ELLX / LUX - Handling - Lux-Airport ELLX/LUX" at bounding box center [529, 243] width 85 height 5
click at [497, 172] on div "ELLX PPR 1635Z" at bounding box center [502, 173] width 30 height 5
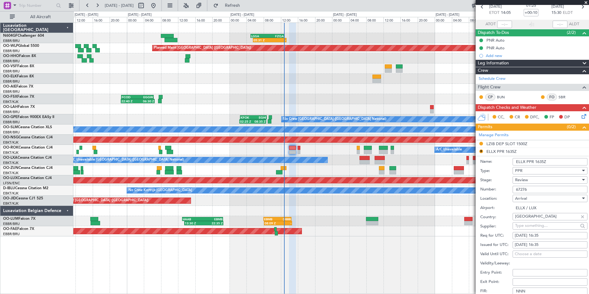
scroll to position [39, 0]
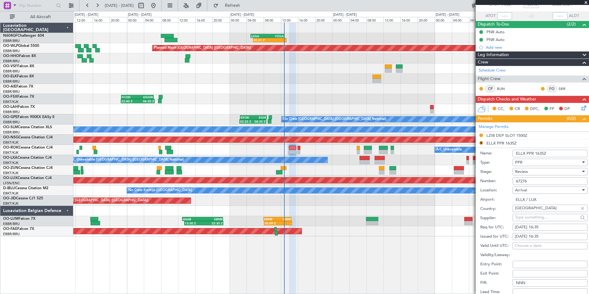
click at [543, 171] on div "Review" at bounding box center [548, 171] width 66 height 9
click at [537, 212] on span "Requested" at bounding box center [548, 211] width 65 height 9
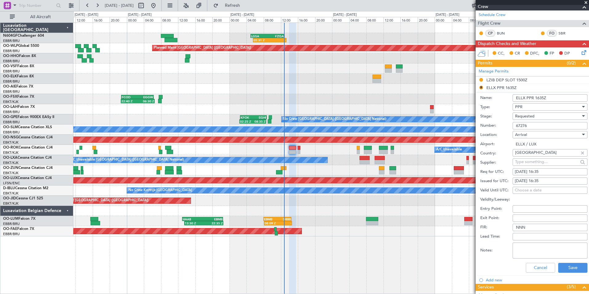
scroll to position [101, 0]
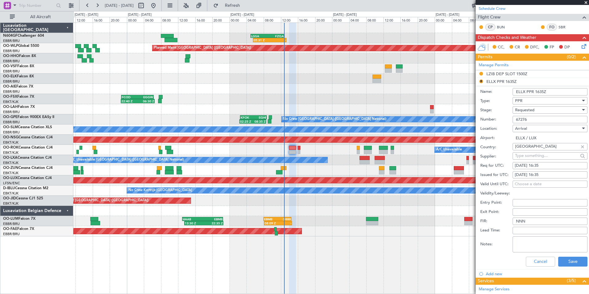
click at [543, 167] on div "23/08/2025 16:35" at bounding box center [550, 166] width 71 height 6
select select "8"
select select "2025"
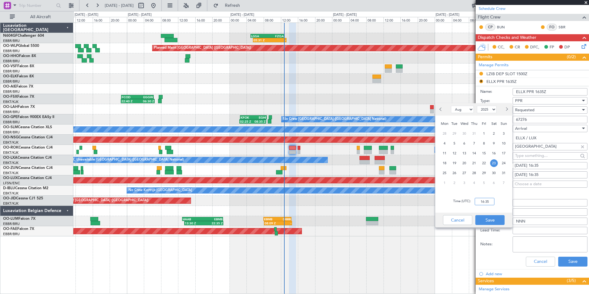
click at [490, 201] on input "16:35" at bounding box center [485, 201] width 20 height 7
type input "15:35"
click at [503, 200] on div "Time (UTC): 15:35" at bounding box center [473, 201] width 77 height 22
click at [496, 219] on button "Save" at bounding box center [489, 220] width 29 height 10
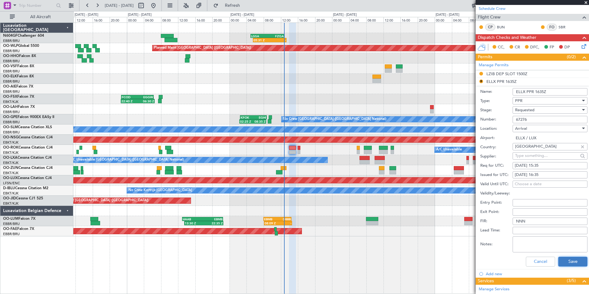
click at [568, 260] on button "Save" at bounding box center [572, 262] width 29 height 10
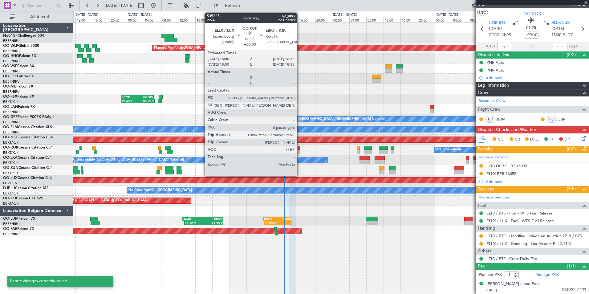
scroll to position [9, 0]
click at [300, 150] on div at bounding box center [299, 152] width 3 height 4
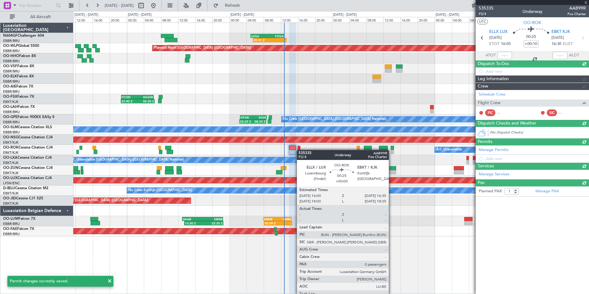
type input "0"
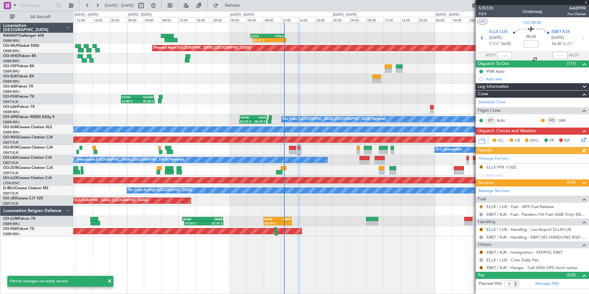
click at [481, 205] on button "R" at bounding box center [481, 207] width 4 height 4
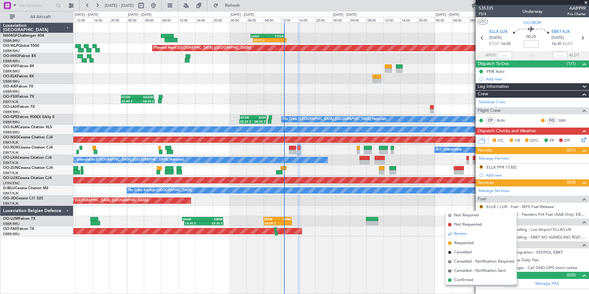
click at [456, 287] on div "05:31 Z - LGSA 05:00 Z FZQA 12:50 Z Planned Maint Berlin (Brandenburg) 22:40 Z …" at bounding box center [331, 157] width 516 height 271
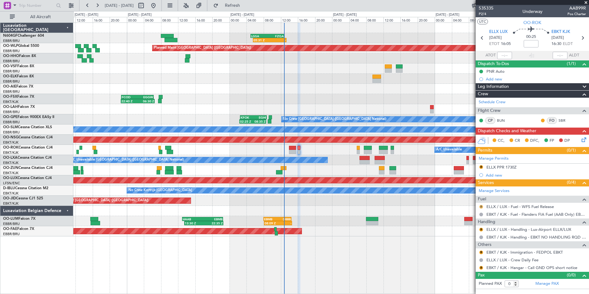
click at [481, 208] on button "R" at bounding box center [481, 207] width 4 height 4
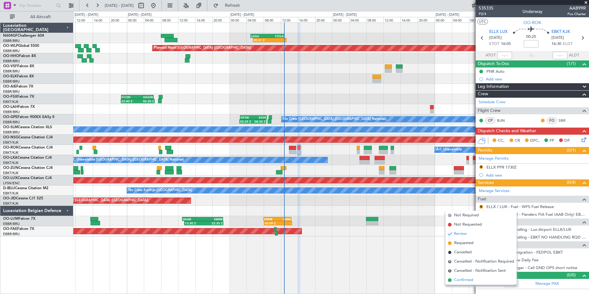
click at [458, 280] on span "Confirmed" at bounding box center [463, 280] width 19 height 6
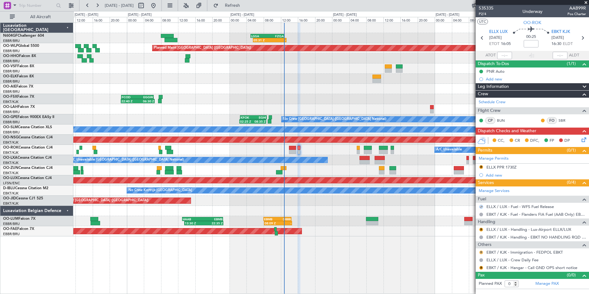
click at [480, 251] on button "R" at bounding box center [481, 253] width 4 height 4
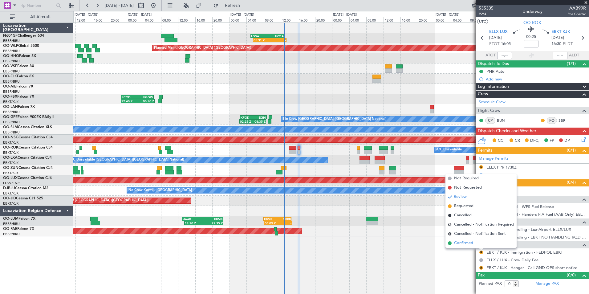
click at [461, 244] on span "Confirmed" at bounding box center [463, 243] width 19 height 6
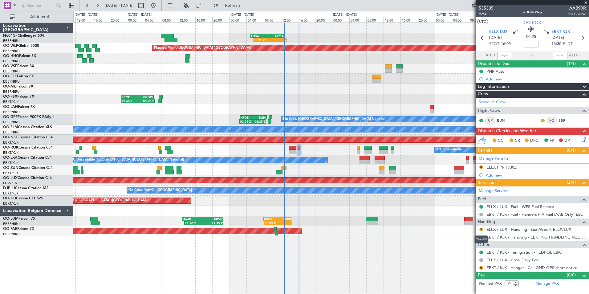
click at [482, 229] on button "R" at bounding box center [481, 230] width 4 height 4
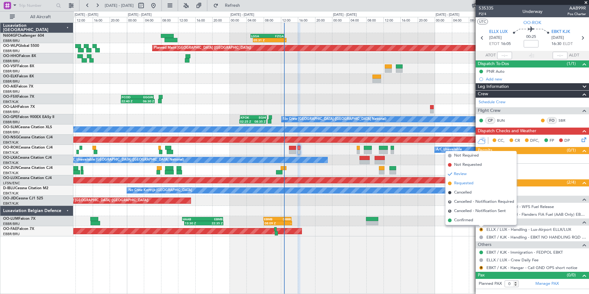
click at [466, 183] on span "Requested" at bounding box center [463, 183] width 19 height 6
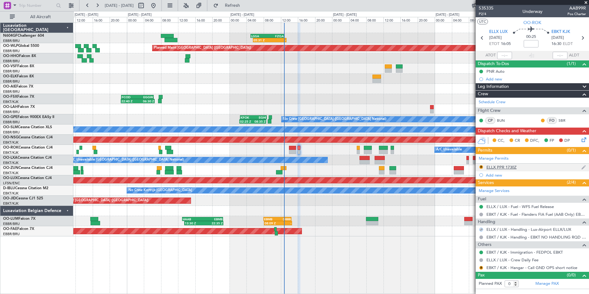
click at [502, 168] on div "ELLX PPR 1730Z" at bounding box center [502, 167] width 30 height 5
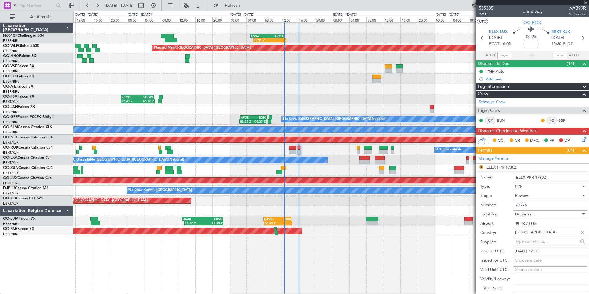
click at [534, 194] on div "Review" at bounding box center [548, 195] width 66 height 9
click at [532, 236] on span "Requested" at bounding box center [548, 235] width 65 height 9
click at [544, 252] on div "23/08/2025 17:30" at bounding box center [550, 251] width 71 height 6
select select "8"
select select "2025"
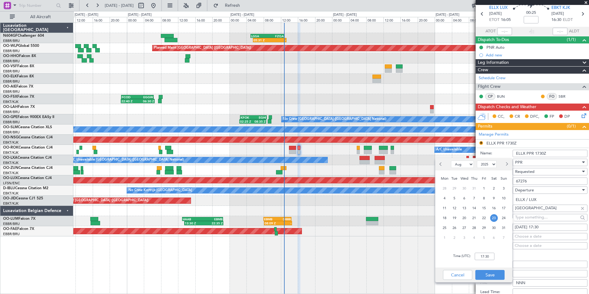
scroll to position [31, 0]
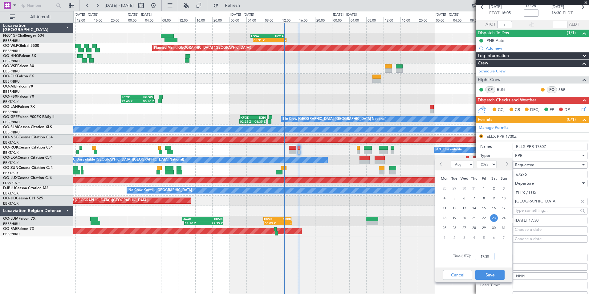
click at [486, 257] on input "17:30" at bounding box center [485, 256] width 20 height 7
type input "16:00"
click at [504, 248] on div "Time (UTC): 16:00" at bounding box center [473, 256] width 77 height 22
click at [495, 271] on button "Save" at bounding box center [489, 275] width 29 height 10
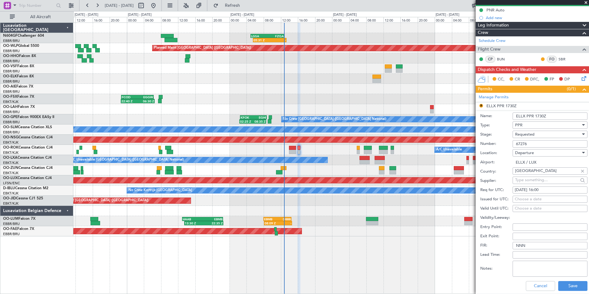
scroll to position [92, 0]
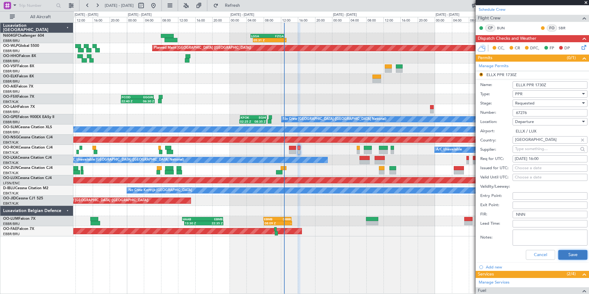
click at [569, 253] on button "Save" at bounding box center [572, 255] width 29 height 10
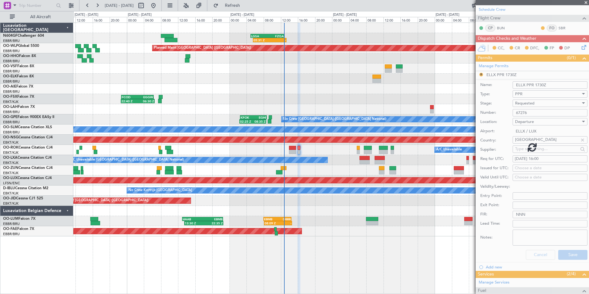
scroll to position [0, 0]
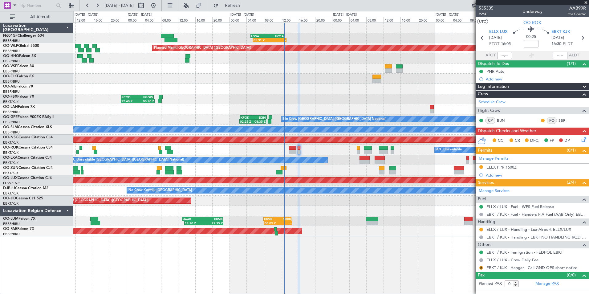
click at [380, 210] on div "05:31 Z - LGSA 05:00 Z FZQA 12:50 Z Planned Maint Berlin (Brandenburg) 22:40 Z …" at bounding box center [331, 130] width 516 height 214
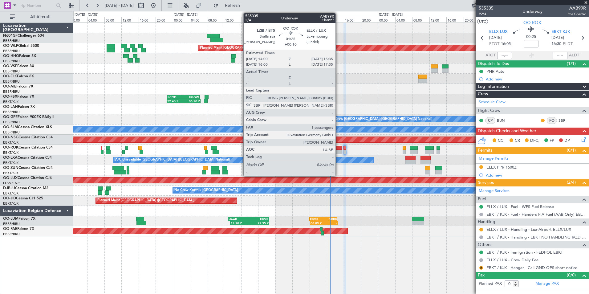
click at [338, 149] on div at bounding box center [338, 148] width 7 height 4
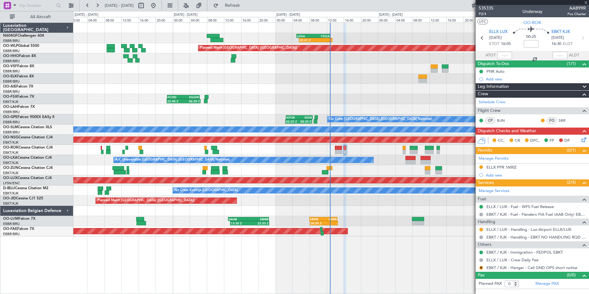
type input "+00:10"
type input "1"
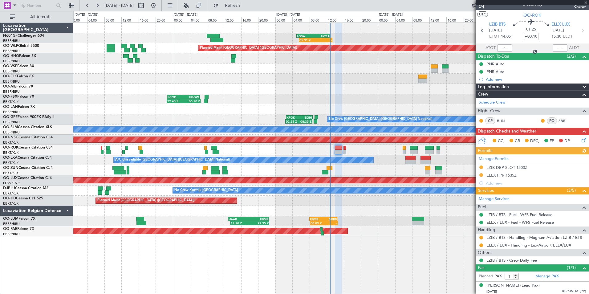
scroll to position [9, 0]
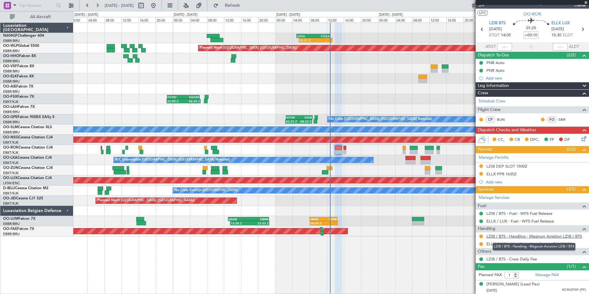
click at [506, 234] on link "LZIB / BTS - Handling - Magnum Aviation LZIB / BTS" at bounding box center [535, 236] width 96 height 5
click at [502, 243] on link "ELLX / LUX - Handling - Lux-Airport ELLX/LUX" at bounding box center [529, 243] width 85 height 5
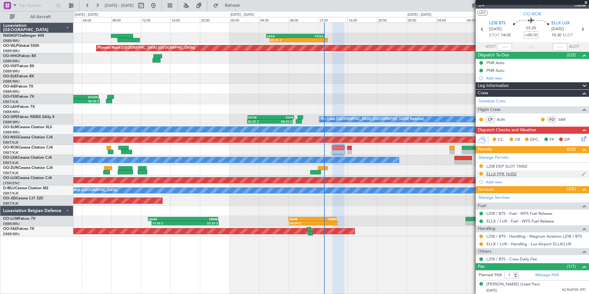
click at [494, 175] on div "ELLX PPR 1635Z" at bounding box center [502, 173] width 30 height 5
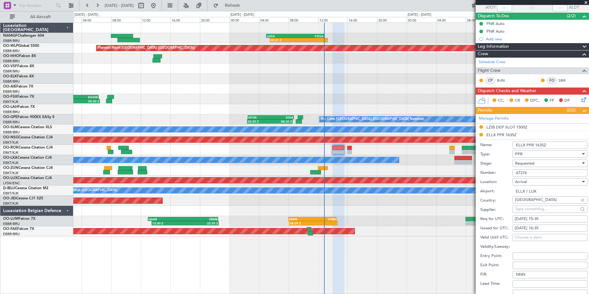
scroll to position [70, 0]
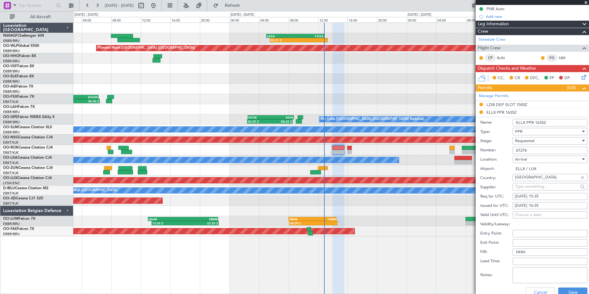
click at [549, 205] on div "23/08/2025 16:35" at bounding box center [550, 206] width 71 height 6
select select "8"
select select "2025"
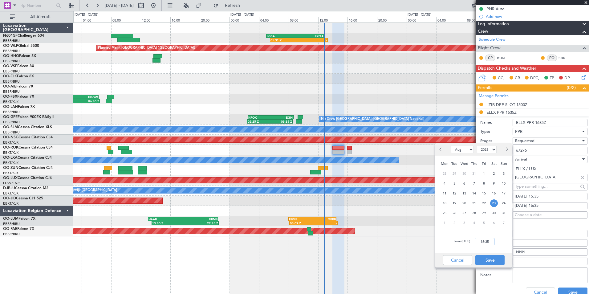
click at [486, 241] on input "16:35" at bounding box center [485, 241] width 20 height 7
type input "15:35"
drag, startPoint x: 509, startPoint y: 242, endPoint x: 506, endPoint y: 251, distance: 9.3
click at [509, 242] on div "Time (UTC): 15:35" at bounding box center [473, 241] width 77 height 22
click at [500, 259] on button "Save" at bounding box center [489, 260] width 29 height 10
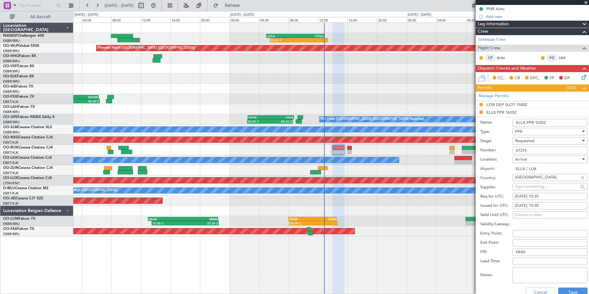
click at [525, 141] on span "Requested" at bounding box center [524, 141] width 19 height 6
click at [536, 188] on span "Received OK" at bounding box center [548, 187] width 65 height 9
click at [567, 293] on button "Save" at bounding box center [572, 293] width 29 height 10
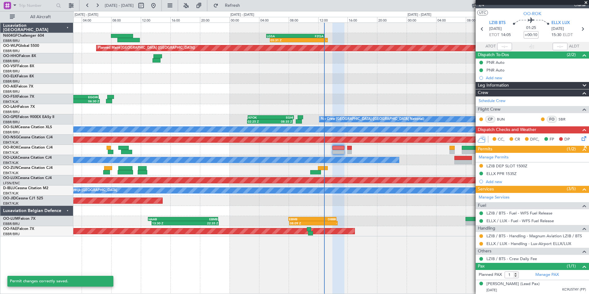
scroll to position [9, 0]
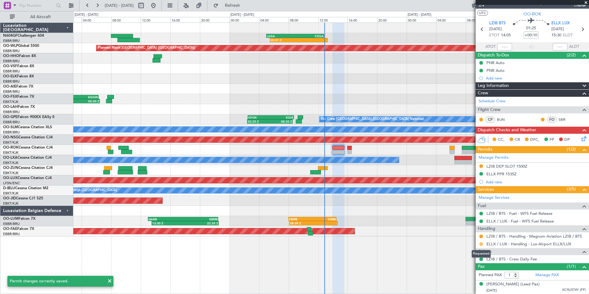
click at [481, 243] on button at bounding box center [481, 244] width 4 height 4
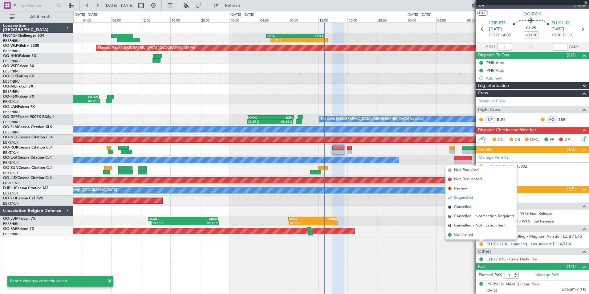
click at [472, 234] on span "Confirmed" at bounding box center [463, 235] width 19 height 6
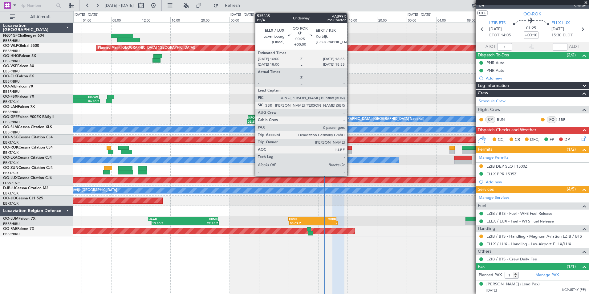
click at [350, 151] on div at bounding box center [349, 152] width 4 height 4
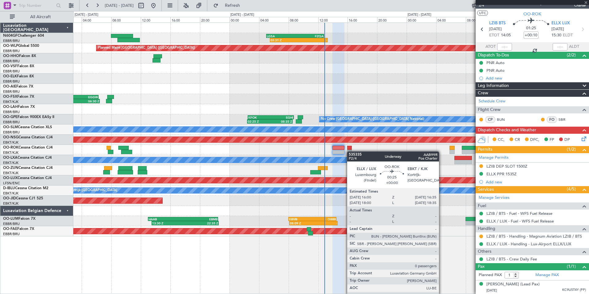
type input "0"
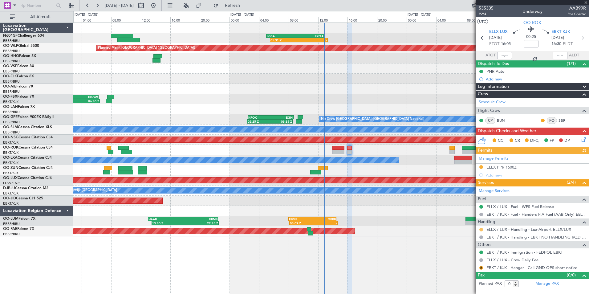
click at [481, 229] on button at bounding box center [481, 230] width 4 height 4
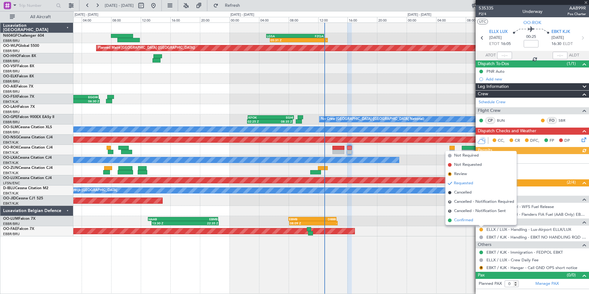
click at [471, 221] on span "Confirmed" at bounding box center [463, 220] width 19 height 6
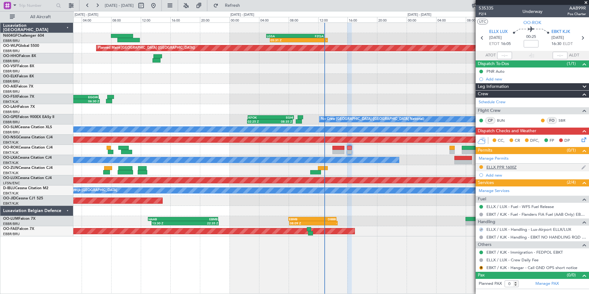
click at [491, 167] on div "ELLX PPR 1600Z" at bounding box center [502, 167] width 30 height 5
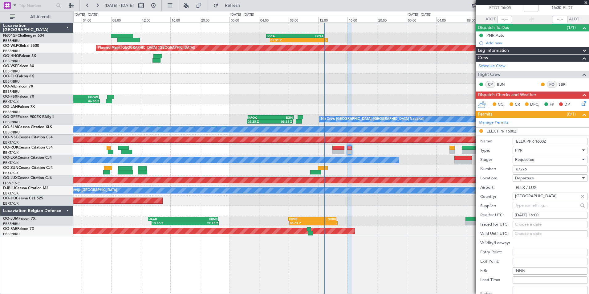
scroll to position [62, 0]
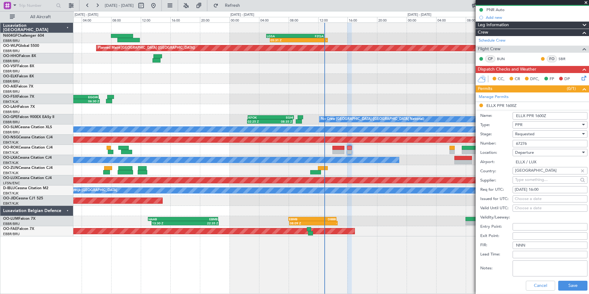
click at [532, 131] on span "Requested" at bounding box center [524, 134] width 19 height 6
click at [528, 180] on span "Received OK" at bounding box center [548, 180] width 65 height 9
click at [570, 285] on button "Save" at bounding box center [572, 286] width 29 height 10
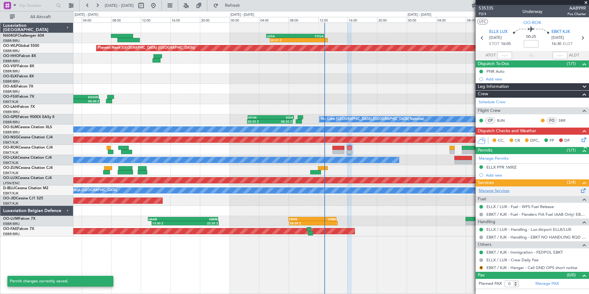
scroll to position [0, 0]
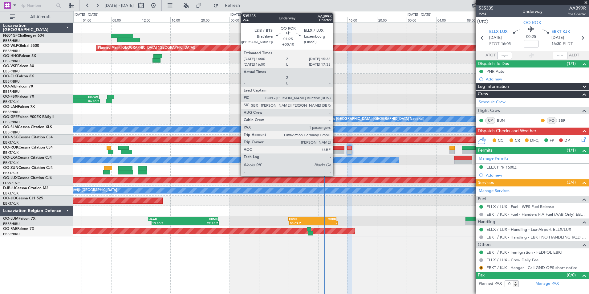
click at [336, 152] on div at bounding box center [338, 152] width 12 height 4
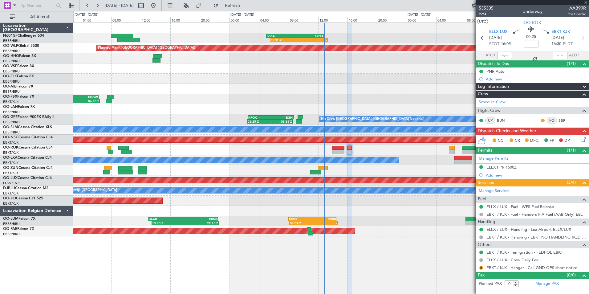
type input "+00:10"
type input "1"
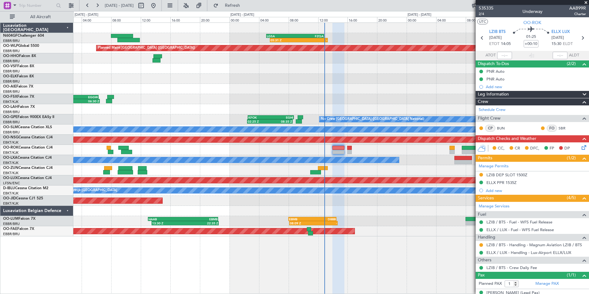
click at [581, 145] on icon at bounding box center [583, 146] width 5 height 5
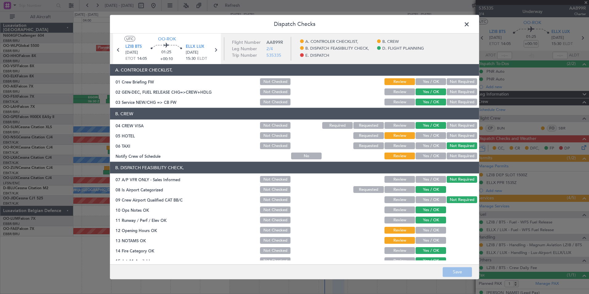
scroll to position [31, 0]
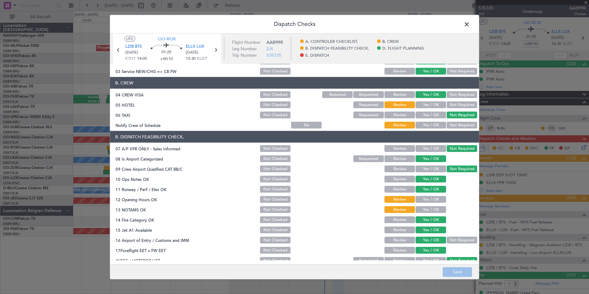
click at [457, 101] on div "Not Required" at bounding box center [461, 104] width 31 height 9
click at [453, 105] on button "Not Required" at bounding box center [462, 104] width 31 height 7
click at [426, 122] on button "Yes / OK" at bounding box center [431, 125] width 31 height 7
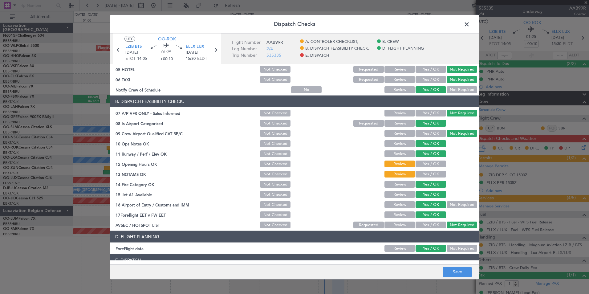
scroll to position [92, 0]
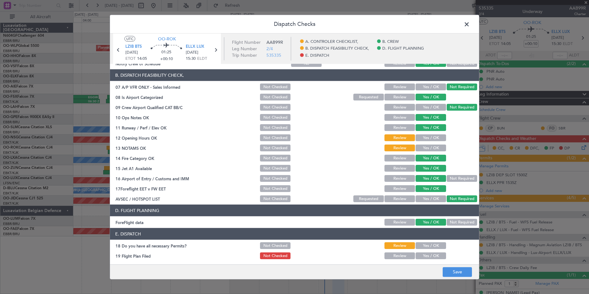
click at [423, 135] on button "Yes / OK" at bounding box center [431, 137] width 31 height 7
click at [426, 145] on button "Yes / OK" at bounding box center [431, 148] width 31 height 7
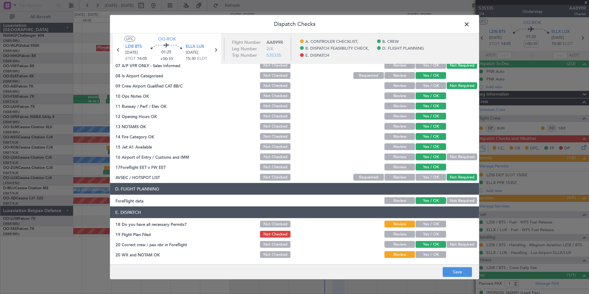
click at [428, 224] on button "Yes / OK" at bounding box center [431, 224] width 31 height 7
click at [432, 231] on button "Yes / OK" at bounding box center [431, 234] width 31 height 7
click at [423, 253] on button "Yes / OK" at bounding box center [431, 254] width 31 height 7
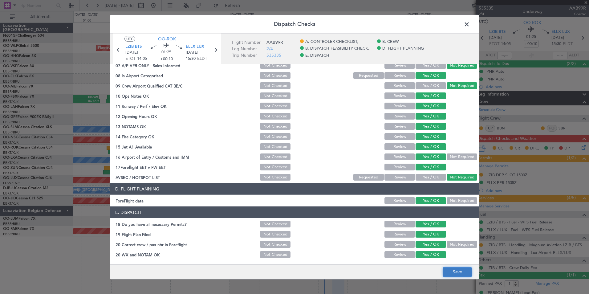
click at [450, 268] on button "Save" at bounding box center [457, 272] width 29 height 10
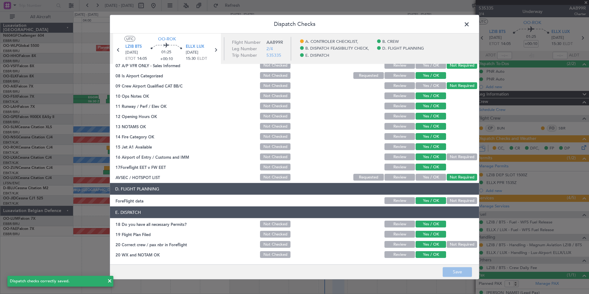
click at [470, 22] on span at bounding box center [470, 26] width 0 height 12
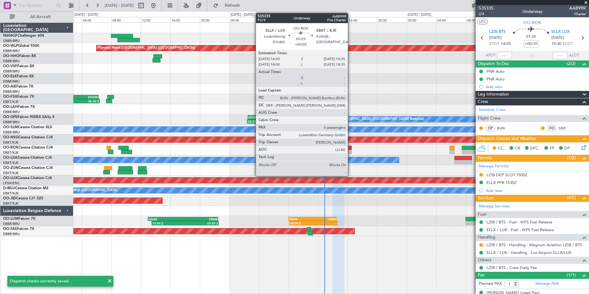
click at [351, 146] on div at bounding box center [349, 148] width 4 height 4
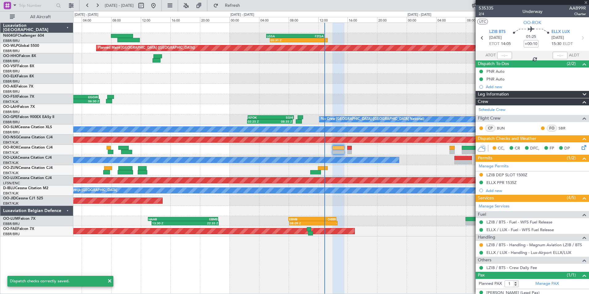
type input "0"
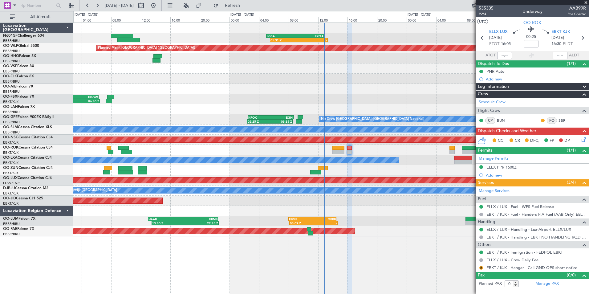
click at [584, 139] on icon at bounding box center [583, 138] width 5 height 5
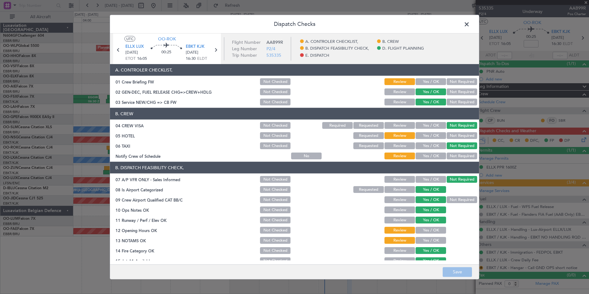
click at [447, 135] on button "Not Required" at bounding box center [462, 135] width 31 height 7
click at [428, 157] on button "Yes / OK" at bounding box center [431, 156] width 31 height 7
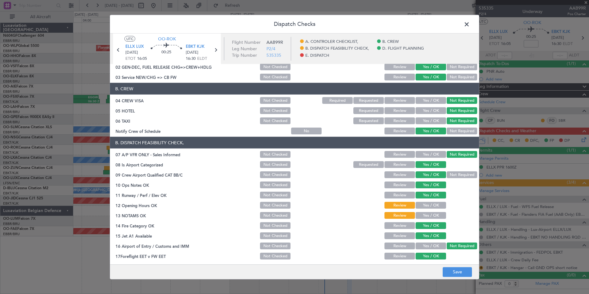
scroll to position [62, 0]
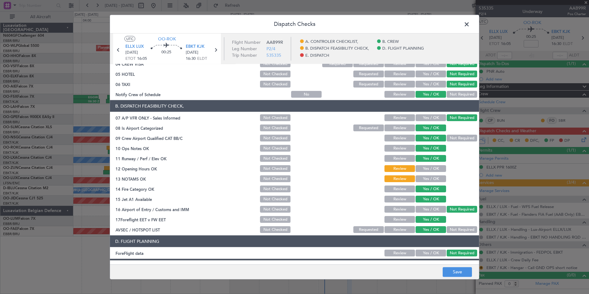
click at [428, 167] on button "Yes / OK" at bounding box center [431, 168] width 31 height 7
click at [426, 181] on button "Yes / OK" at bounding box center [431, 178] width 31 height 7
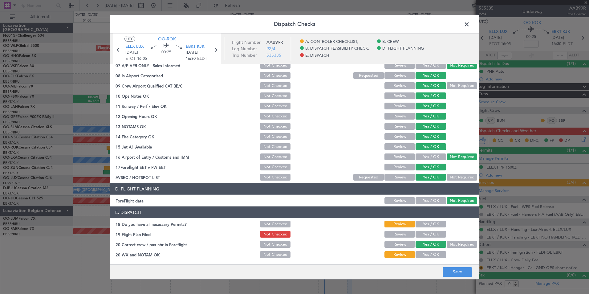
drag, startPoint x: 436, startPoint y: 222, endPoint x: 429, endPoint y: 235, distance: 14.5
click at [436, 223] on button "Yes / OK" at bounding box center [431, 224] width 31 height 7
click at [429, 235] on button "Yes / OK" at bounding box center [431, 234] width 31 height 7
click at [432, 251] on button "Yes / OK" at bounding box center [431, 254] width 31 height 7
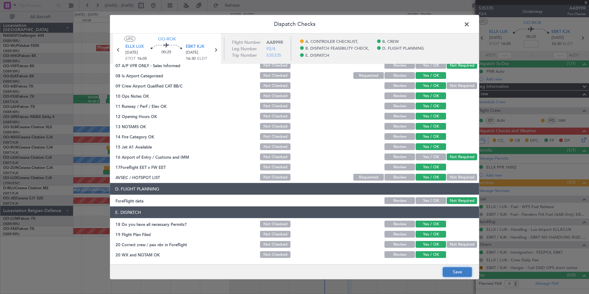
click at [459, 276] on button "Save" at bounding box center [457, 272] width 29 height 10
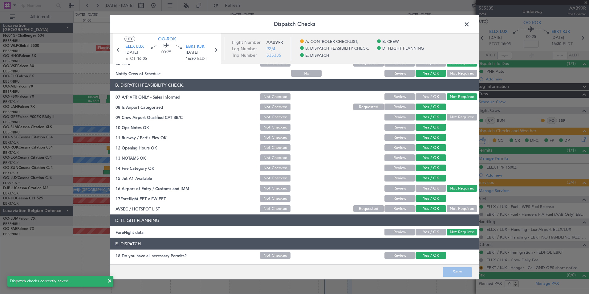
scroll to position [22, 0]
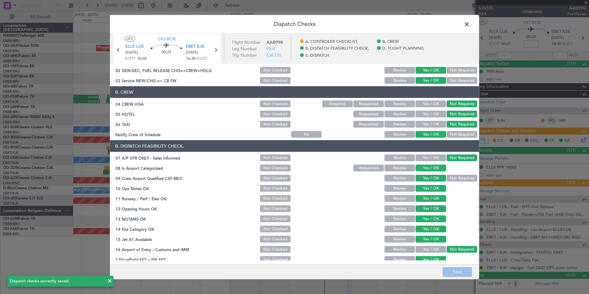
click at [470, 25] on span at bounding box center [470, 26] width 0 height 12
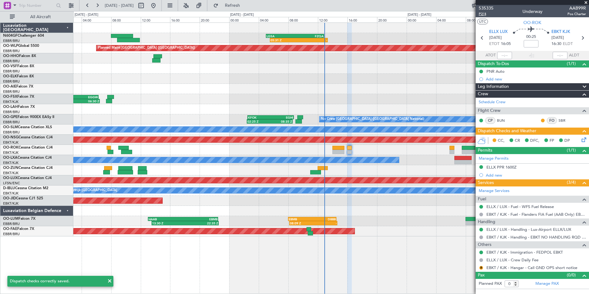
click at [483, 16] on span "P2/4" at bounding box center [486, 13] width 15 height 5
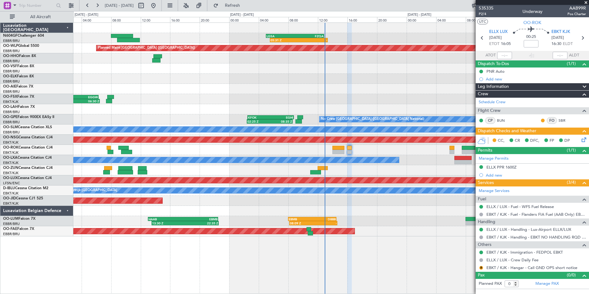
click at [582, 139] on icon at bounding box center [583, 138] width 5 height 5
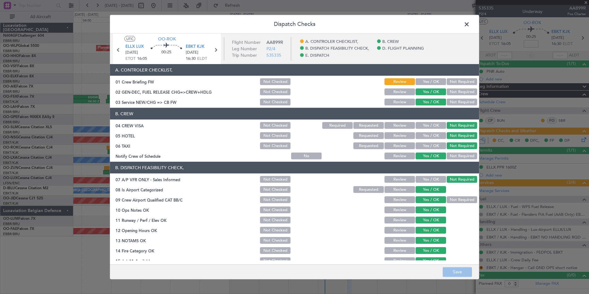
click at [417, 82] on button "Yes / OK" at bounding box center [431, 81] width 31 height 7
click at [457, 269] on button "Save" at bounding box center [457, 272] width 29 height 10
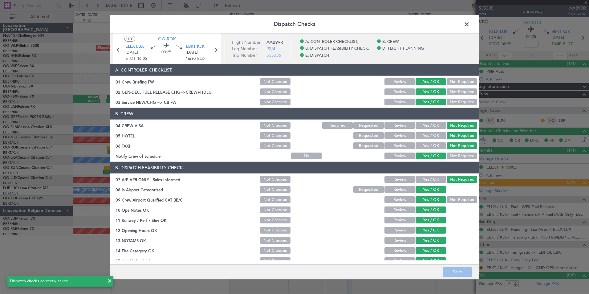
click at [470, 24] on span at bounding box center [470, 26] width 0 height 12
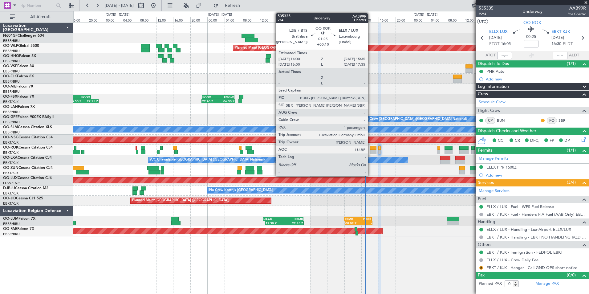
click at [371, 151] on div at bounding box center [373, 152] width 7 height 4
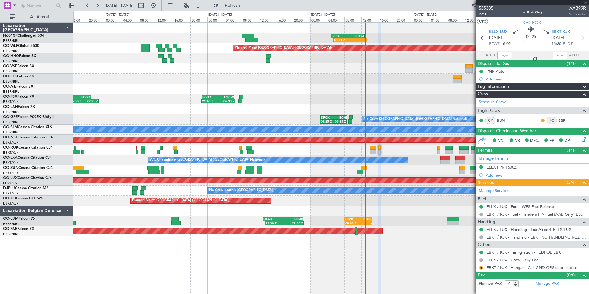
type input "+00:10"
type input "1"
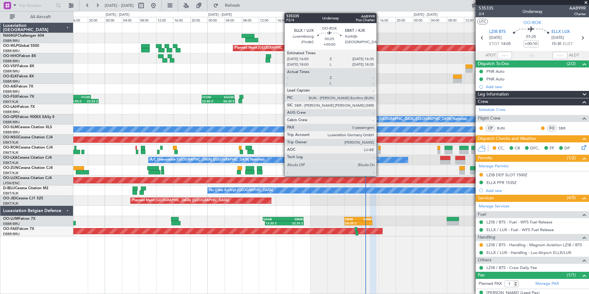
click at [379, 151] on div at bounding box center [379, 152] width 3 height 4
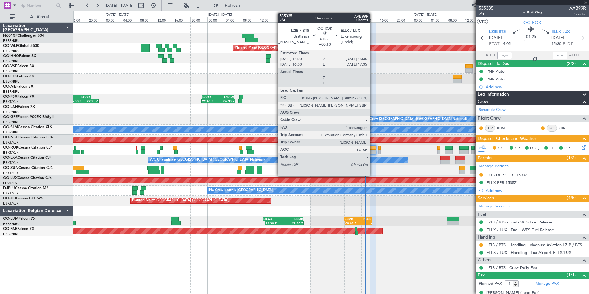
type input "0"
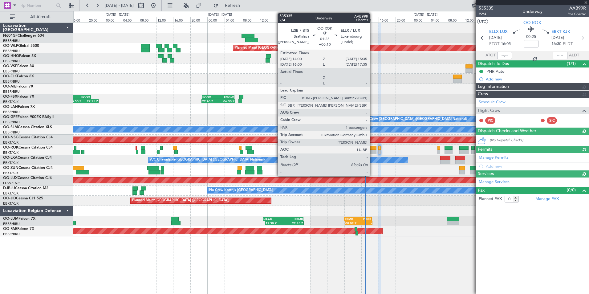
click at [373, 150] on div at bounding box center [373, 152] width 7 height 4
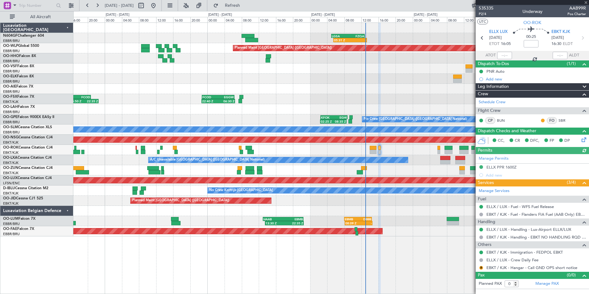
type input "+00:10"
type input "1"
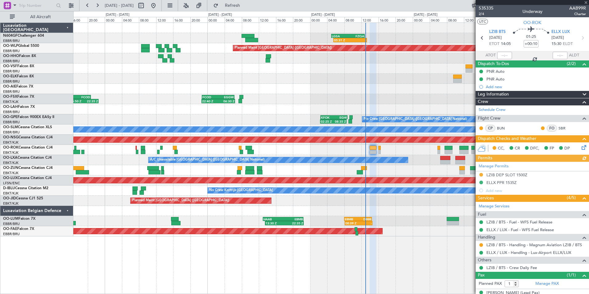
click at [581, 149] on icon at bounding box center [583, 146] width 5 height 5
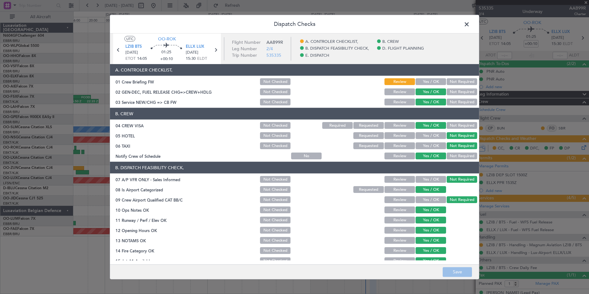
click at [423, 86] on section "A. CONTROLER CHECKLIST, 01 Crew Briefing FW Not Checked Review Yes / OK Not Req…" at bounding box center [294, 85] width 369 height 42
click at [419, 86] on section "A. CONTROLER CHECKLIST, 01 Crew Briefing FW Not Checked Review Yes / OK Not Req…" at bounding box center [294, 85] width 369 height 42
click at [420, 84] on button "Yes / OK" at bounding box center [431, 81] width 31 height 7
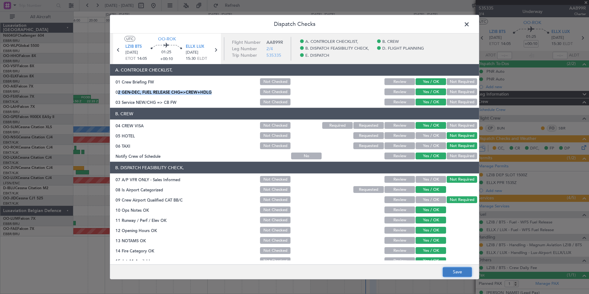
click at [455, 271] on button "Save" at bounding box center [457, 272] width 29 height 10
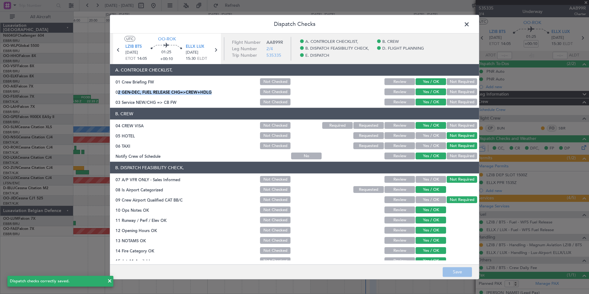
click at [470, 27] on span at bounding box center [470, 26] width 0 height 12
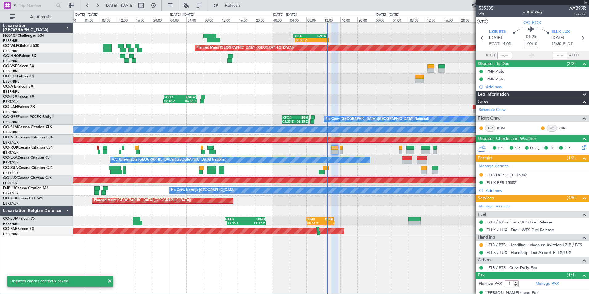
click at [380, 172] on div at bounding box center [331, 170] width 516 height 10
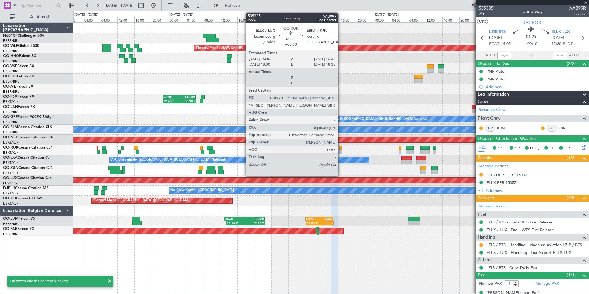
click at [341, 148] on div at bounding box center [341, 148] width 3 height 4
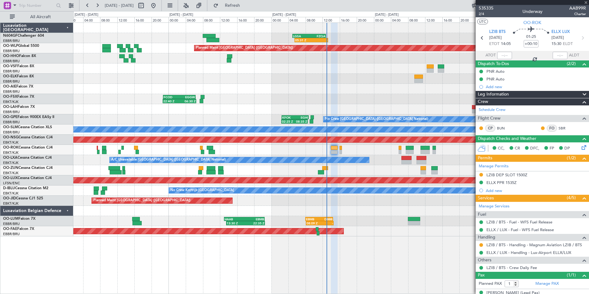
type input "0"
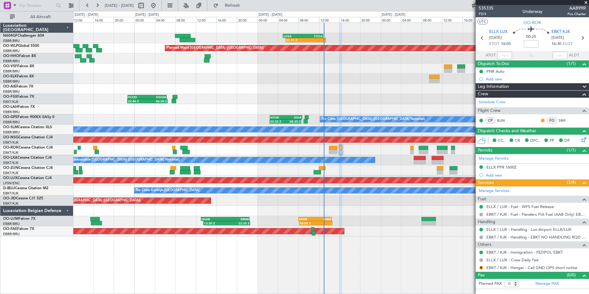
click at [482, 266] on div "Not Required" at bounding box center [482, 266] width 0 height 0
click at [480, 267] on button "R" at bounding box center [481, 268] width 4 height 4
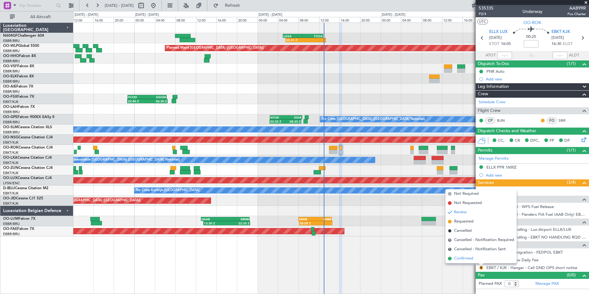
click at [470, 259] on span "Confirmed" at bounding box center [463, 258] width 19 height 6
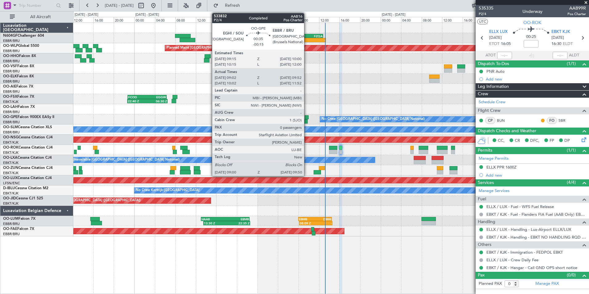
click at [307, 119] on div at bounding box center [306, 121] width 4 height 4
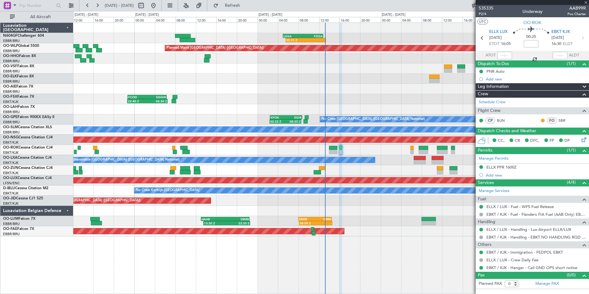
type input "-00:15"
type input "09:07"
type input "09:47"
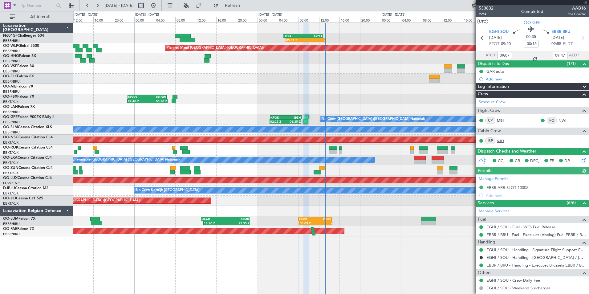
click at [500, 140] on link "SJO" at bounding box center [504, 141] width 14 height 6
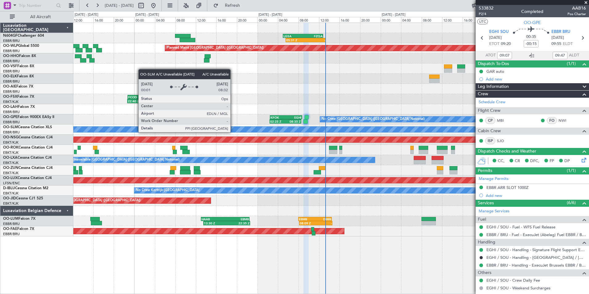
click at [287, 145] on div "05:31 Z - LGSA 05:00 Z FZQA 12:50 Z Planned Maint Berlin (Brandenburg) 22:40 Z …" at bounding box center [331, 130] width 516 height 214
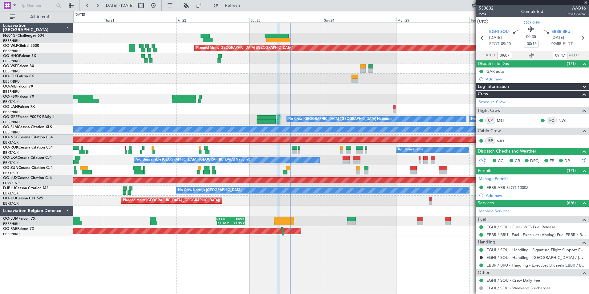
click at [284, 248] on div "Planned Maint Berlin (Brandenburg) Planned Maint Kortrijk-Wevelgem 14:00 Z 02:0…" at bounding box center [331, 157] width 516 height 271
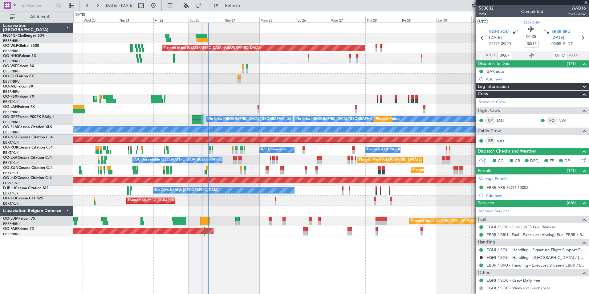
click at [282, 237] on div "Planned Maint Berlin (Brandenburg) AOG Maint Geneva (Cointrin) Planned Maint Lo…" at bounding box center [331, 157] width 516 height 271
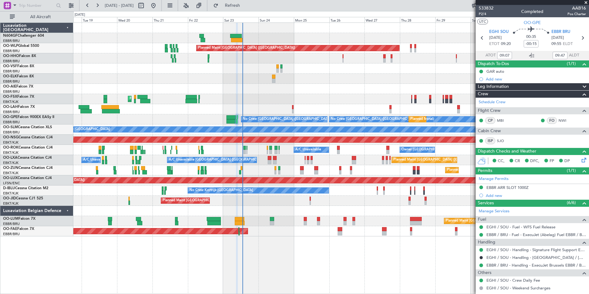
click at [316, 264] on div "Planned Maint Berlin (Brandenburg) AOG Maint Geneva (Cointrin) Planned Maint Lo…" at bounding box center [331, 157] width 516 height 271
click at [326, 261] on div "Planned Maint Berlin (Brandenburg) AOG Maint Geneva (Cointrin) Planned Maint Lo…" at bounding box center [331, 157] width 516 height 271
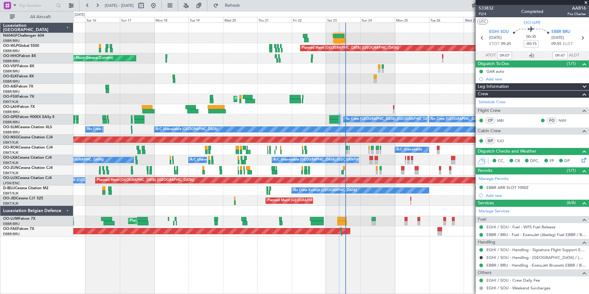
click at [233, 117] on div "Planned Maint Berlin (Brandenburg) AOG Maint Geneva (Cointrin) A/C Unavailable …" at bounding box center [331, 130] width 516 height 214
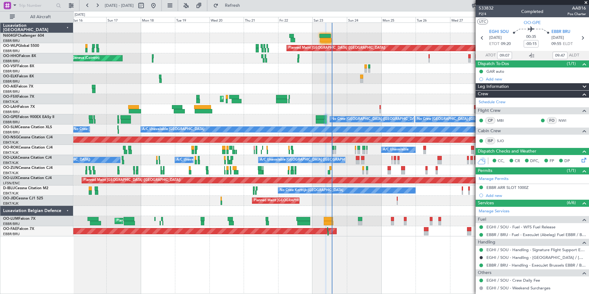
click at [277, 110] on div "Planned Maint [PERSON_NAME]-[GEOGRAPHIC_DATA][PERSON_NAME] ([GEOGRAPHIC_DATA][P…" at bounding box center [331, 109] width 516 height 10
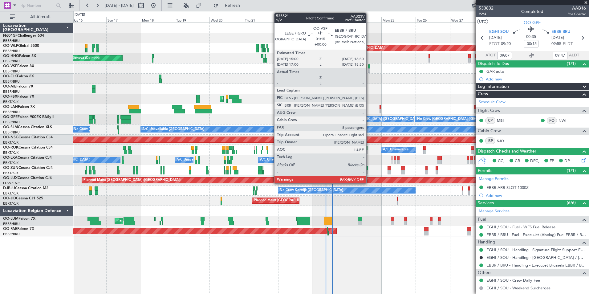
click at [151, 88] on div "Planned Maint [GEOGRAPHIC_DATA] ([GEOGRAPHIC_DATA]) AOG Maint Geneva ([GEOGRAPH…" at bounding box center [331, 130] width 516 height 214
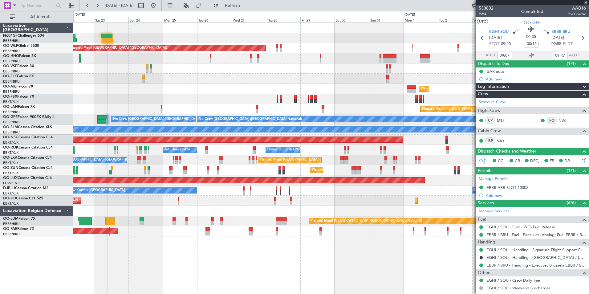
click at [186, 98] on div "Planned Maint [GEOGRAPHIC_DATA] ([GEOGRAPHIC_DATA]) Planned Maint [GEOGRAPHIC_D…" at bounding box center [331, 130] width 516 height 214
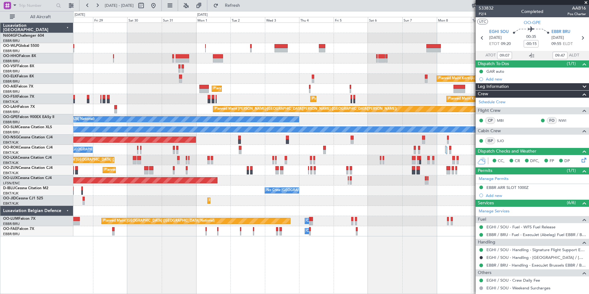
click at [239, 89] on div "Planned Maint [GEOGRAPHIC_DATA] ([GEOGRAPHIC_DATA])" at bounding box center [331, 89] width 516 height 10
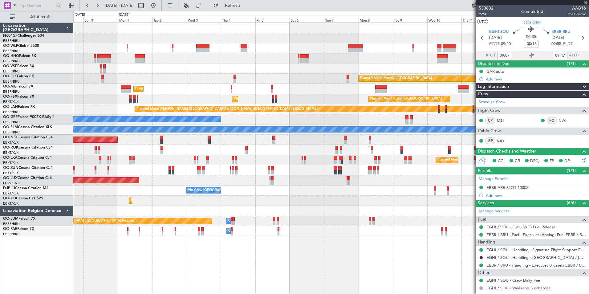
click at [330, 67] on div at bounding box center [331, 68] width 516 height 10
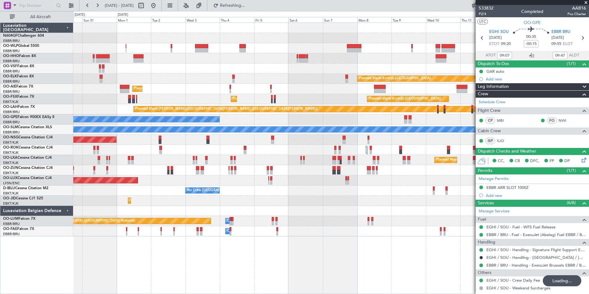
click at [364, 52] on div "Planned Maint Berlin (Brandenburg) Planned Maint Kortrijk-Wevelgem Planned Main…" at bounding box center [331, 130] width 516 height 214
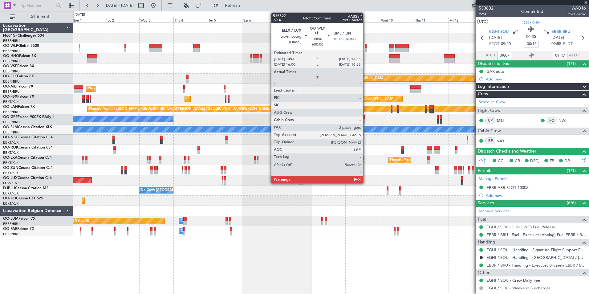
type input "10:07"
type input "11:47"
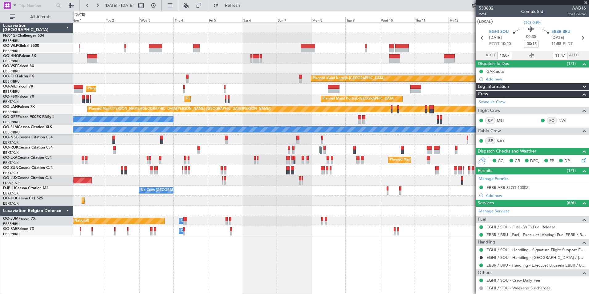
type input "09:07"
type input "09:47"
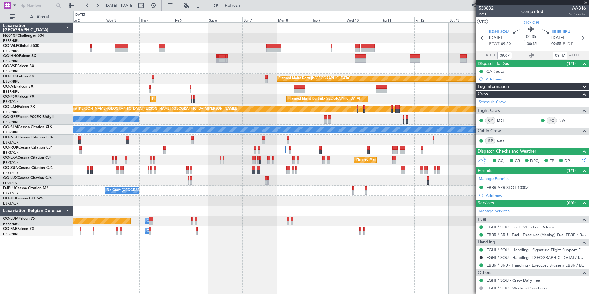
click at [396, 58] on div at bounding box center [331, 58] width 516 height 10
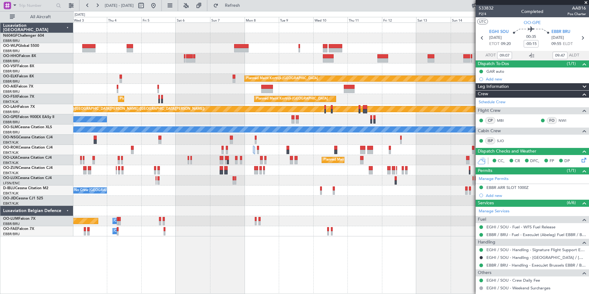
click at [358, 55] on div at bounding box center [331, 58] width 516 height 10
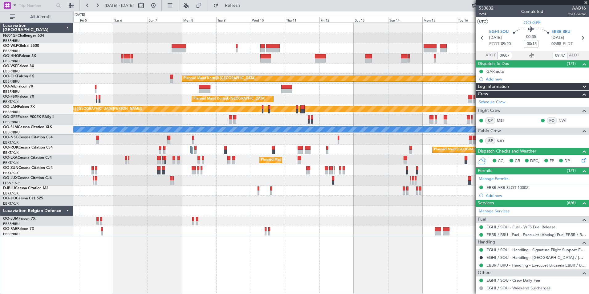
click at [293, 69] on div at bounding box center [331, 68] width 516 height 10
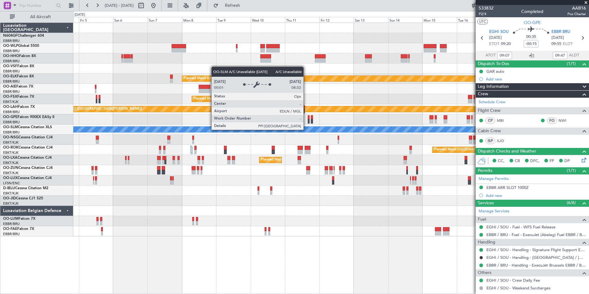
click at [444, 149] on div "Planned Maint Kortrijk-Wevelgem Planned Maint London (Farnborough) Planned Main…" at bounding box center [331, 130] width 516 height 214
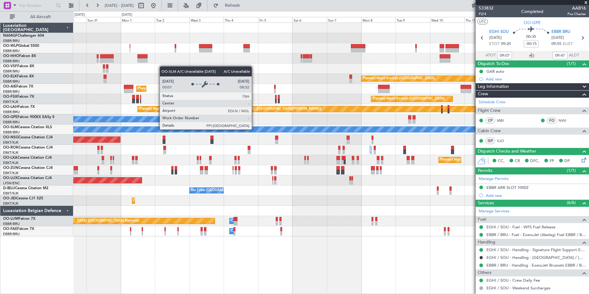
click at [413, 130] on div "A/C Unavailable [GEOGRAPHIC_DATA]" at bounding box center [371, 130] width 1465 height 6
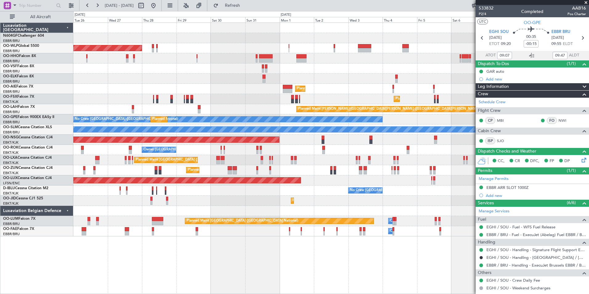
click at [432, 135] on div "Planned Maint Berlin (Brandenburg) Planned Maint Kortrijk-Wevelgem Planned Main…" at bounding box center [331, 130] width 516 height 214
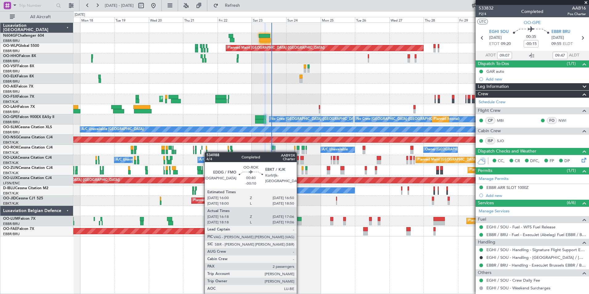
click at [207, 152] on div "Planned Maint Berlin (Brandenburg) AOG Maint Geneva (Cointrin) Planned Maint Lo…" at bounding box center [331, 130] width 516 height 214
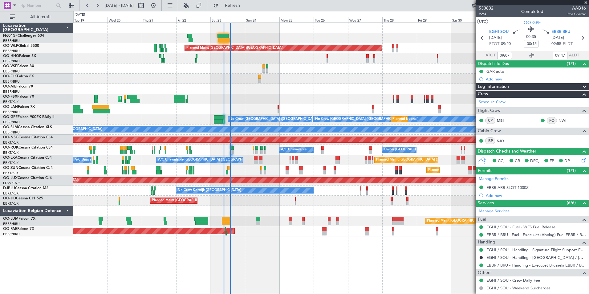
click at [373, 74] on div at bounding box center [331, 79] width 516 height 10
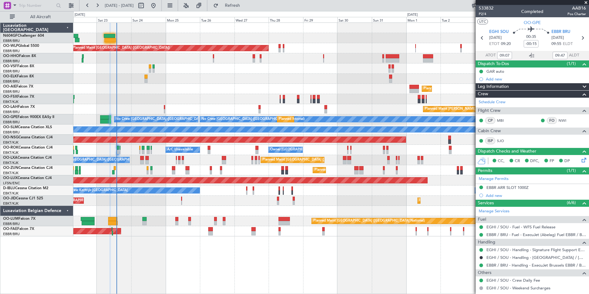
click at [298, 92] on div "Planned Maint Berlin (Brandenburg) Planned Maint Kortrijk-Wevelgem Planned Main…" at bounding box center [331, 130] width 516 height 214
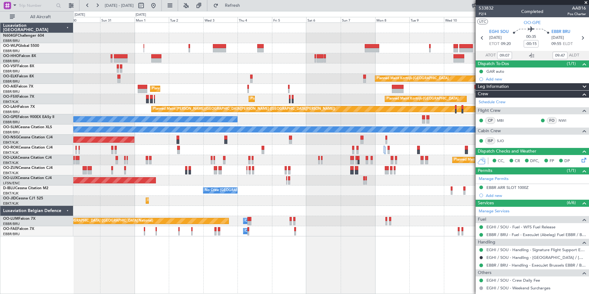
click at [254, 61] on div "Planned Maint Berlin (Brandenburg) Planned Maint Kortrijk-Wevelgem Planned Main…" at bounding box center [331, 130] width 516 height 214
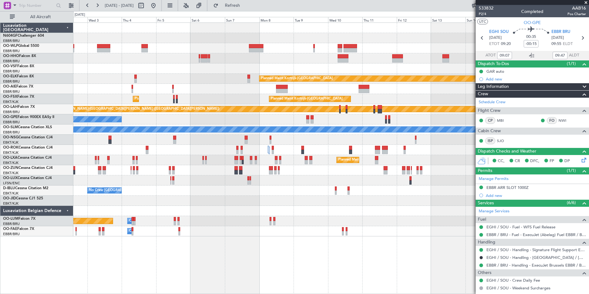
click at [315, 63] on div at bounding box center [331, 68] width 516 height 10
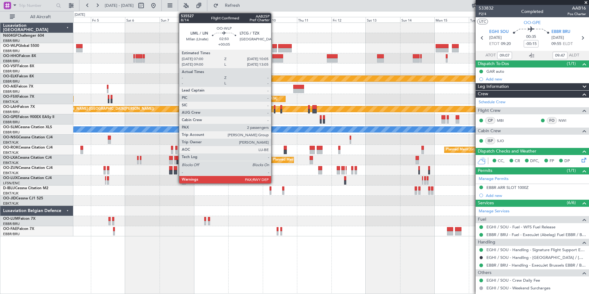
click at [274, 46] on div at bounding box center [274, 46] width 5 height 4
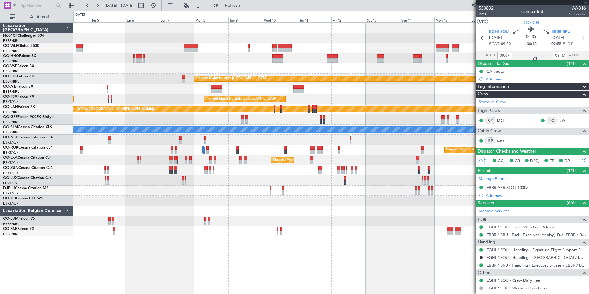
type input "+00:05"
type input "2"
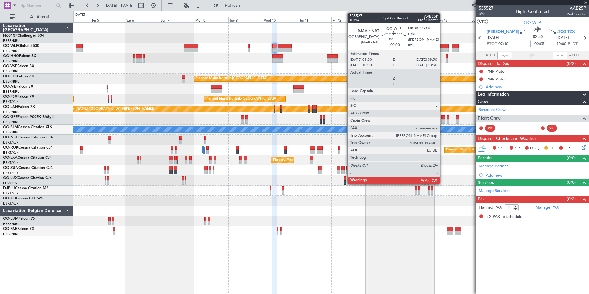
click at [443, 52] on div at bounding box center [442, 50] width 13 height 4
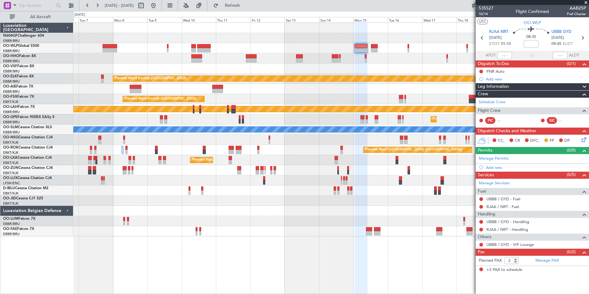
click at [365, 36] on div at bounding box center [331, 38] width 516 height 10
click at [158, 10] on button at bounding box center [154, 6] width 10 height 10
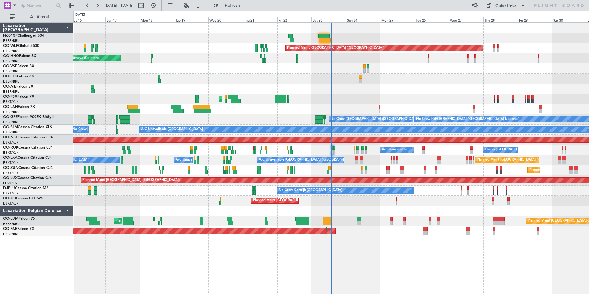
click at [327, 99] on div "Planned Maint Berlin (Brandenburg) AOG Maint Geneva (Cointrin) A/C Unavailable …" at bounding box center [331, 130] width 516 height 214
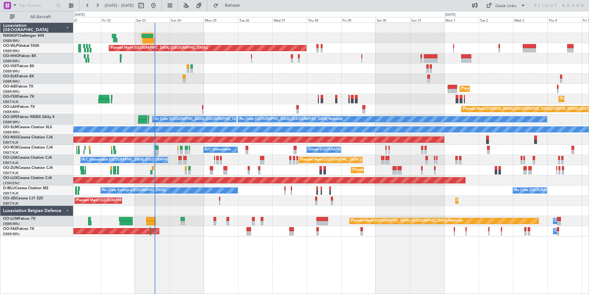
click at [417, 72] on div at bounding box center [331, 68] width 516 height 10
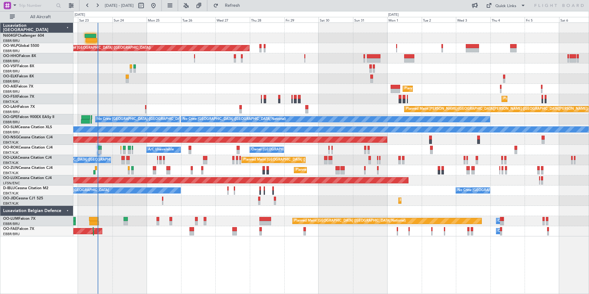
click at [184, 78] on div "Planned Maint Berlin (Brandenburg) Planned Maint Kortrijk-Wevelgem Planned Main…" at bounding box center [331, 130] width 516 height 214
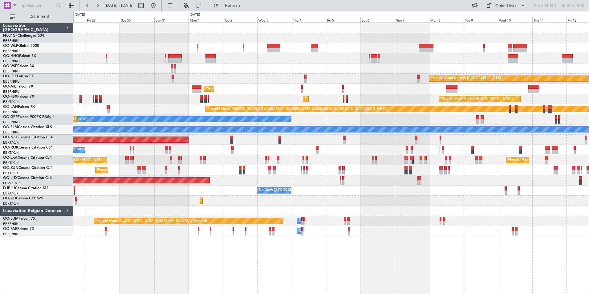
click at [383, 79] on div "Planned Maint Berlin (Brandenburg) Planned Maint Kortrijk-Wevelgem Planned Main…" at bounding box center [331, 130] width 516 height 214
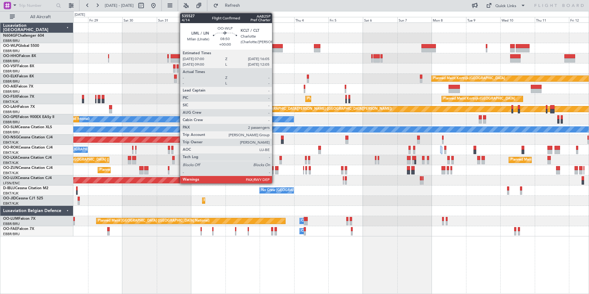
click at [465, 53] on div "Planned Maint [GEOGRAPHIC_DATA] ([GEOGRAPHIC_DATA])" at bounding box center [331, 48] width 516 height 10
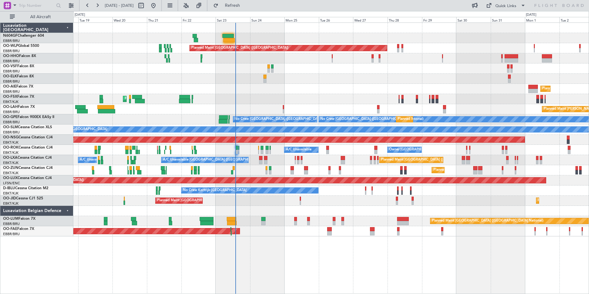
click at [469, 74] on div "Planned Maint Berlin (Brandenburg) AOG Maint Geneva (Cointrin) Planned Maint Lo…" at bounding box center [331, 130] width 516 height 214
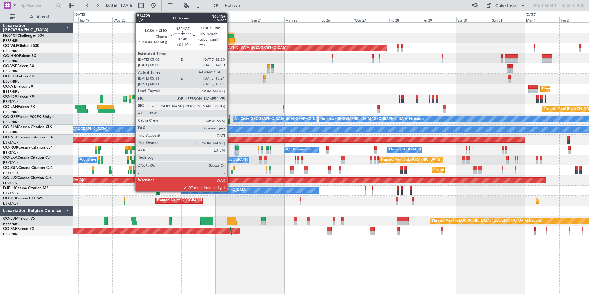
click at [230, 38] on div at bounding box center [228, 40] width 11 height 4
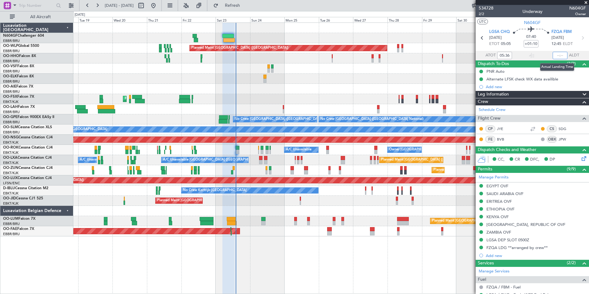
click at [557, 53] on input "text" at bounding box center [560, 55] width 15 height 7
click at [552, 16] on div "534728 2/2 Underway N604GF Owner" at bounding box center [532, 11] width 113 height 12
type input "13:15"
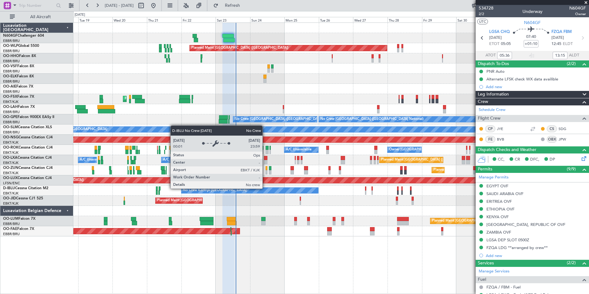
click at [288, 190] on div "No Crew Kortrijk-[GEOGRAPHIC_DATA]" at bounding box center [250, 191] width 137 height 6
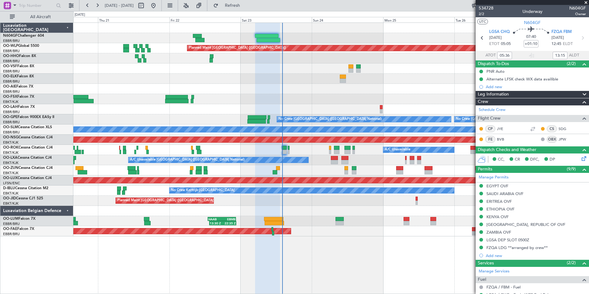
click at [317, 204] on div "Planned Maint Berlin (Brandenburg) Planned Maint Kortrijk-Wevelgem 14:00 Z 02:0…" at bounding box center [331, 130] width 516 height 214
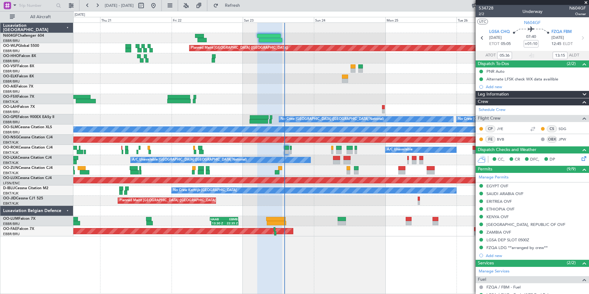
click at [305, 165] on div "Planned Maint Kortrijk-[GEOGRAPHIC_DATA]" at bounding box center [331, 170] width 516 height 10
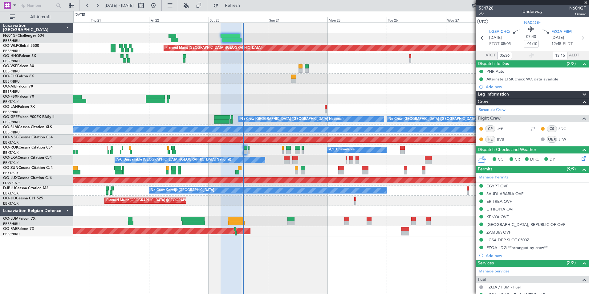
click at [298, 94] on div "Planned Maint Kortrijk-[GEOGRAPHIC_DATA]" at bounding box center [331, 99] width 516 height 10
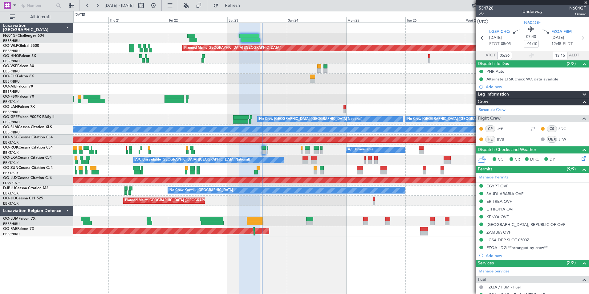
click at [307, 204] on div "Planned Maint [GEOGRAPHIC_DATA] ([GEOGRAPHIC_DATA])" at bounding box center [331, 201] width 516 height 10
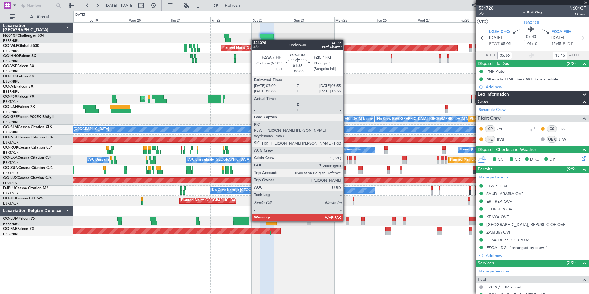
click at [346, 221] on div at bounding box center [347, 219] width 3 height 4
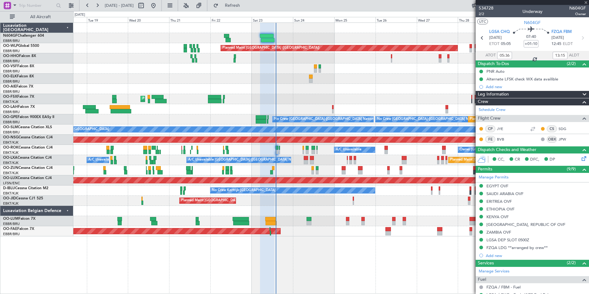
type input "7"
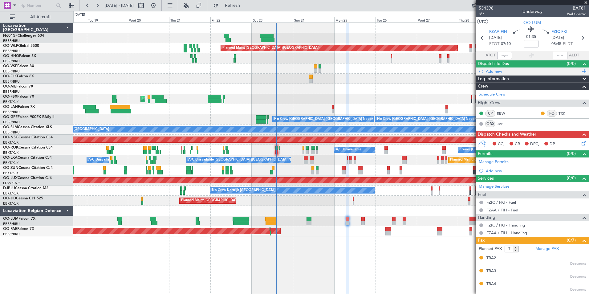
click at [499, 72] on div "Add new" at bounding box center [533, 71] width 95 height 5
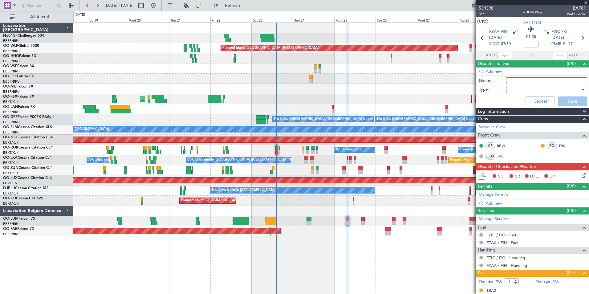
click at [514, 81] on input "Name:" at bounding box center [546, 80] width 81 height 7
type input "FPL Saved In FF and released"
click at [521, 88] on div at bounding box center [545, 89] width 72 height 9
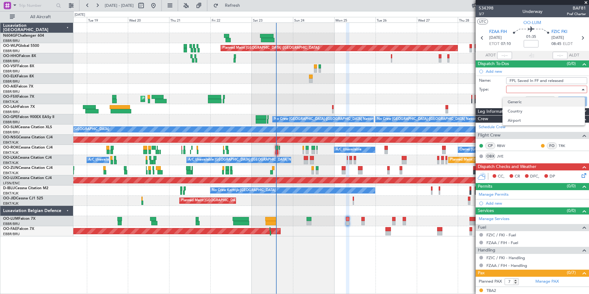
click at [520, 104] on span "Generic" at bounding box center [544, 101] width 72 height 9
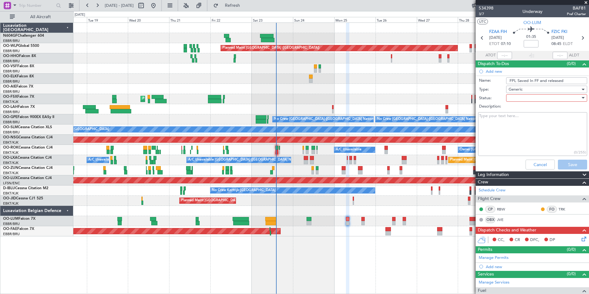
click at [515, 98] on div at bounding box center [545, 97] width 72 height 9
click at [518, 116] on span "In Progress" at bounding box center [544, 119] width 72 height 9
click at [560, 161] on button "Save" at bounding box center [572, 165] width 29 height 10
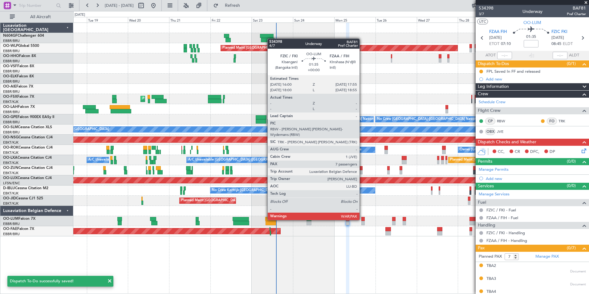
click at [362, 219] on div at bounding box center [362, 219] width 3 height 4
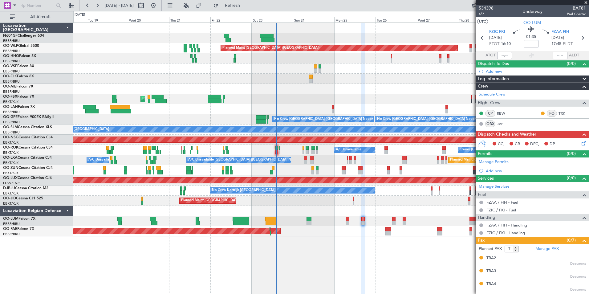
click at [530, 43] on input at bounding box center [531, 43] width 15 height 7
type input "-00:10"
click at [507, 25] on section "UTC OO-[PERSON_NAME]" at bounding box center [532, 21] width 113 height 9
click at [581, 141] on icon at bounding box center [583, 142] width 5 height 5
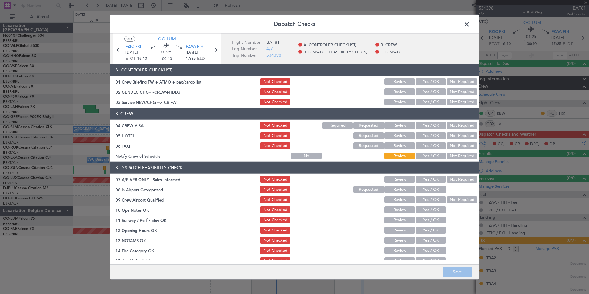
click at [423, 100] on button "Yes / OK" at bounding box center [431, 102] width 31 height 7
click at [449, 121] on div "Not Required" at bounding box center [461, 125] width 31 height 9
click at [451, 126] on button "Not Required" at bounding box center [462, 125] width 31 height 7
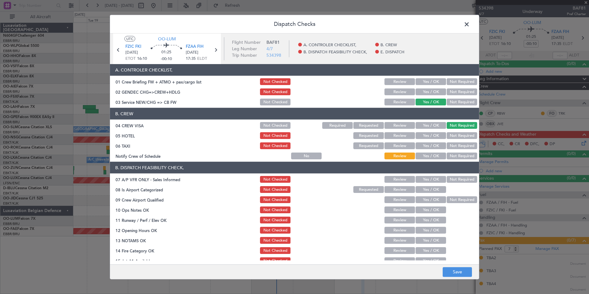
drag, startPoint x: 454, startPoint y: 133, endPoint x: 453, endPoint y: 138, distance: 5.6
click at [454, 133] on button "Not Required" at bounding box center [462, 135] width 31 height 7
click at [450, 145] on button "Not Required" at bounding box center [462, 145] width 31 height 7
click at [430, 154] on button "Yes / OK" at bounding box center [431, 156] width 31 height 7
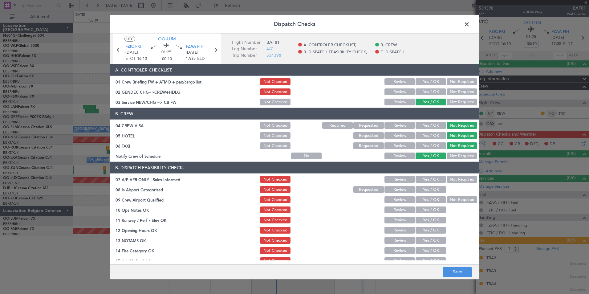
click at [455, 92] on button "Not Required" at bounding box center [462, 91] width 31 height 7
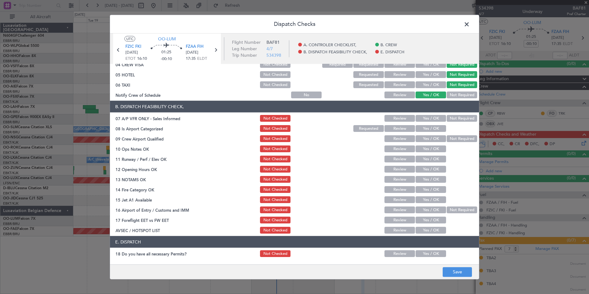
scroll to position [62, 0]
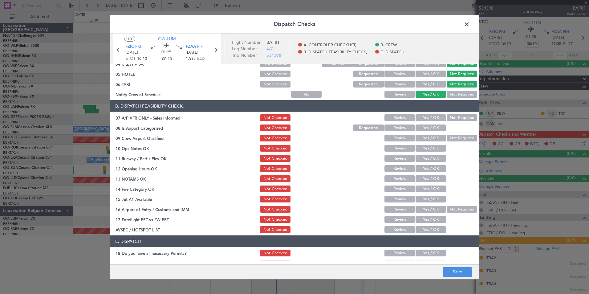
click at [453, 121] on div "Not Required" at bounding box center [461, 117] width 31 height 9
click at [448, 120] on button "Not Required" at bounding box center [462, 117] width 31 height 7
click at [435, 126] on button "Yes / OK" at bounding box center [431, 127] width 31 height 7
click at [450, 139] on button "Not Required" at bounding box center [462, 138] width 31 height 7
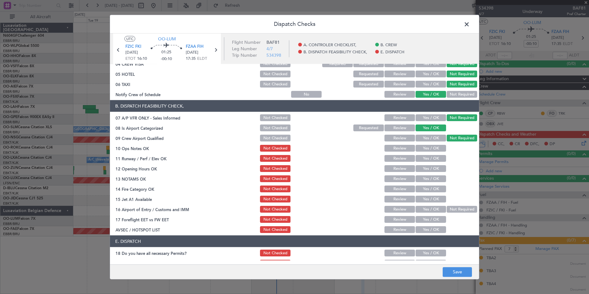
click at [441, 143] on section "B. DISPATCH FEASIBILITY CHECK, 07 A/P VFR ONLY - Sales Informed Not Checked Rev…" at bounding box center [294, 167] width 369 height 134
click at [437, 148] on button "Yes / OK" at bounding box center [431, 148] width 31 height 7
click at [432, 155] on button "Yes / OK" at bounding box center [431, 158] width 31 height 7
click at [430, 164] on section "B. DISPATCH FEASIBILITY CHECK, 07 A/P VFR ONLY - Sales Informed Not Checked Rev…" at bounding box center [294, 167] width 369 height 134
drag, startPoint x: 430, startPoint y: 165, endPoint x: 430, endPoint y: 170, distance: 4.9
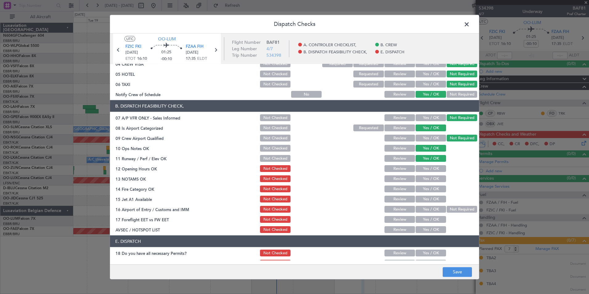
click at [430, 168] on button "Yes / OK" at bounding box center [431, 168] width 31 height 7
click at [429, 179] on button "Yes / OK" at bounding box center [431, 178] width 31 height 7
click at [431, 190] on button "Yes / OK" at bounding box center [431, 189] width 31 height 7
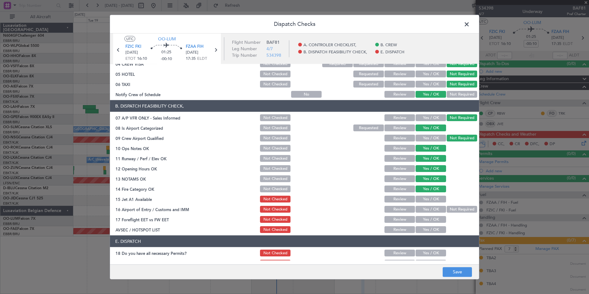
click at [433, 197] on button "Yes / OK" at bounding box center [431, 199] width 31 height 7
click at [447, 208] on button "Not Required" at bounding box center [462, 209] width 31 height 7
click at [436, 219] on button "Yes / OK" at bounding box center [431, 219] width 31 height 7
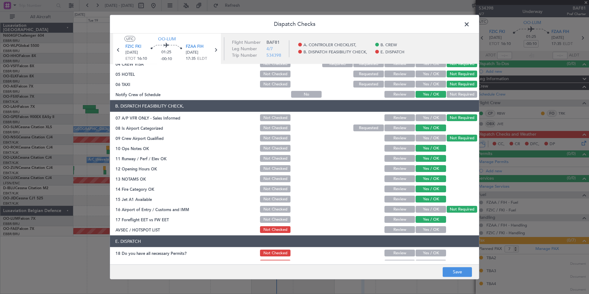
click at [431, 228] on button "Yes / OK" at bounding box center [431, 229] width 31 height 7
click at [452, 276] on button "Save" at bounding box center [457, 272] width 29 height 10
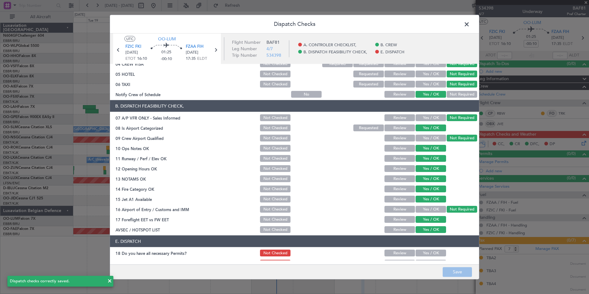
click at [470, 25] on span at bounding box center [470, 26] width 0 height 12
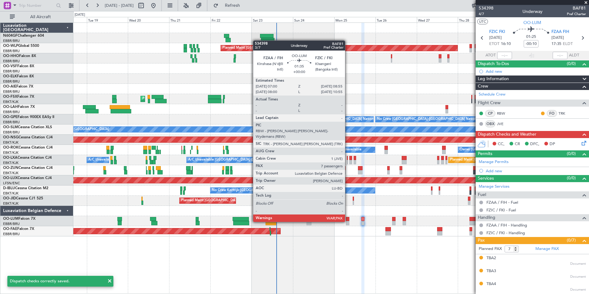
click at [348, 222] on div at bounding box center [347, 223] width 3 height 4
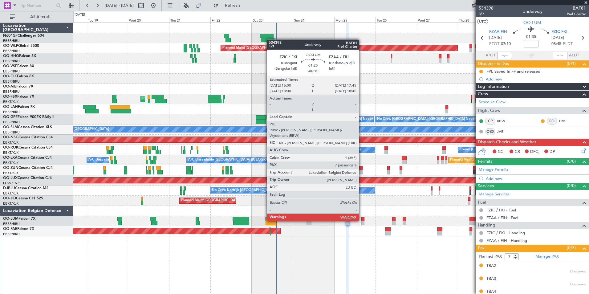
click at [362, 221] on div at bounding box center [362, 219] width 3 height 4
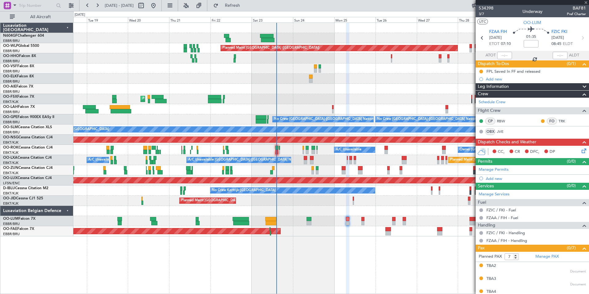
type input "-00:10"
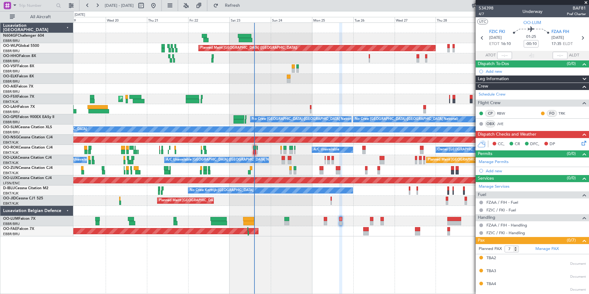
click at [379, 196] on div "Planned Maint Berlin (Brandenburg) AOG Maint Geneva (Cointrin) Planned Maint Lo…" at bounding box center [331, 130] width 516 height 214
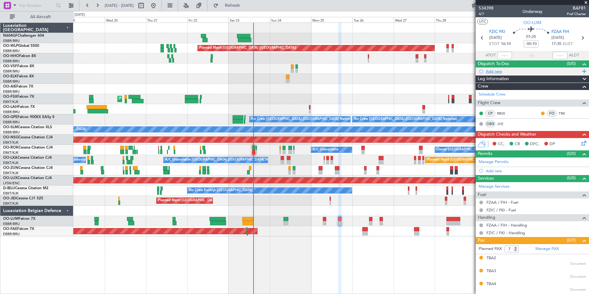
click at [496, 71] on div "Add new" at bounding box center [533, 71] width 95 height 5
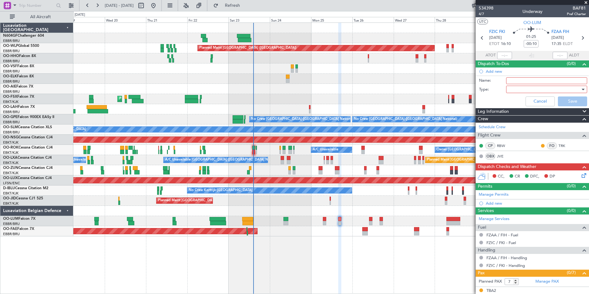
click at [526, 79] on input "Name:" at bounding box center [546, 80] width 81 height 7
type input "FPL Saved In FF and released"
click at [520, 89] on div at bounding box center [545, 89] width 72 height 9
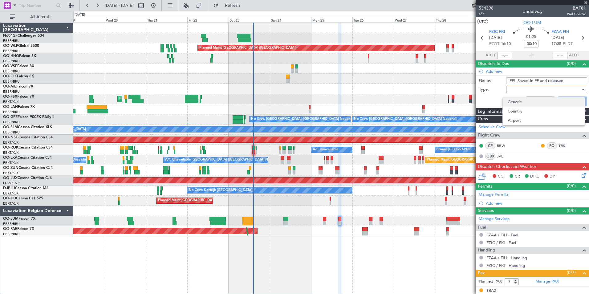
click at [516, 102] on span "Generic" at bounding box center [544, 101] width 72 height 9
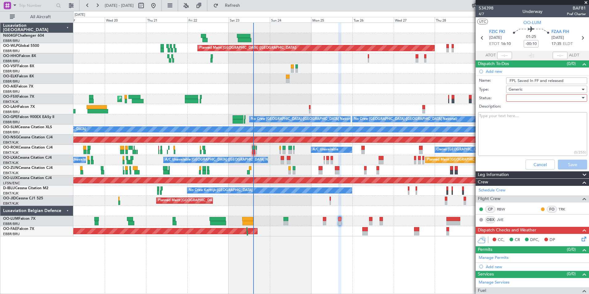
click at [513, 100] on div at bounding box center [545, 97] width 72 height 9
click at [520, 120] on span "In Progress" at bounding box center [544, 119] width 72 height 9
click at [562, 162] on button "Save" at bounding box center [572, 165] width 29 height 10
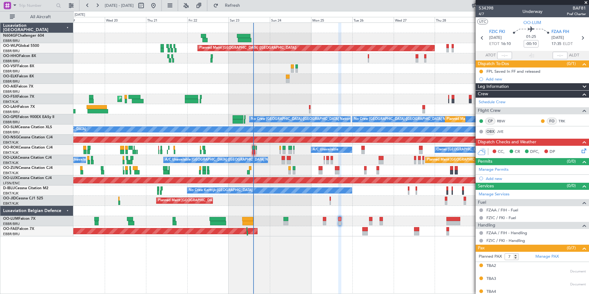
click at [322, 220] on div "Planned Maint [GEOGRAPHIC_DATA] ([GEOGRAPHIC_DATA] National) Planned Maint [GEO…" at bounding box center [331, 221] width 516 height 10
click at [327, 222] on div "Planned Maint [GEOGRAPHIC_DATA] ([GEOGRAPHIC_DATA] National) Planned Maint [GEO…" at bounding box center [331, 221] width 516 height 10
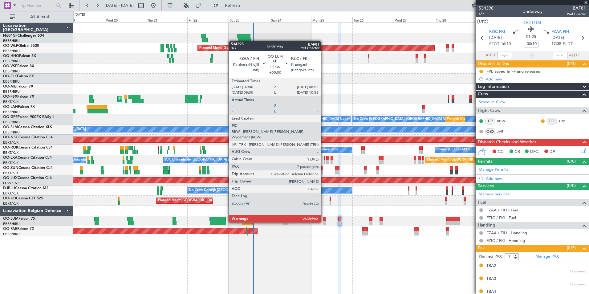
click at [324, 222] on div at bounding box center [324, 223] width 3 height 4
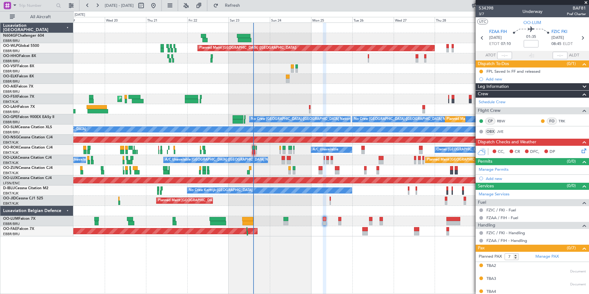
click at [584, 151] on div "CC, CR DFC, DP" at bounding box center [532, 152] width 113 height 12
click at [581, 151] on icon at bounding box center [583, 149] width 5 height 5
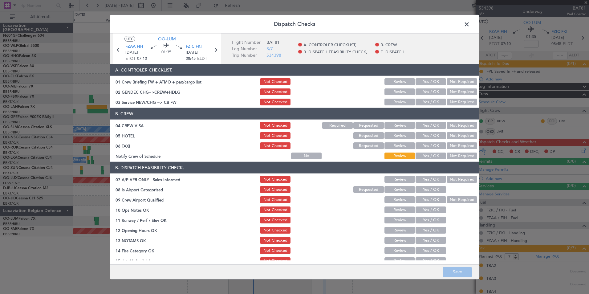
click at [430, 105] on button "Yes / OK" at bounding box center [431, 102] width 31 height 7
click at [452, 125] on button "Not Required" at bounding box center [462, 125] width 31 height 7
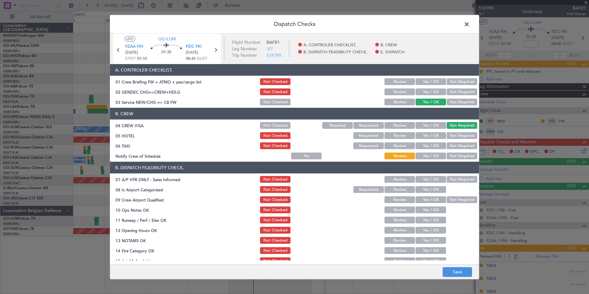
click at [451, 133] on button "Not Required" at bounding box center [462, 135] width 31 height 7
drag, startPoint x: 449, startPoint y: 146, endPoint x: 427, endPoint y: 158, distance: 24.8
click at [447, 147] on button "Not Required" at bounding box center [462, 145] width 31 height 7
click at [427, 158] on button "Yes / OK" at bounding box center [431, 156] width 31 height 7
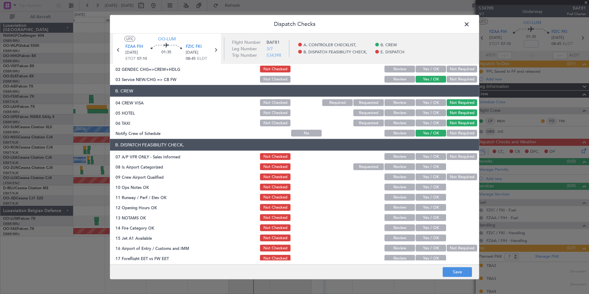
scroll to position [31, 0]
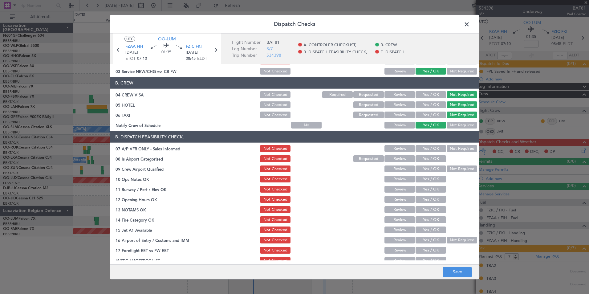
click at [451, 148] on button "Not Required" at bounding box center [462, 148] width 31 height 7
click at [431, 156] on button "Yes / OK" at bounding box center [431, 158] width 31 height 7
click at [450, 172] on button "Not Required" at bounding box center [462, 168] width 31 height 7
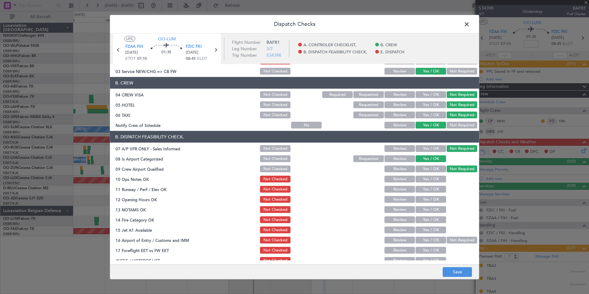
click at [438, 174] on section "B. DISPATCH FEASIBILITY CHECK, 07 A/P VFR ONLY - Sales Informed Not Checked Rev…" at bounding box center [294, 198] width 369 height 134
click at [437, 175] on div "Yes / OK" at bounding box center [430, 179] width 31 height 9
click at [436, 178] on button "Yes / OK" at bounding box center [431, 179] width 31 height 7
click at [433, 186] on button "Yes / OK" at bounding box center [431, 189] width 31 height 7
drag, startPoint x: 430, startPoint y: 199, endPoint x: 430, endPoint y: 203, distance: 4.6
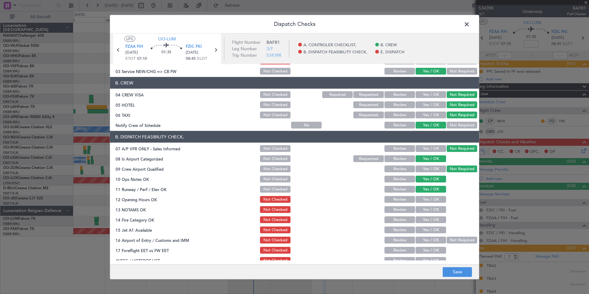
click at [430, 200] on button "Yes / OK" at bounding box center [431, 199] width 31 height 7
click at [430, 212] on button "Yes / OK" at bounding box center [431, 209] width 31 height 7
click at [430, 219] on button "Yes / OK" at bounding box center [431, 219] width 31 height 7
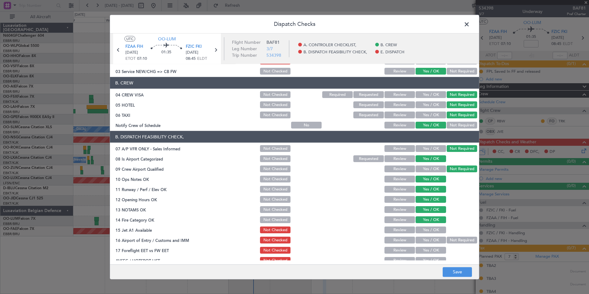
click at [432, 227] on div "Yes / OK" at bounding box center [430, 230] width 31 height 9
click at [448, 240] on button "Not Required" at bounding box center [462, 240] width 31 height 7
click at [436, 229] on button "Yes / OK" at bounding box center [431, 229] width 31 height 7
click at [432, 251] on button "Yes / OK" at bounding box center [431, 250] width 31 height 7
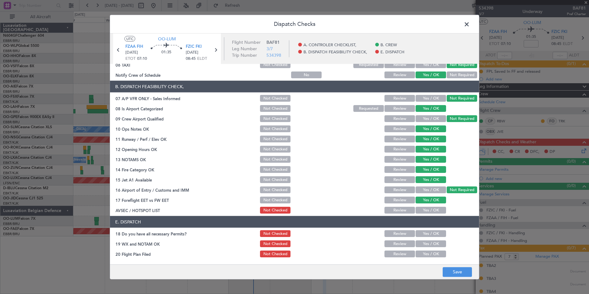
scroll to position [91, 0]
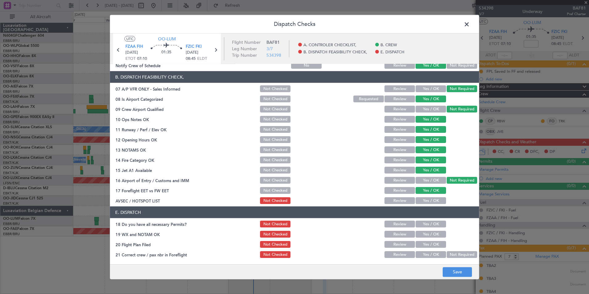
click at [424, 205] on div "Yes / OK" at bounding box center [430, 200] width 31 height 9
click at [425, 204] on div "Yes / OK" at bounding box center [430, 200] width 31 height 9
click at [428, 203] on button "Yes / OK" at bounding box center [431, 200] width 31 height 7
click at [448, 273] on button "Save" at bounding box center [457, 272] width 29 height 10
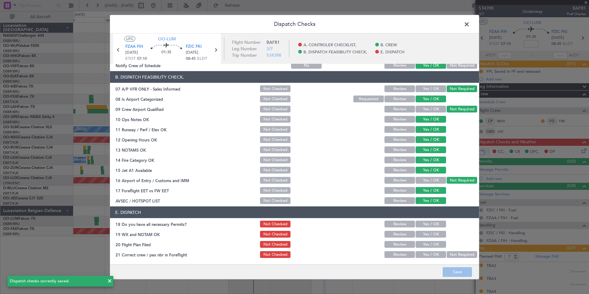
click at [470, 26] on span at bounding box center [470, 26] width 0 height 12
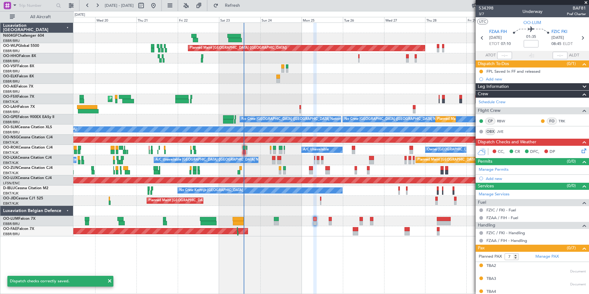
click at [353, 212] on div at bounding box center [331, 211] width 516 height 10
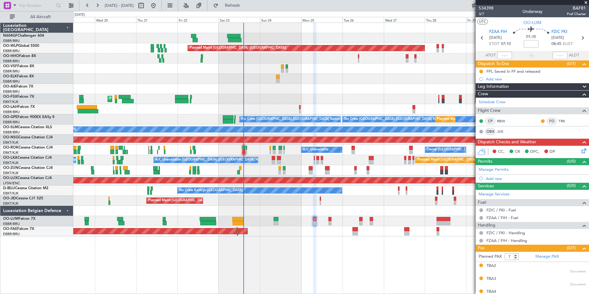
click at [325, 209] on div at bounding box center [331, 211] width 516 height 10
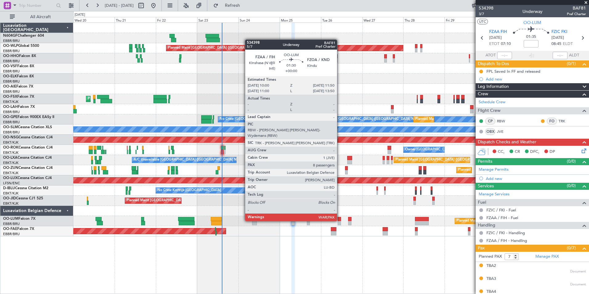
click at [340, 220] on div at bounding box center [339, 219] width 3 height 4
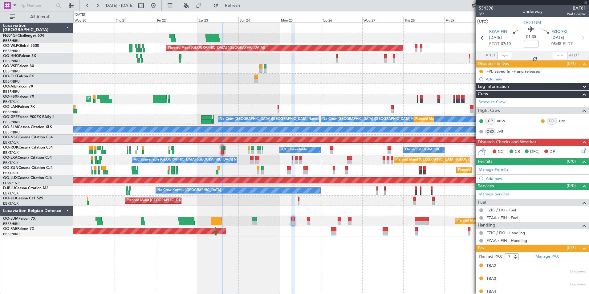
type input "8"
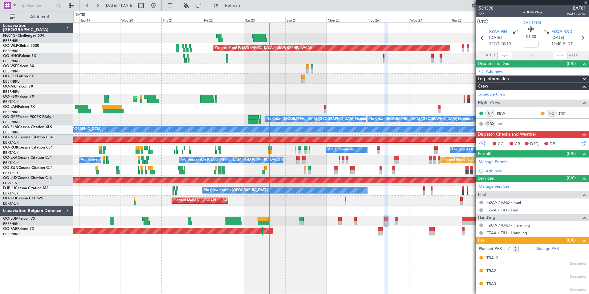
click at [400, 204] on div "Planned Maint [GEOGRAPHIC_DATA] ([GEOGRAPHIC_DATA]) Planned Maint [GEOGRAPHIC_D…" at bounding box center [331, 201] width 516 height 10
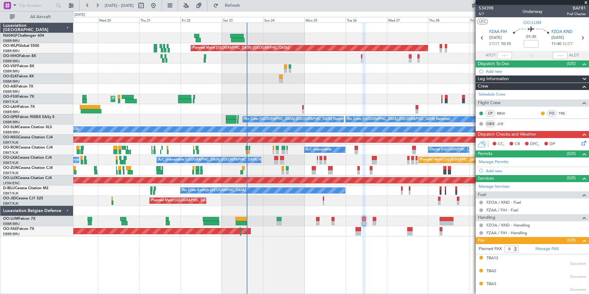
click at [381, 197] on div "Planned Maint [GEOGRAPHIC_DATA] ([GEOGRAPHIC_DATA]) Planned Maint [GEOGRAPHIC_D…" at bounding box center [331, 201] width 516 height 10
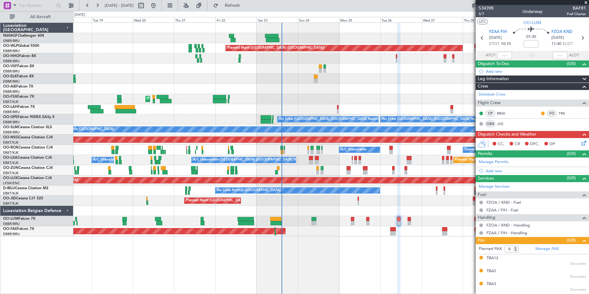
click at [356, 248] on div "Planned Maint [GEOGRAPHIC_DATA] ([GEOGRAPHIC_DATA]) AOG Maint Geneva ([GEOGRAPH…" at bounding box center [331, 157] width 516 height 271
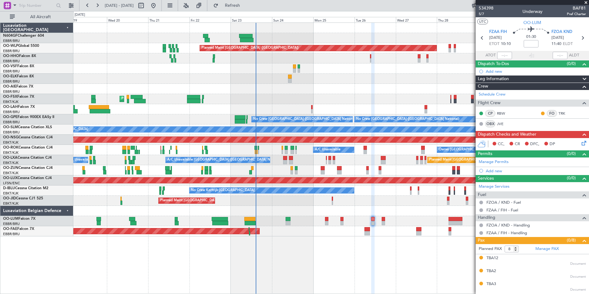
click at [369, 215] on div "Planned Maint [GEOGRAPHIC_DATA] ([GEOGRAPHIC_DATA]) AOG Maint Geneva ([GEOGRAPH…" at bounding box center [331, 130] width 516 height 214
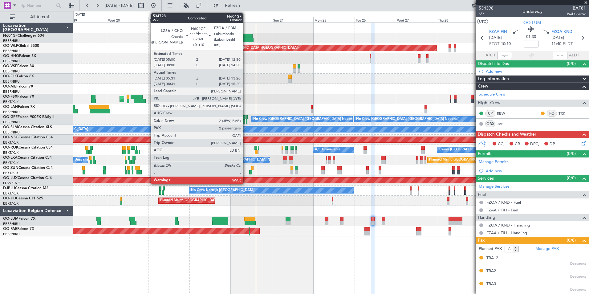
click at [246, 41] on div at bounding box center [247, 40] width 14 height 4
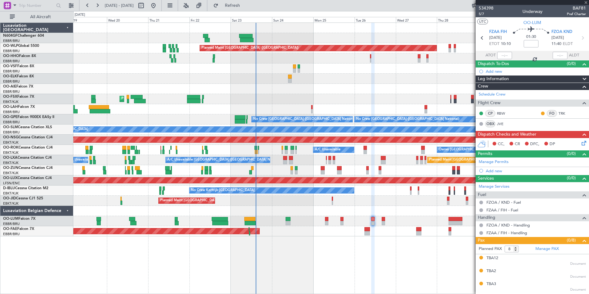
type input "+01:10"
type input "05:36"
type input "13:15"
type input "2"
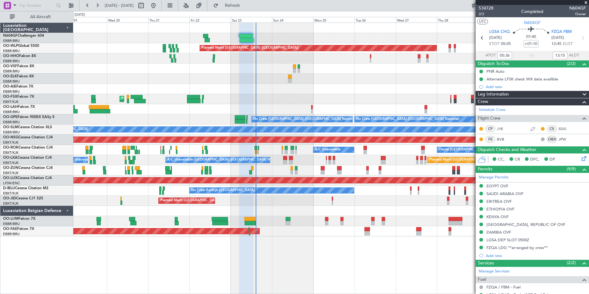
click at [426, 120] on div "No Crew [GEOGRAPHIC_DATA] ([GEOGRAPHIC_DATA] National)" at bounding box center [540, 119] width 371 height 6
click at [299, 229] on div "Planned Maint Kortrijk-[GEOGRAPHIC_DATA]" at bounding box center [331, 231] width 516 height 10
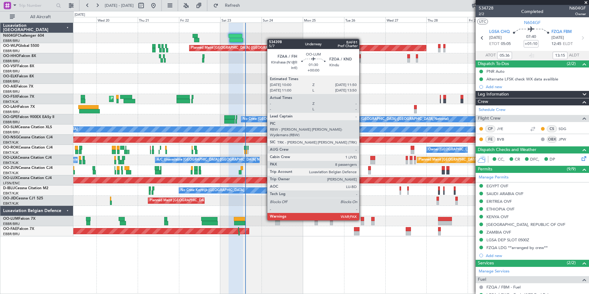
click at [362, 220] on div at bounding box center [362, 219] width 3 height 4
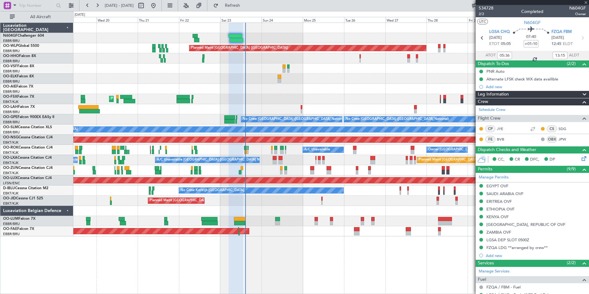
type input "8"
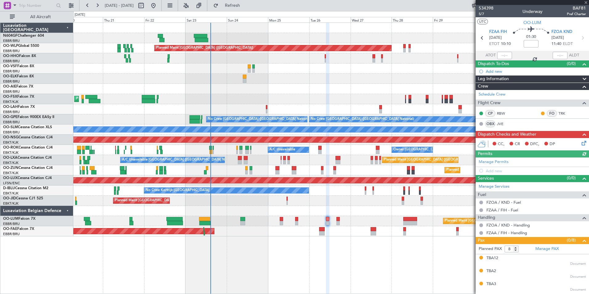
click at [330, 206] on div "Planned Maint [GEOGRAPHIC_DATA] ([GEOGRAPHIC_DATA]) AOG Maint Geneva ([GEOGRAPH…" at bounding box center [331, 130] width 516 height 214
click at [528, 46] on input at bounding box center [531, 43] width 15 height 7
type input "+00:10"
click at [558, 26] on section "UTC OO-LUM" at bounding box center [532, 21] width 113 height 9
click at [581, 144] on icon at bounding box center [583, 142] width 5 height 5
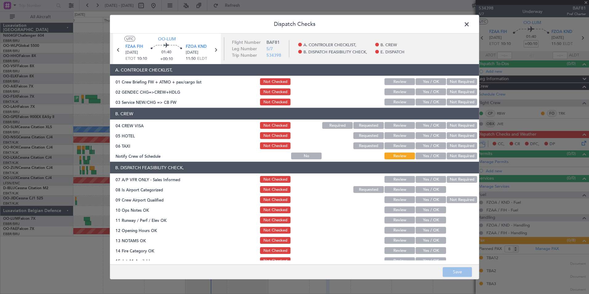
click at [435, 100] on button "Yes / OK" at bounding box center [431, 102] width 31 height 7
click at [450, 93] on button "Not Required" at bounding box center [462, 91] width 31 height 7
click at [450, 123] on button "Not Required" at bounding box center [462, 125] width 31 height 7
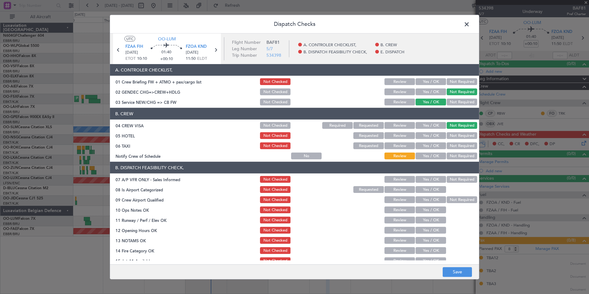
click at [450, 136] on button "Not Required" at bounding box center [462, 135] width 31 height 7
click at [459, 145] on button "Not Required" at bounding box center [462, 145] width 31 height 7
click at [423, 158] on button "Yes / OK" at bounding box center [431, 156] width 31 height 7
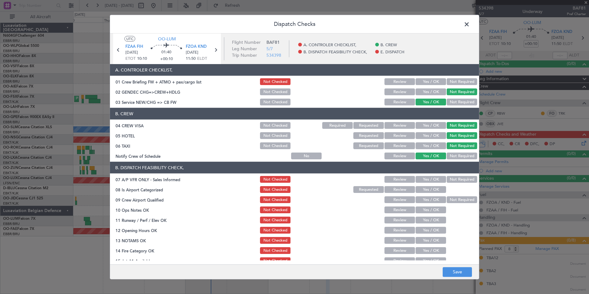
click at [450, 181] on button "Not Required" at bounding box center [462, 179] width 31 height 7
click at [425, 189] on button "Yes / OK" at bounding box center [431, 189] width 31 height 7
click at [452, 196] on button "Not Required" at bounding box center [462, 199] width 31 height 7
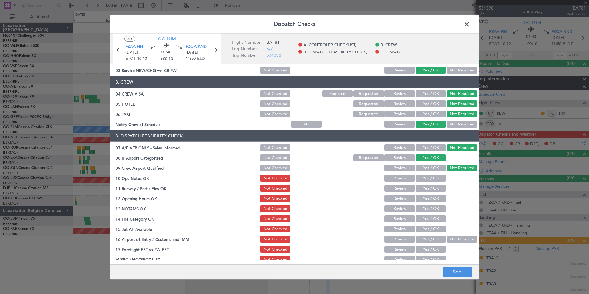
scroll to position [62, 0]
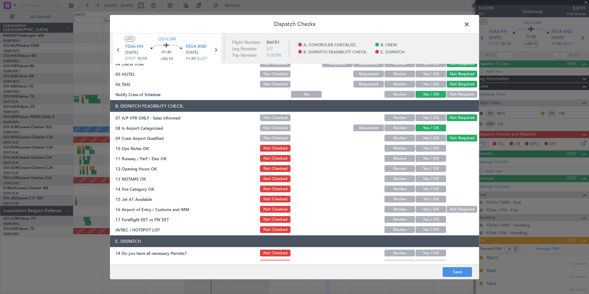
click at [427, 146] on button "Yes / OK" at bounding box center [431, 148] width 31 height 7
click at [427, 162] on div "Yes / OK" at bounding box center [430, 158] width 31 height 9
click at [427, 160] on button "Yes / OK" at bounding box center [431, 158] width 31 height 7
click at [426, 169] on button "Yes / OK" at bounding box center [431, 168] width 31 height 7
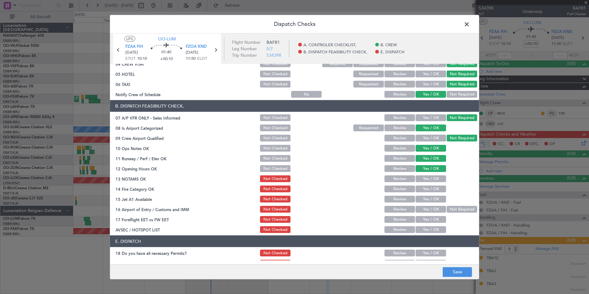
click at [430, 180] on button "Yes / OK" at bounding box center [431, 178] width 31 height 7
click at [432, 186] on div "Yes / OK" at bounding box center [430, 189] width 31 height 9
click at [458, 267] on button "Save" at bounding box center [457, 272] width 29 height 10
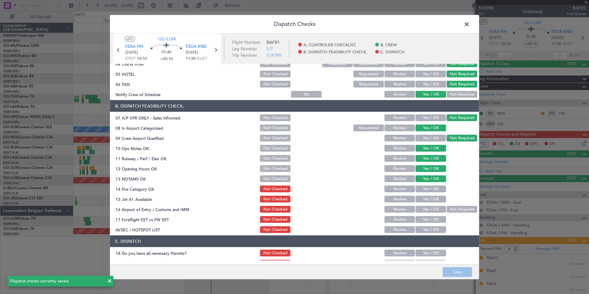
click at [470, 25] on span at bounding box center [470, 26] width 0 height 12
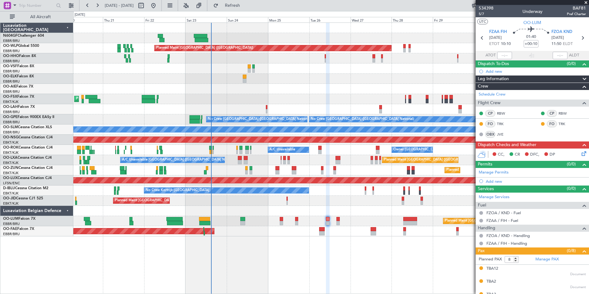
click at [581, 153] on icon at bounding box center [583, 152] width 5 height 5
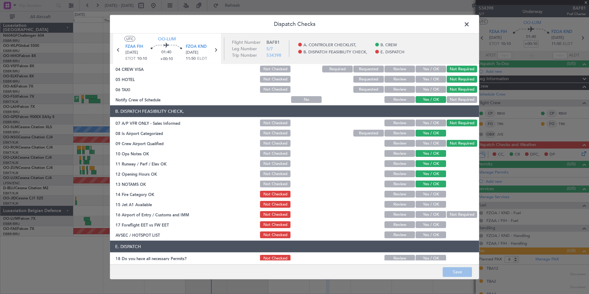
scroll to position [91, 0]
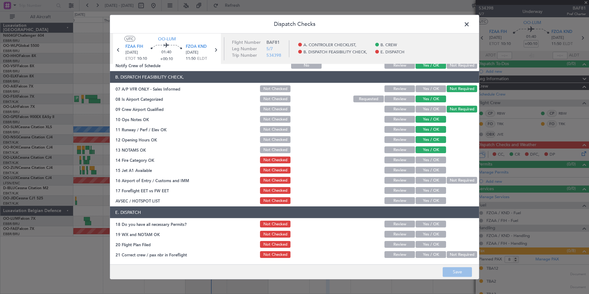
click at [422, 163] on button "Yes / OK" at bounding box center [431, 160] width 31 height 7
click at [427, 170] on button "Yes / OK" at bounding box center [431, 170] width 31 height 7
click at [460, 178] on button "Not Required" at bounding box center [462, 180] width 31 height 7
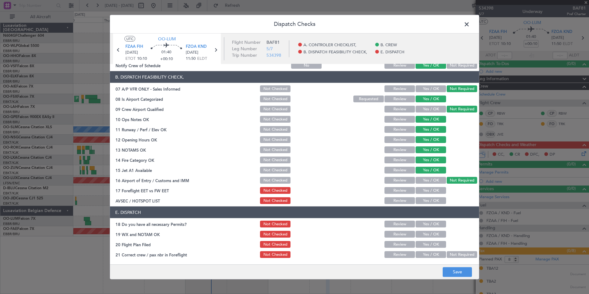
click at [428, 188] on button "Yes / OK" at bounding box center [431, 190] width 31 height 7
click at [426, 201] on button "Yes / OK" at bounding box center [431, 200] width 31 height 7
click at [453, 271] on button "Save" at bounding box center [457, 272] width 29 height 10
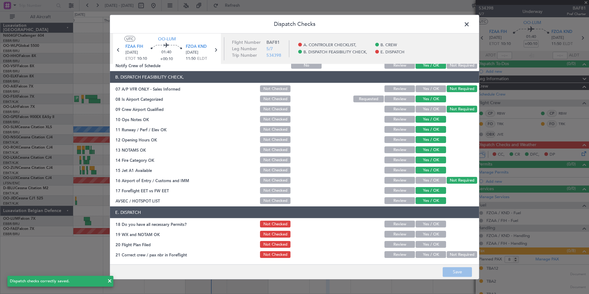
click at [470, 21] on span at bounding box center [470, 26] width 0 height 12
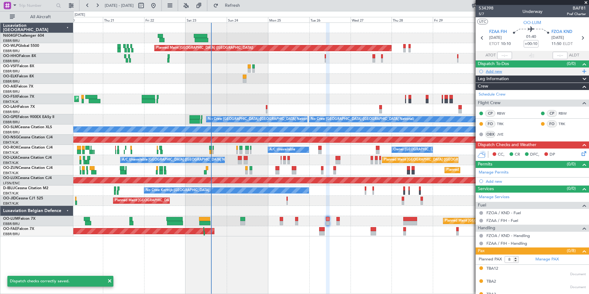
click at [504, 74] on div "Add new" at bounding box center [532, 71] width 113 height 8
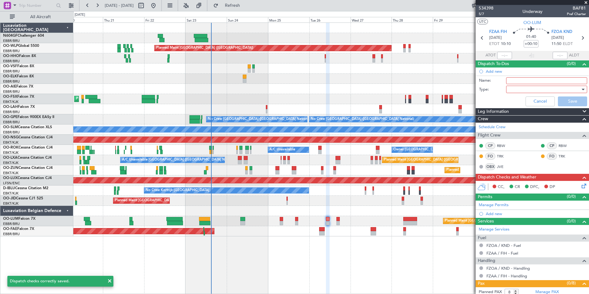
click at [510, 82] on input "Name:" at bounding box center [546, 80] width 81 height 7
type input "FPL Saved In FF and released"
click at [529, 87] on div at bounding box center [545, 89] width 72 height 9
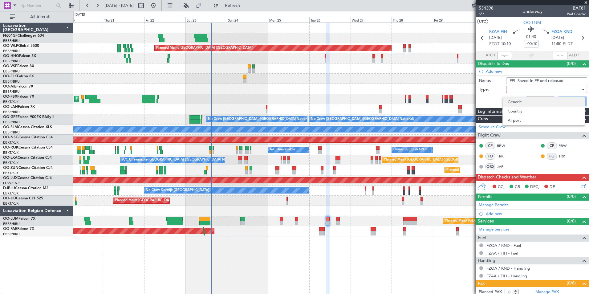
click at [515, 104] on span "Generic" at bounding box center [544, 101] width 72 height 9
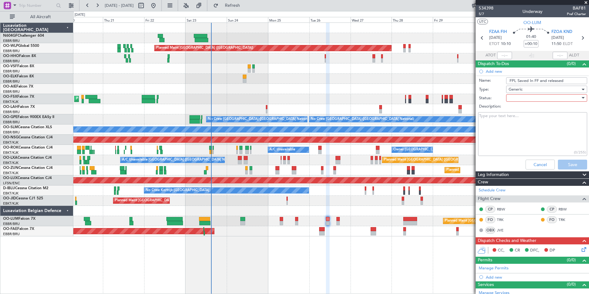
click at [514, 100] on div at bounding box center [545, 97] width 72 height 9
click at [523, 118] on span "In Progress" at bounding box center [544, 119] width 72 height 9
click at [561, 165] on button "Save" at bounding box center [572, 165] width 29 height 10
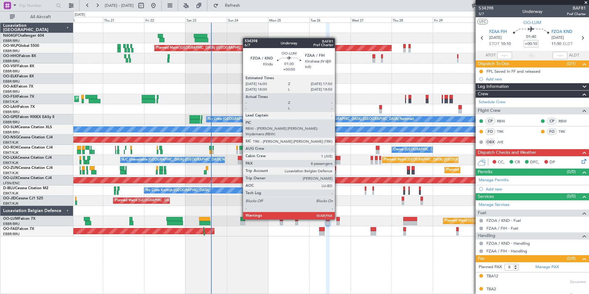
click at [338, 219] on div at bounding box center [338, 219] width 3 height 4
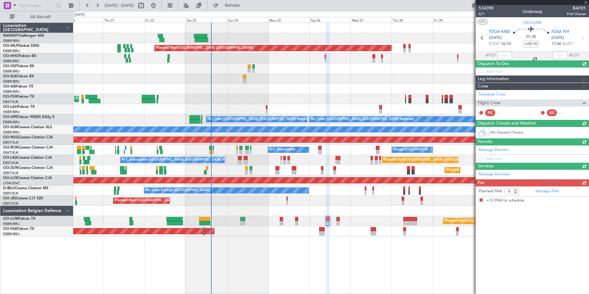
type input "12"
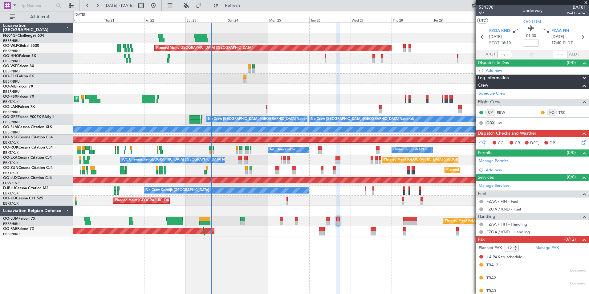
scroll to position [0, 0]
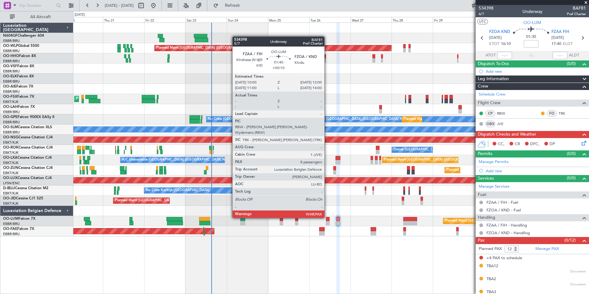
click at [327, 217] on div at bounding box center [328, 219] width 4 height 4
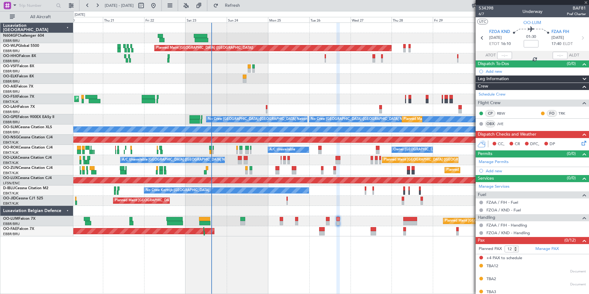
type input "+00:10"
type input "8"
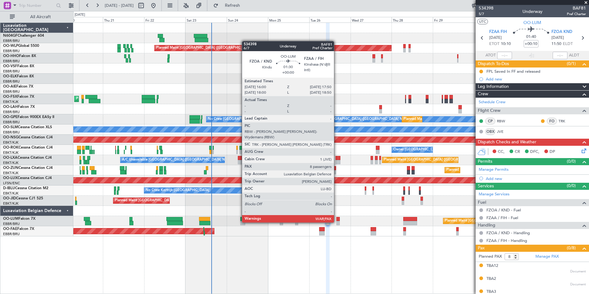
click at [337, 222] on div at bounding box center [338, 223] width 3 height 4
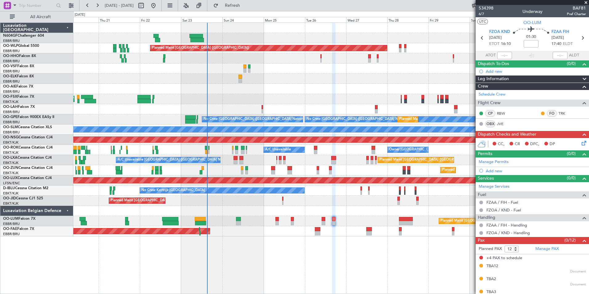
click at [316, 218] on div "Planned Maint Brussels (Brussels National) Owner Melsbroek Air Base Planned Mai…" at bounding box center [331, 221] width 516 height 10
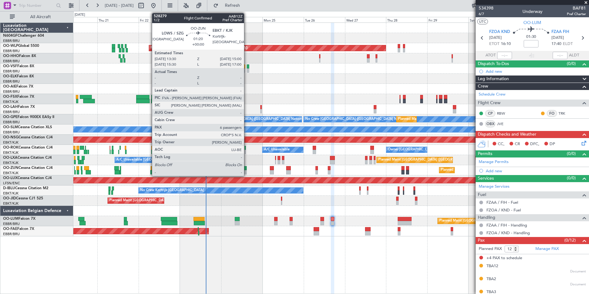
click at [247, 168] on div at bounding box center [245, 168] width 3 height 4
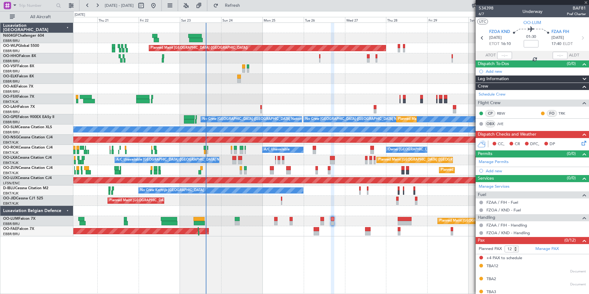
type input "6"
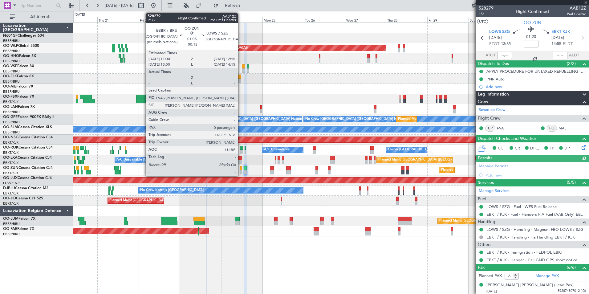
click at [241, 169] on div at bounding box center [241, 168] width 2 height 4
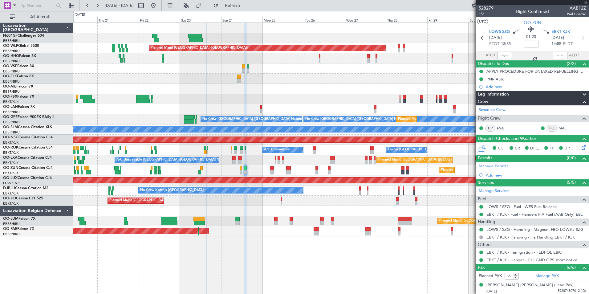
type input "-00:15"
type input "0"
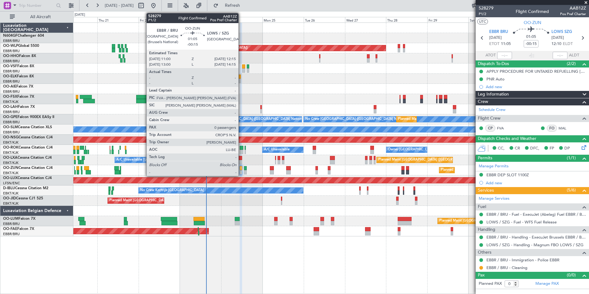
click at [241, 169] on div at bounding box center [241, 168] width 2 height 4
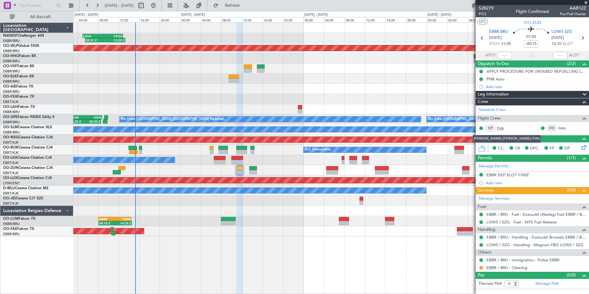
click at [502, 126] on link "FVA" at bounding box center [504, 128] width 14 height 6
click at [507, 198] on link "Manage Services" at bounding box center [494, 199] width 31 height 6
click at [238, 9] on button "Refresh" at bounding box center [228, 6] width 37 height 10
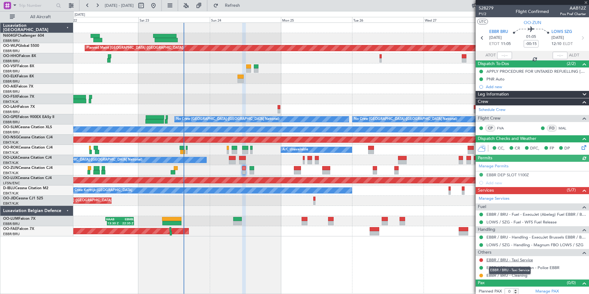
click at [521, 259] on link "EBBR / BRU - Taxi Service" at bounding box center [510, 259] width 47 height 5
click at [247, 8] on button "Refresh" at bounding box center [228, 6] width 37 height 10
click at [504, 259] on link "EBBR / BRU - Taxi Service" at bounding box center [510, 259] width 47 height 5
click at [233, 10] on fb-refresh-button "Refresh" at bounding box center [228, 5] width 43 height 11
click at [235, 8] on button "Refresh" at bounding box center [228, 6] width 37 height 10
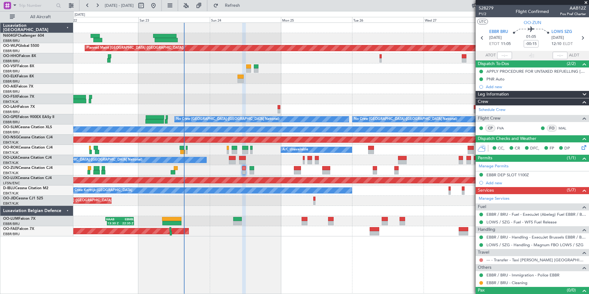
click at [480, 258] on button at bounding box center [481, 260] width 4 height 4
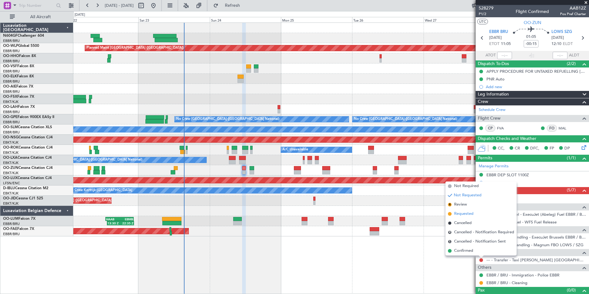
click at [460, 214] on span "Requested" at bounding box center [463, 214] width 19 height 6
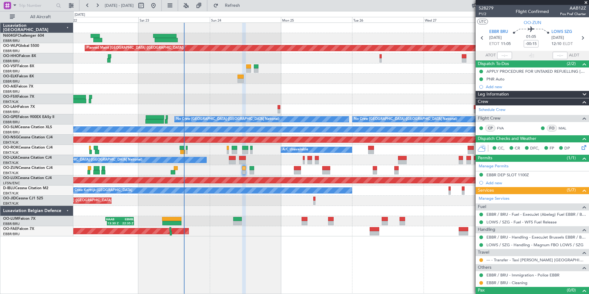
click at [276, 214] on div at bounding box center [331, 211] width 516 height 10
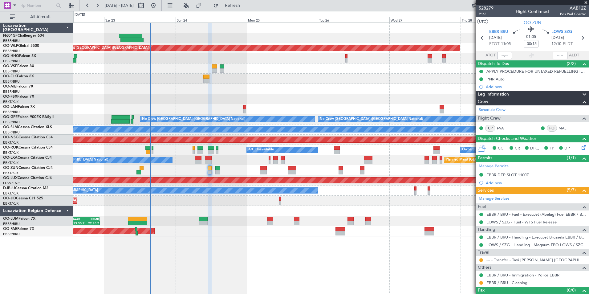
click at [310, 222] on div "Planned Maint [GEOGRAPHIC_DATA] ([GEOGRAPHIC_DATA] National) 13:30 Z 22:35 Z HA…" at bounding box center [331, 221] width 516 height 10
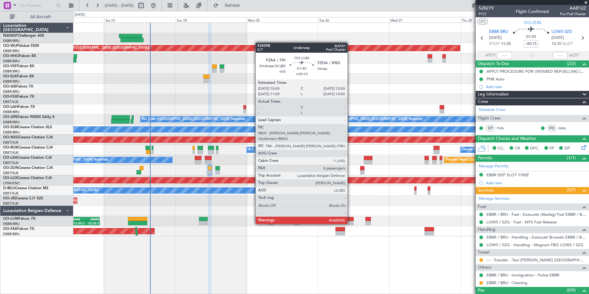
click at [350, 223] on div at bounding box center [351, 223] width 6 height 4
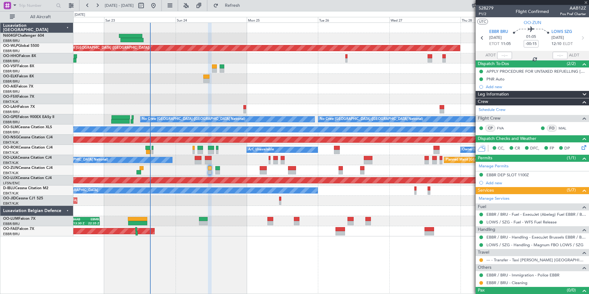
type input "+00:10"
type input "8"
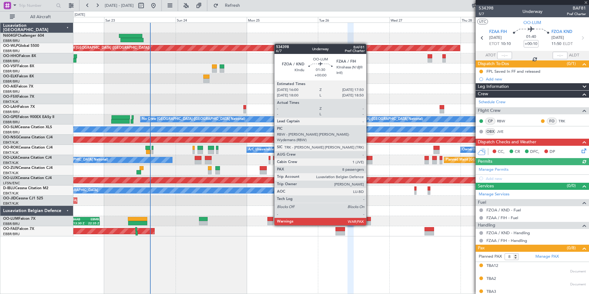
click at [369, 225] on div at bounding box center [368, 223] width 6 height 4
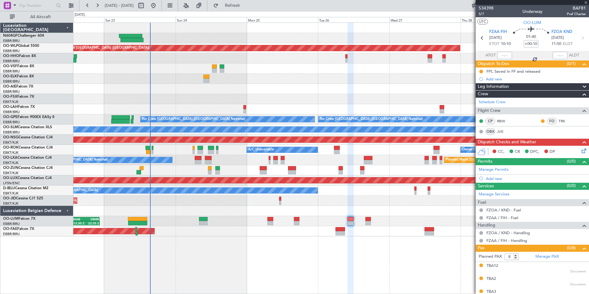
type input "12"
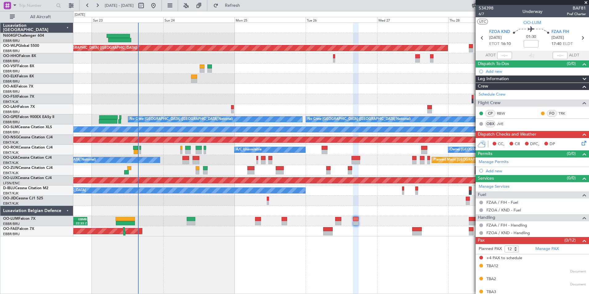
click at [385, 263] on div "Planned Maint [GEOGRAPHIC_DATA] ([GEOGRAPHIC_DATA]) - - [PERSON_NAME] 10:00 Z K…" at bounding box center [331, 157] width 516 height 271
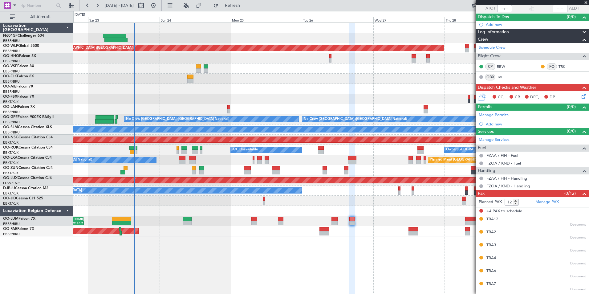
scroll to position [71, 0]
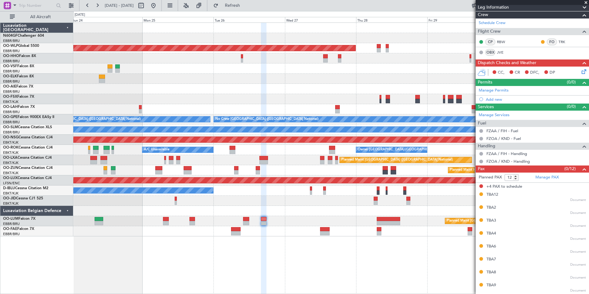
click at [363, 244] on div "Planned Maint [GEOGRAPHIC_DATA] ([GEOGRAPHIC_DATA]) - - [PERSON_NAME] 10:00 Z K…" at bounding box center [331, 157] width 516 height 271
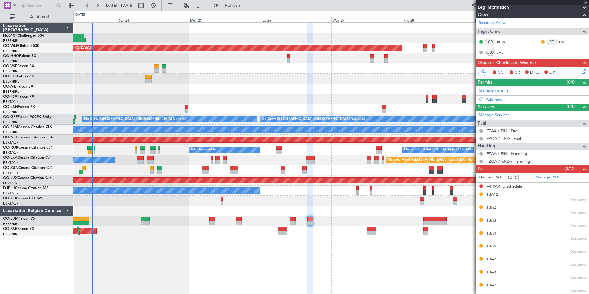
click at [315, 233] on div "Planned Maint Kortrijk-[GEOGRAPHIC_DATA]" at bounding box center [331, 231] width 516 height 10
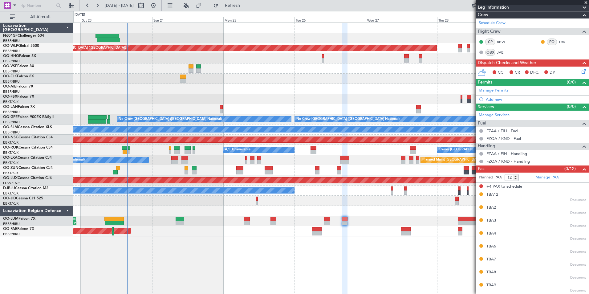
click at [224, 230] on div "Planned Maint Kortrijk-[GEOGRAPHIC_DATA]" at bounding box center [331, 231] width 516 height 10
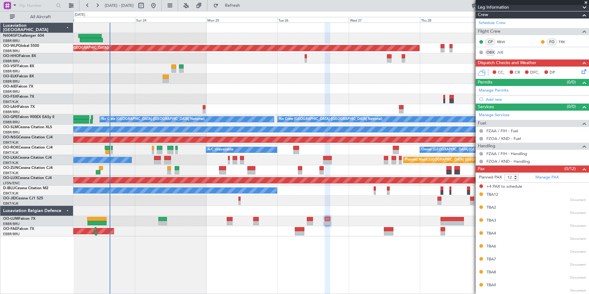
click at [258, 230] on div "Planned Maint [GEOGRAPHIC_DATA] ([GEOGRAPHIC_DATA]) - - [PERSON_NAME] 10:00 Z K…" at bounding box center [331, 157] width 516 height 271
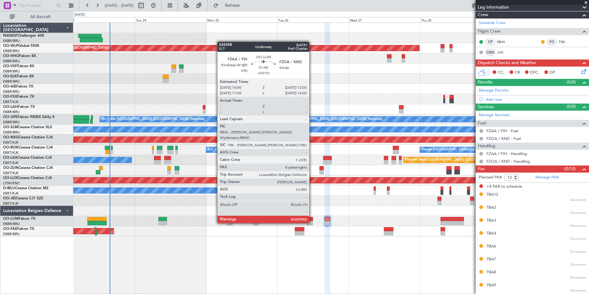
click at [312, 222] on div at bounding box center [310, 223] width 6 height 4
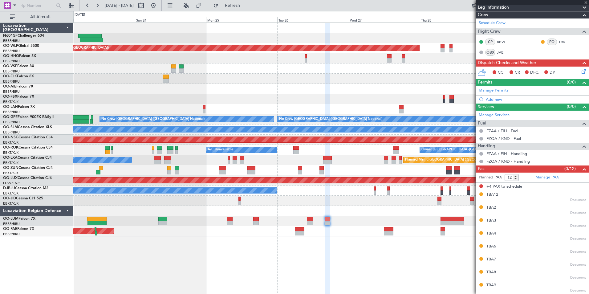
type input "+00:10"
type input "8"
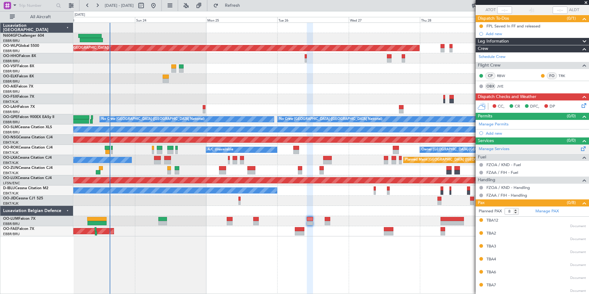
scroll to position [0, 0]
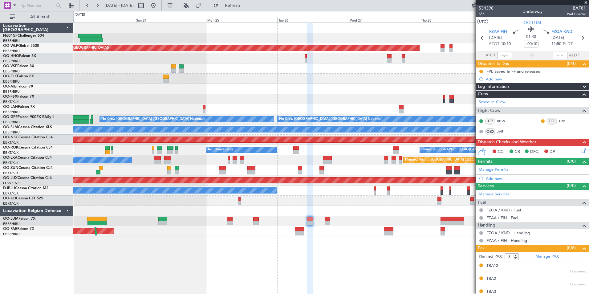
click at [337, 240] on div "Planned Maint [GEOGRAPHIC_DATA] ([GEOGRAPHIC_DATA]) - - [PERSON_NAME] 10:00 Z K…" at bounding box center [331, 157] width 516 height 271
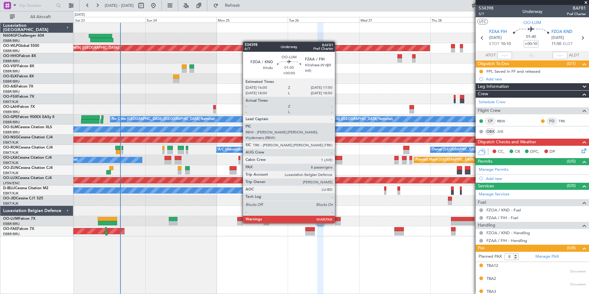
click at [338, 222] on div at bounding box center [338, 223] width 6 height 4
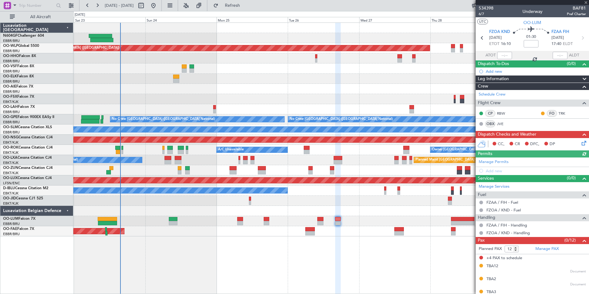
click at [341, 244] on div at bounding box center [338, 158] width 6 height 271
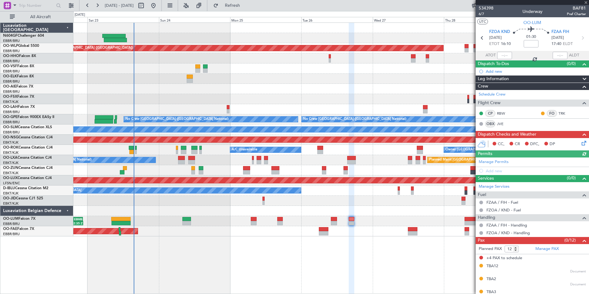
scroll to position [71, 0]
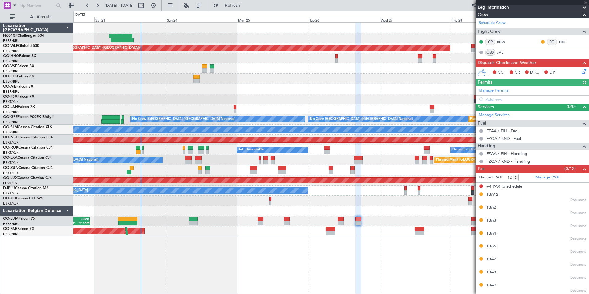
click at [340, 168] on div "Planned Maint Kortrijk-[GEOGRAPHIC_DATA]" at bounding box center [331, 170] width 516 height 10
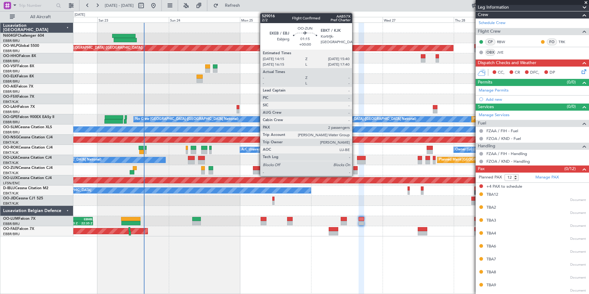
click at [355, 171] on div at bounding box center [355, 172] width 4 height 4
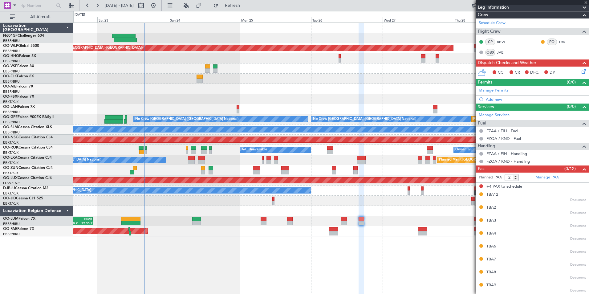
scroll to position [0, 0]
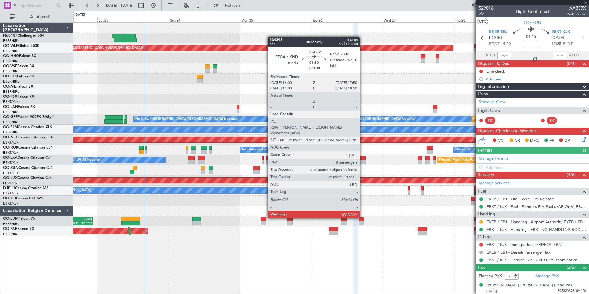
click at [363, 218] on div at bounding box center [362, 219] width 6 height 4
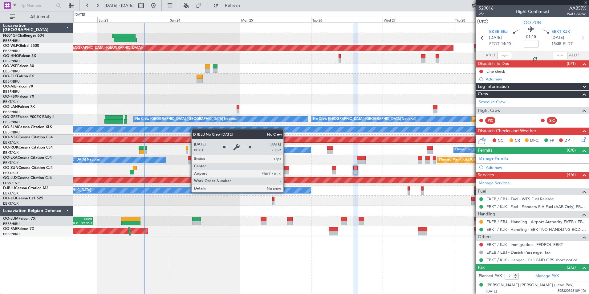
type input "12"
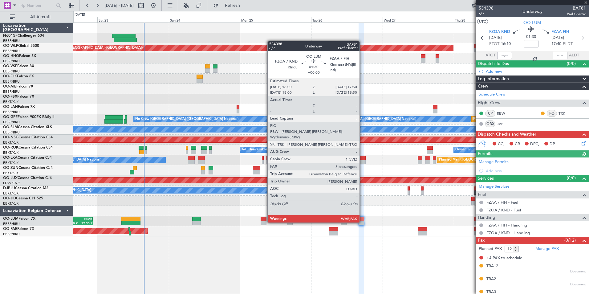
click at [362, 222] on div at bounding box center [362, 223] width 6 height 4
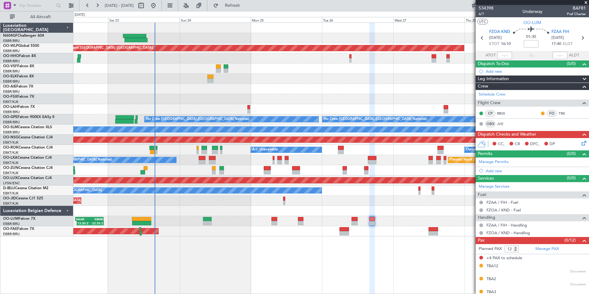
click at [388, 201] on div "Planned Maint [GEOGRAPHIC_DATA] ([GEOGRAPHIC_DATA])" at bounding box center [331, 201] width 516 height 10
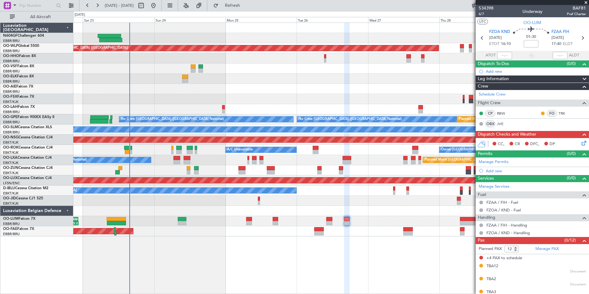
click at [355, 236] on div "Planned Maint Kortrijk-[GEOGRAPHIC_DATA]" at bounding box center [331, 231] width 516 height 10
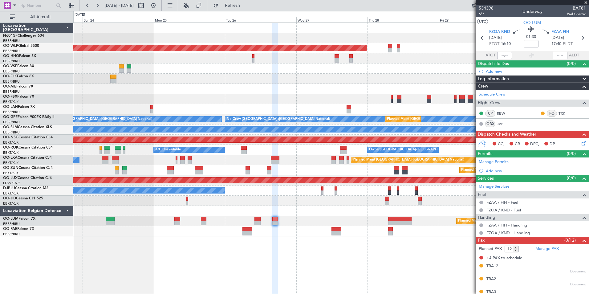
click at [325, 226] on div "Planned Maint Kortrijk-[GEOGRAPHIC_DATA]" at bounding box center [331, 231] width 516 height 10
click at [331, 218] on div "Planned Maint [GEOGRAPHIC_DATA] ([GEOGRAPHIC_DATA] National) 13:30 Z 22:35 Z HA…" at bounding box center [331, 221] width 516 height 10
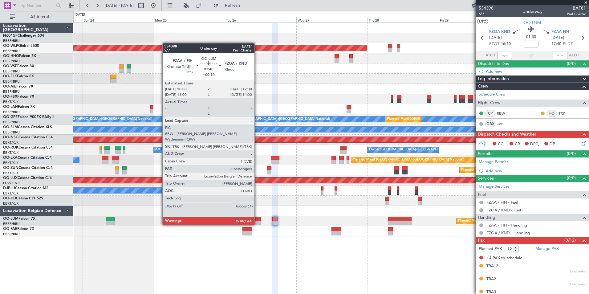
click at [257, 224] on div at bounding box center [258, 223] width 6 height 4
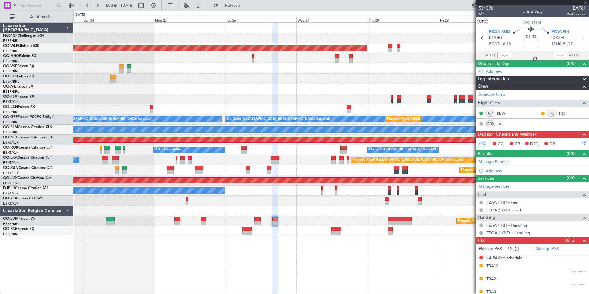
type input "+00:10"
type input "8"
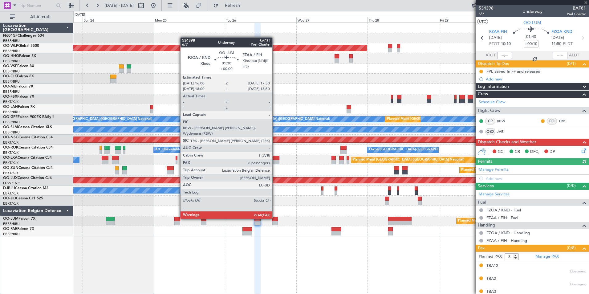
click at [275, 218] on div at bounding box center [275, 219] width 6 height 4
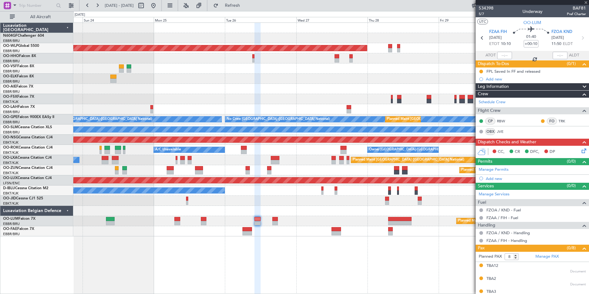
type input "12"
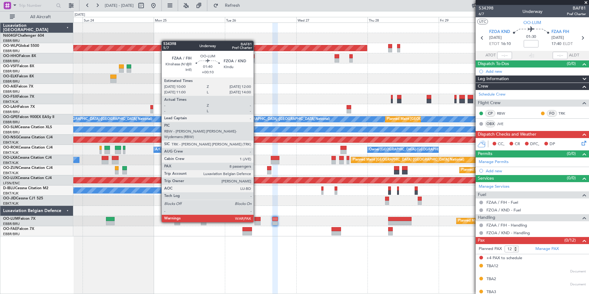
click at [256, 222] on div at bounding box center [258, 223] width 6 height 4
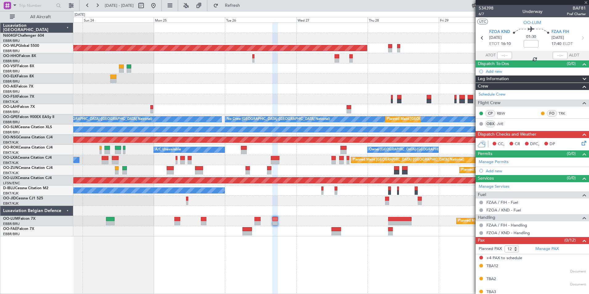
type input "+00:10"
type input "8"
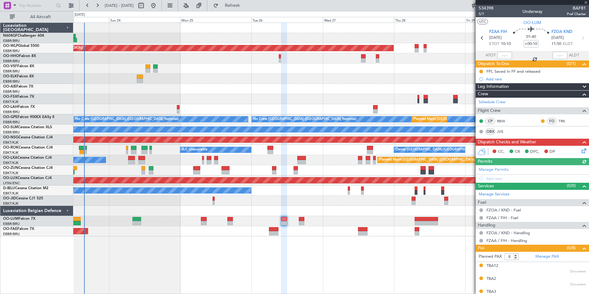
click at [290, 242] on div "Planned Maint [GEOGRAPHIC_DATA] ([GEOGRAPHIC_DATA]) - - [PERSON_NAME] 10:00 Z K…" at bounding box center [331, 157] width 516 height 271
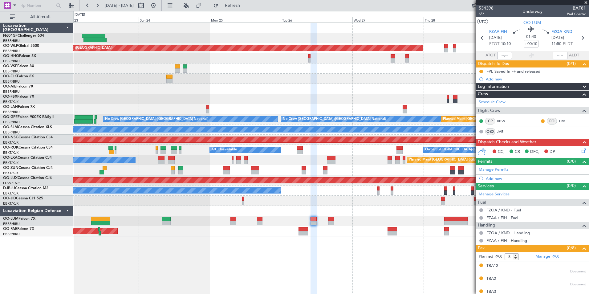
click at [298, 221] on div "Planned Maint [GEOGRAPHIC_DATA] ([GEOGRAPHIC_DATA] National) 13:30 Z 22:35 Z HA…" at bounding box center [331, 221] width 516 height 10
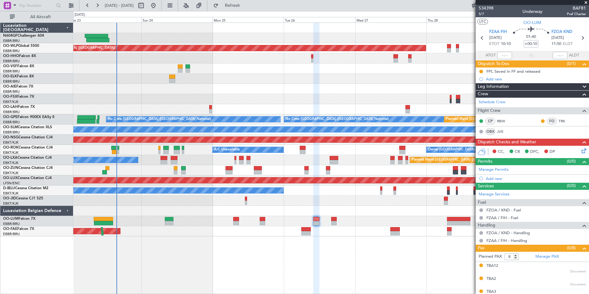
click at [306, 239] on div "Planned Maint [GEOGRAPHIC_DATA] ([GEOGRAPHIC_DATA]) - - [PERSON_NAME] 10:00 Z K…" at bounding box center [331, 157] width 516 height 271
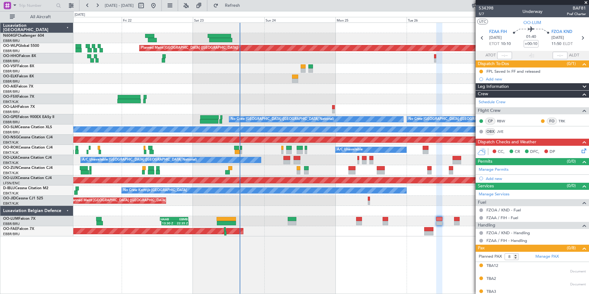
click at [289, 274] on div "Planned Maint [GEOGRAPHIC_DATA] ([GEOGRAPHIC_DATA]) Planned Maint [GEOGRAPHIC_D…" at bounding box center [331, 157] width 516 height 271
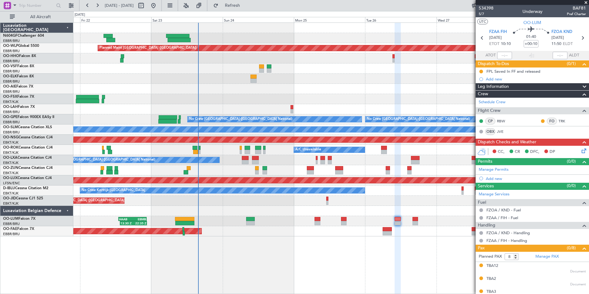
click at [331, 241] on div "Planned Maint [GEOGRAPHIC_DATA] ([GEOGRAPHIC_DATA]) Planned Maint [GEOGRAPHIC_D…" at bounding box center [331, 157] width 516 height 271
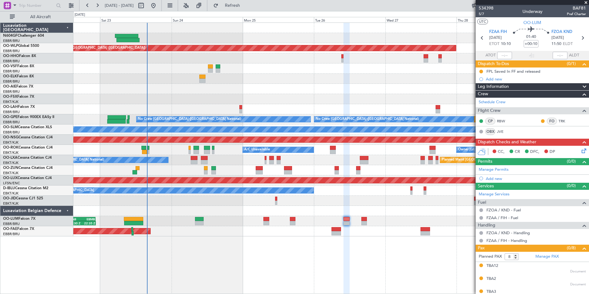
click at [320, 252] on div "Planned Maint [GEOGRAPHIC_DATA] ([GEOGRAPHIC_DATA]) - - [PERSON_NAME] 10:00 Z K…" at bounding box center [331, 157] width 516 height 271
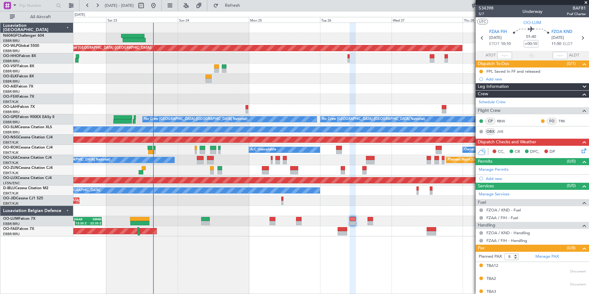
click at [293, 239] on div "Planned Maint [GEOGRAPHIC_DATA] ([GEOGRAPHIC_DATA]) - - [PERSON_NAME] 10:00 Z K…" at bounding box center [331, 157] width 516 height 271
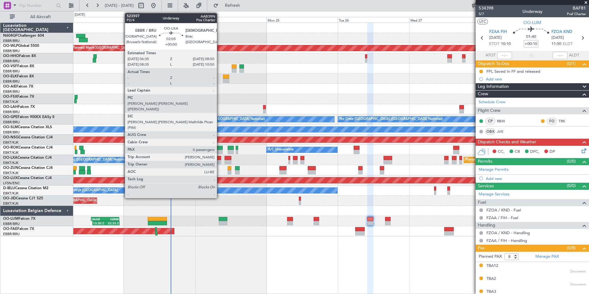
click at [220, 161] on div at bounding box center [217, 162] width 7 height 4
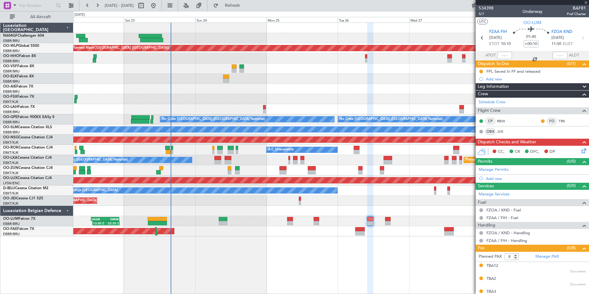
type input "0"
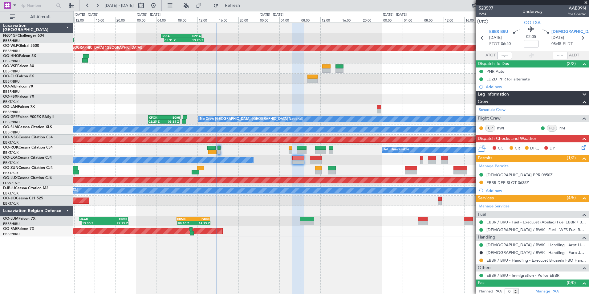
click at [322, 100] on div "FCOD 22:45 Z EGGW 06:20 Z 22:40 Z 06:30 Z" at bounding box center [331, 99] width 516 height 10
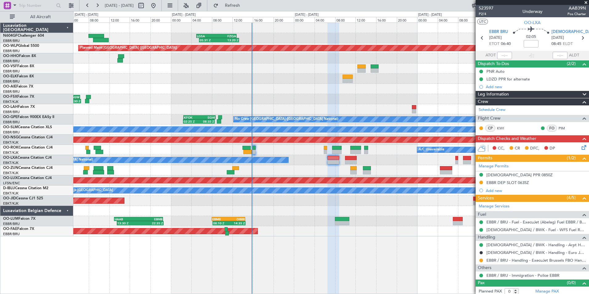
click at [320, 213] on div at bounding box center [331, 211] width 516 height 10
